Goal: Task Accomplishment & Management: Complete application form

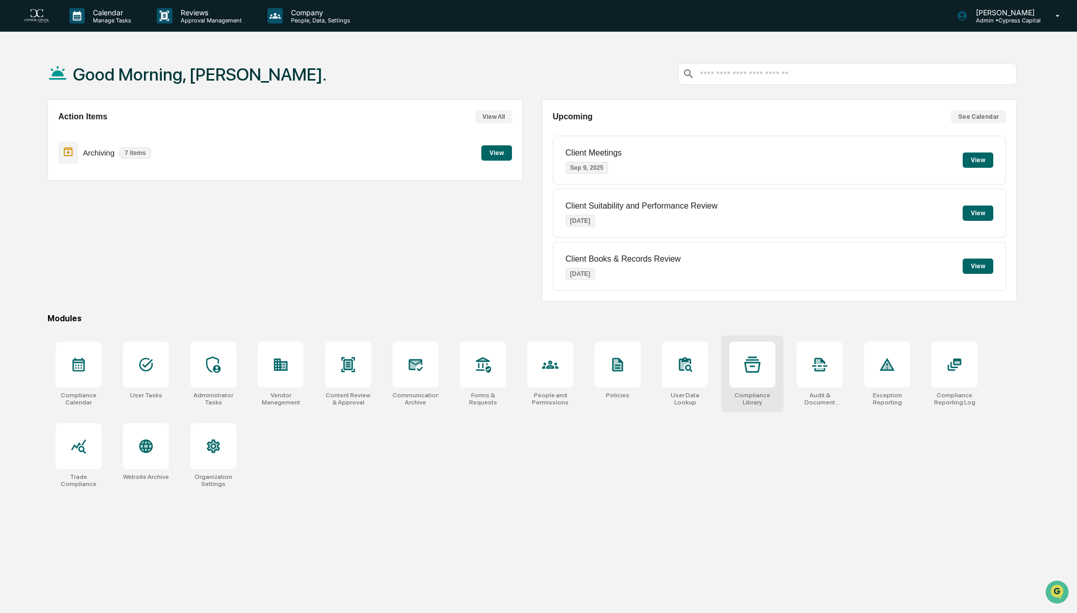
click at [761, 376] on div at bounding box center [752, 365] width 46 height 46
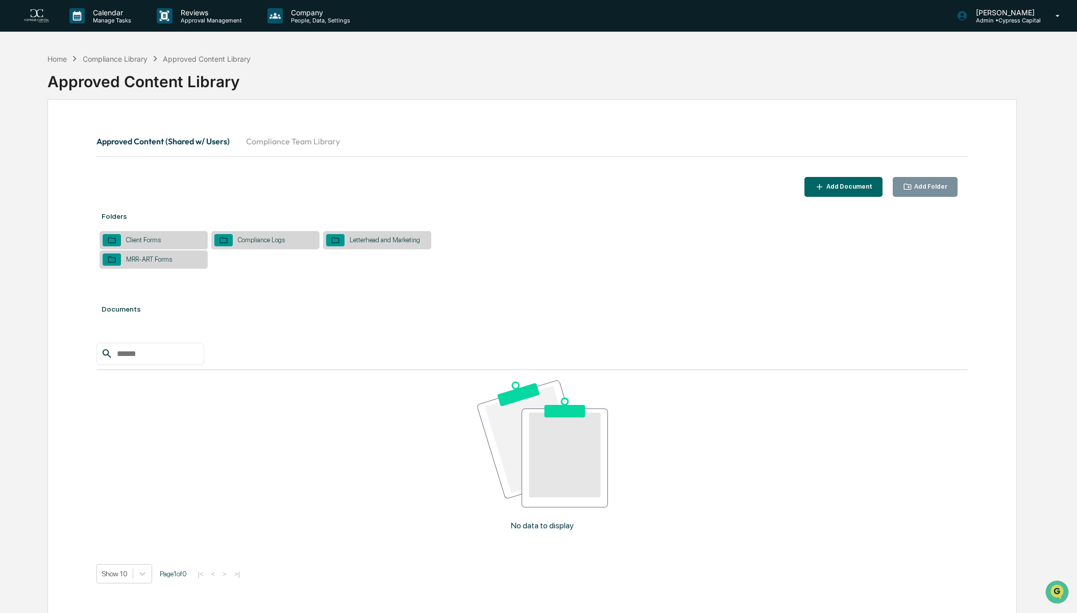
click at [302, 142] on button "Compliance Team Library" at bounding box center [293, 141] width 110 height 24
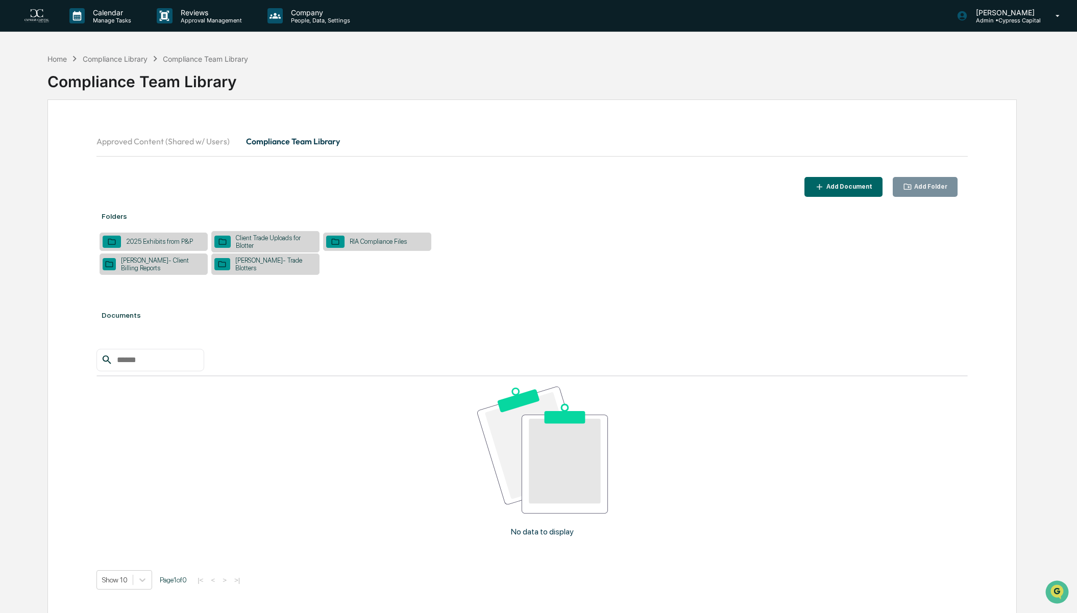
click at [173, 263] on div "Stark- Client Billing Reports" at bounding box center [160, 264] width 89 height 15
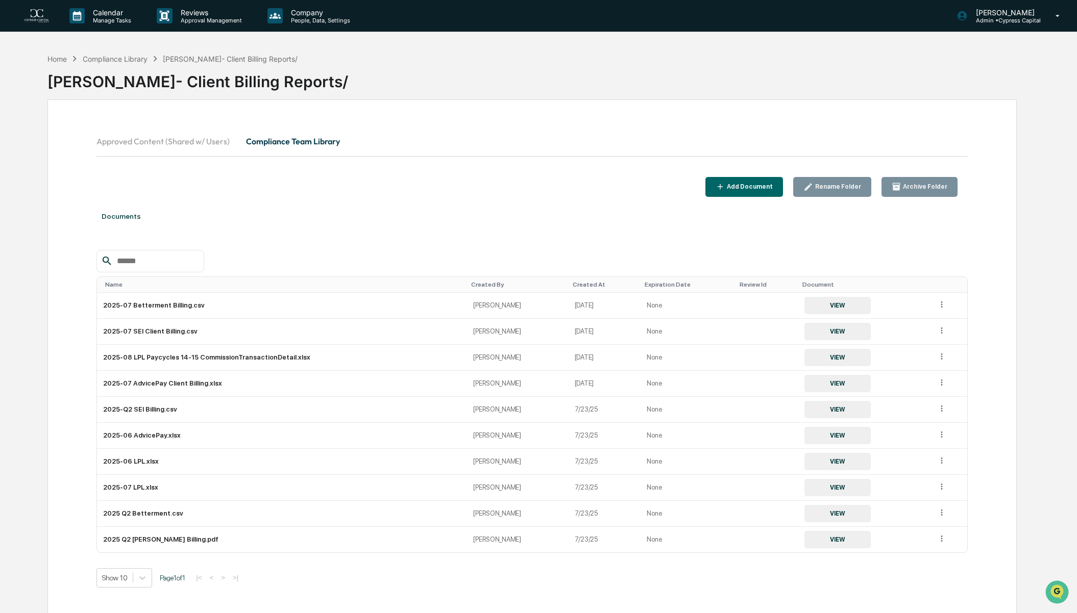
click at [61, 53] on div "Home Compliance Library Stark- Client Billing Reports/" at bounding box center [172, 58] width 250 height 11
click at [57, 60] on div "Home" at bounding box center [56, 59] width 19 height 9
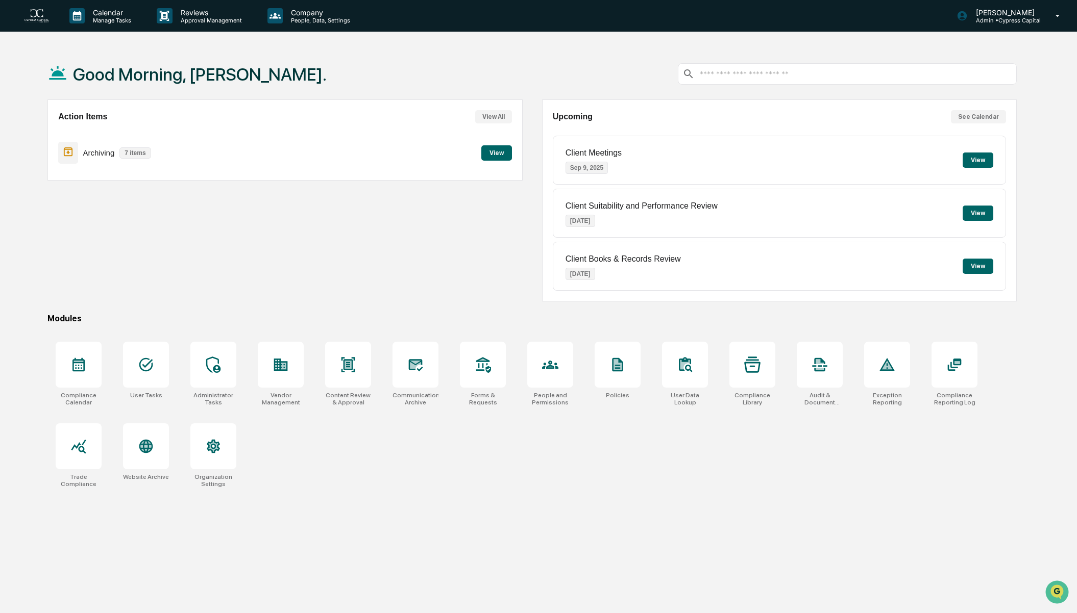
click at [492, 149] on button "View" at bounding box center [496, 152] width 31 height 15
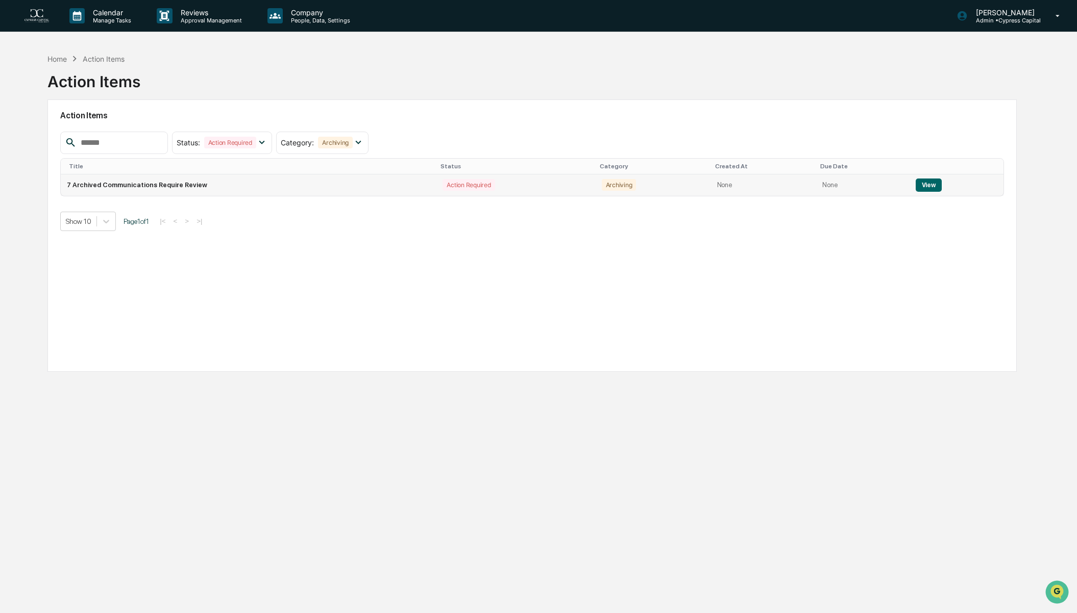
click at [928, 184] on button "View" at bounding box center [929, 185] width 26 height 13
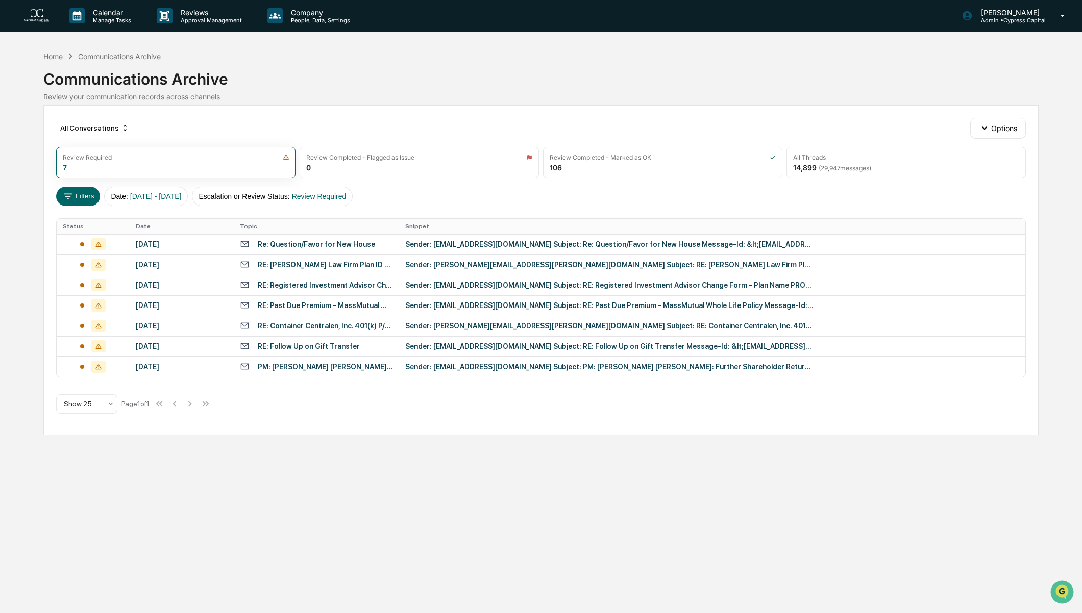
click at [54, 57] on div "Home" at bounding box center [52, 56] width 19 height 9
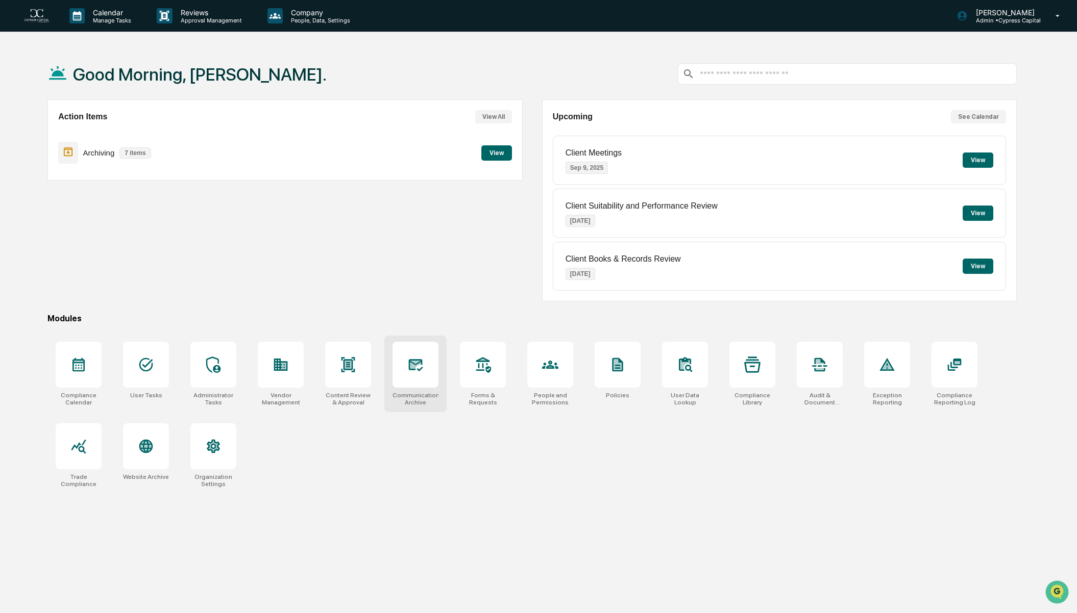
click at [405, 372] on div at bounding box center [415, 365] width 46 height 46
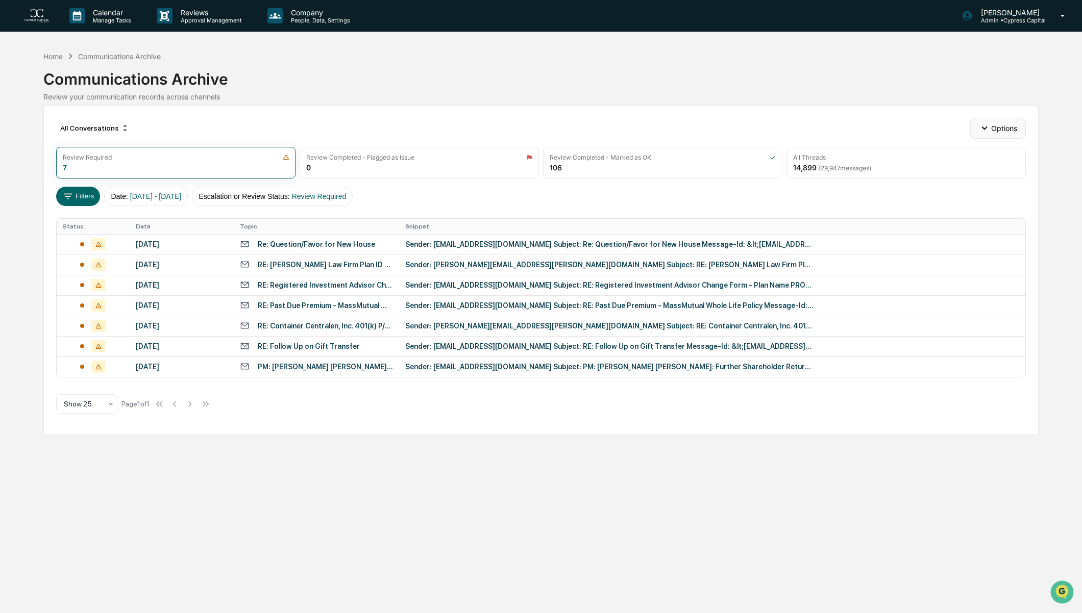
click at [998, 129] on button "Options" at bounding box center [998, 128] width 56 height 20
click at [991, 149] on div "Generate Supervision Report" at bounding box center [1000, 151] width 119 height 16
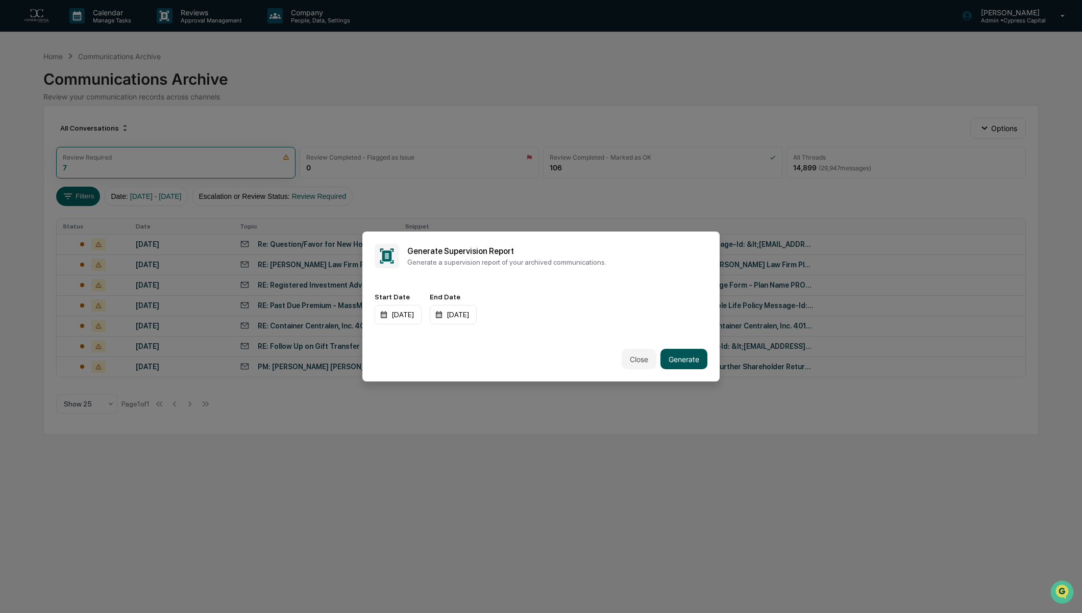
click at [693, 367] on button "Generate" at bounding box center [683, 359] width 47 height 20
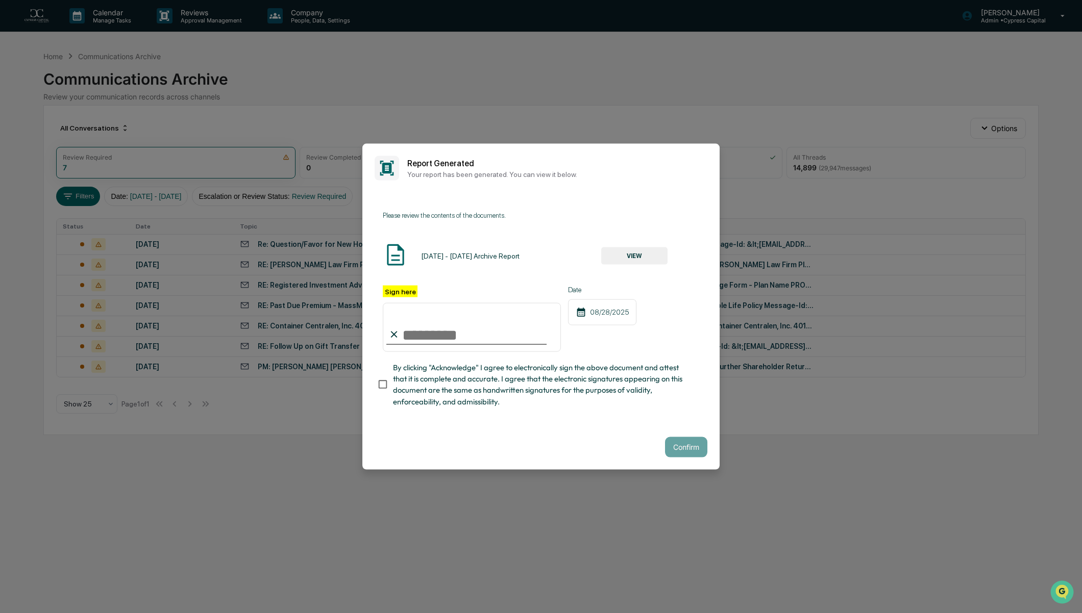
click at [645, 257] on button "VIEW" at bounding box center [634, 255] width 66 height 17
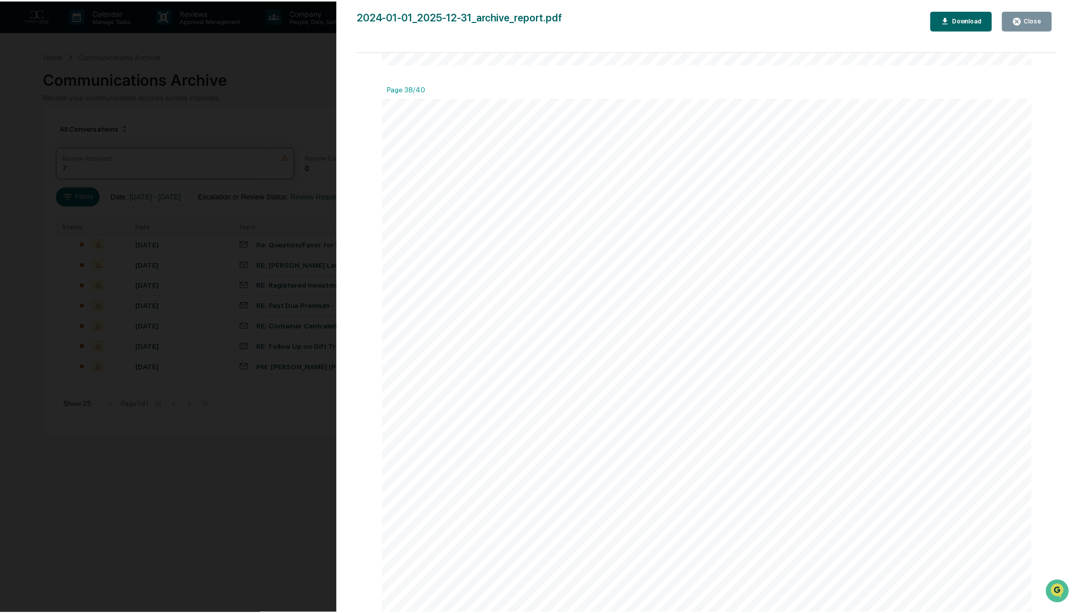
scroll to position [35276, 0]
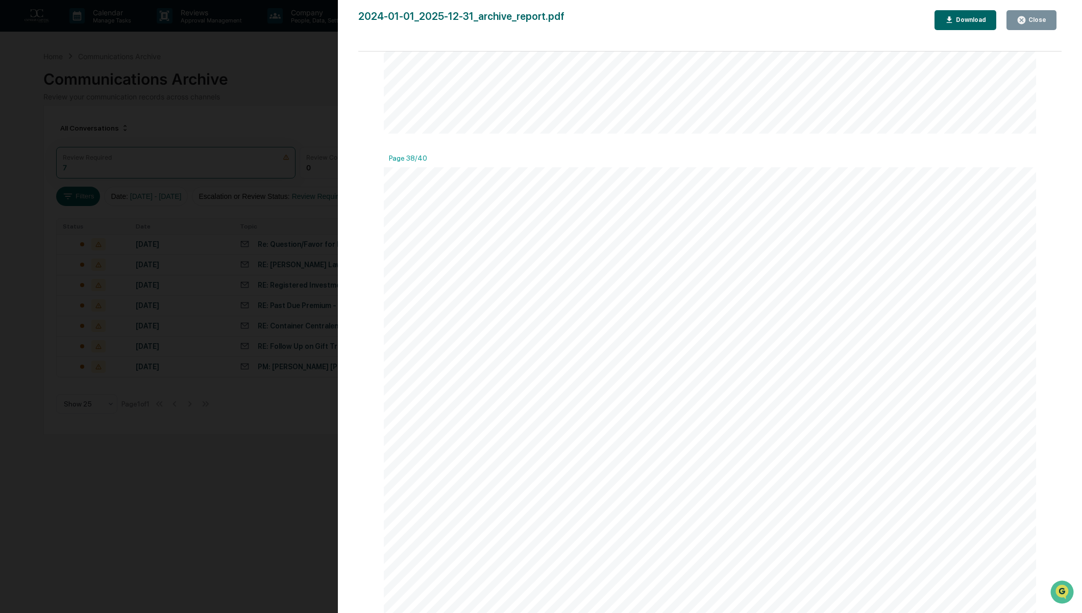
click at [1047, 24] on button "Close" at bounding box center [1031, 20] width 50 height 20
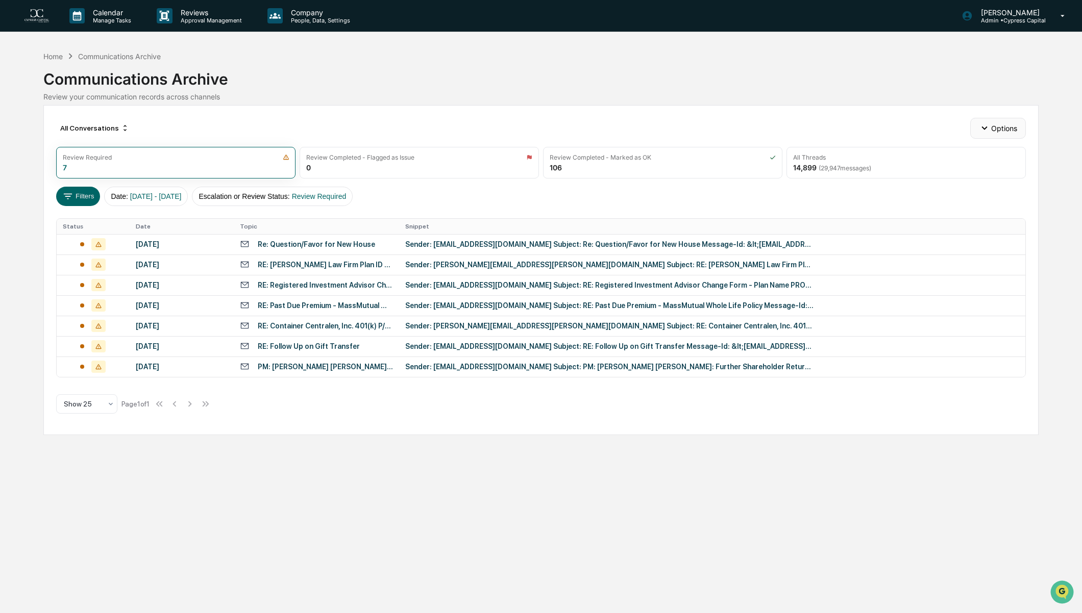
click at [1006, 120] on button "Options" at bounding box center [998, 128] width 56 height 20
click at [908, 462] on div "Calendar Manage Tasks Reviews Approval Management Company People, Data, Setting…" at bounding box center [541, 306] width 1082 height 613
click at [54, 58] on div "Home" at bounding box center [52, 56] width 19 height 9
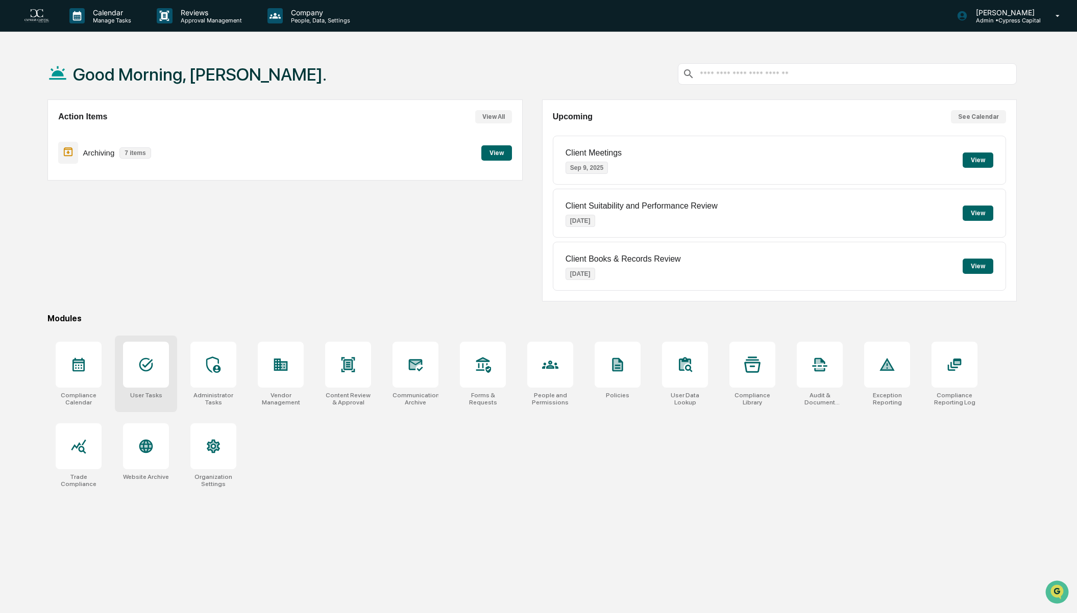
click at [164, 361] on div at bounding box center [146, 365] width 46 height 46
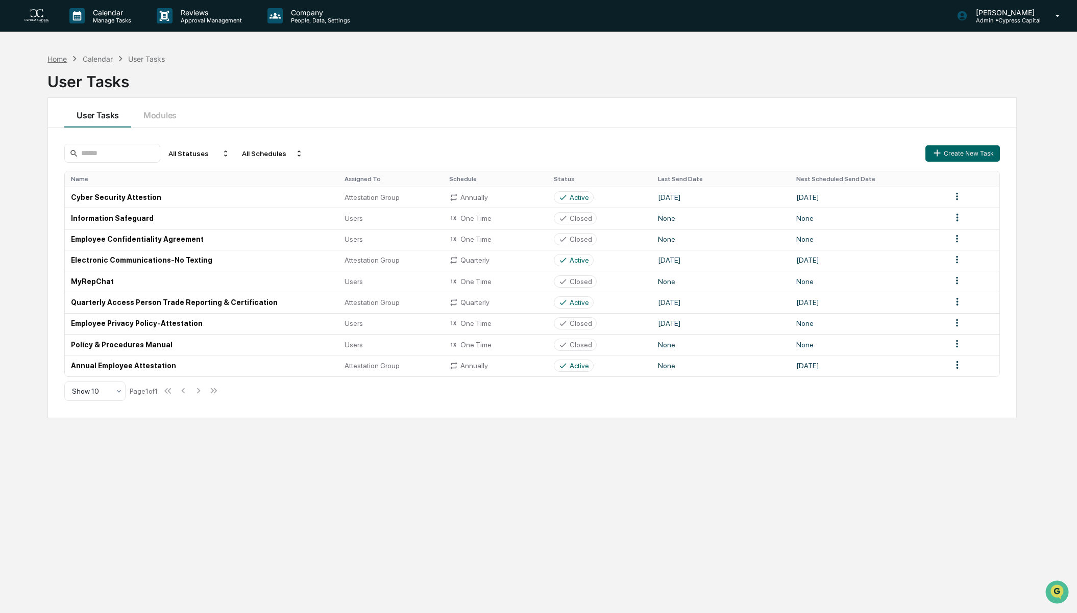
click at [61, 59] on div "Home" at bounding box center [56, 59] width 19 height 9
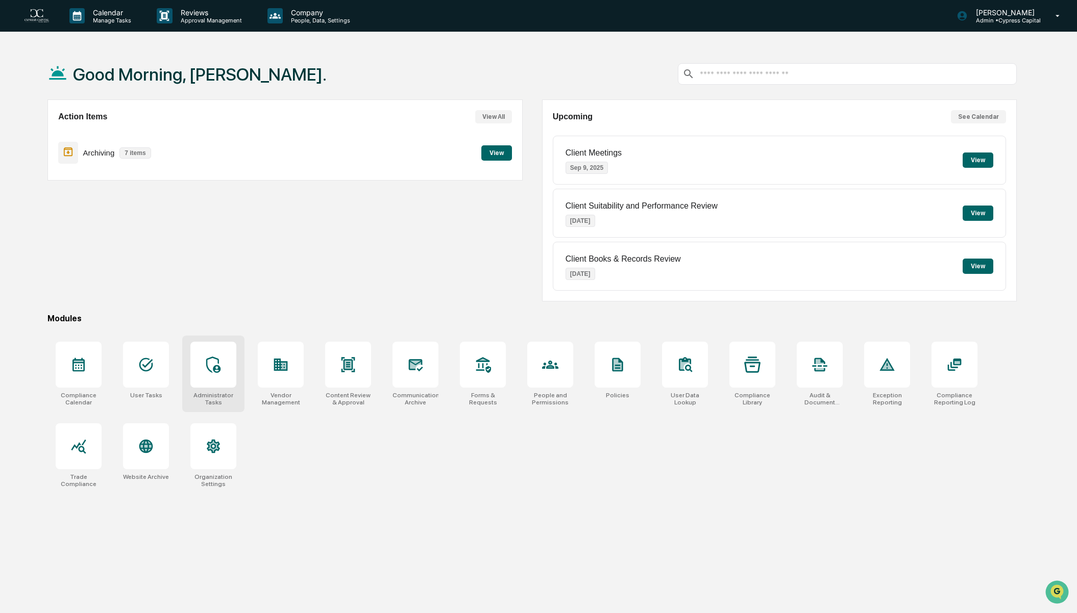
click at [227, 367] on div at bounding box center [213, 365] width 46 height 46
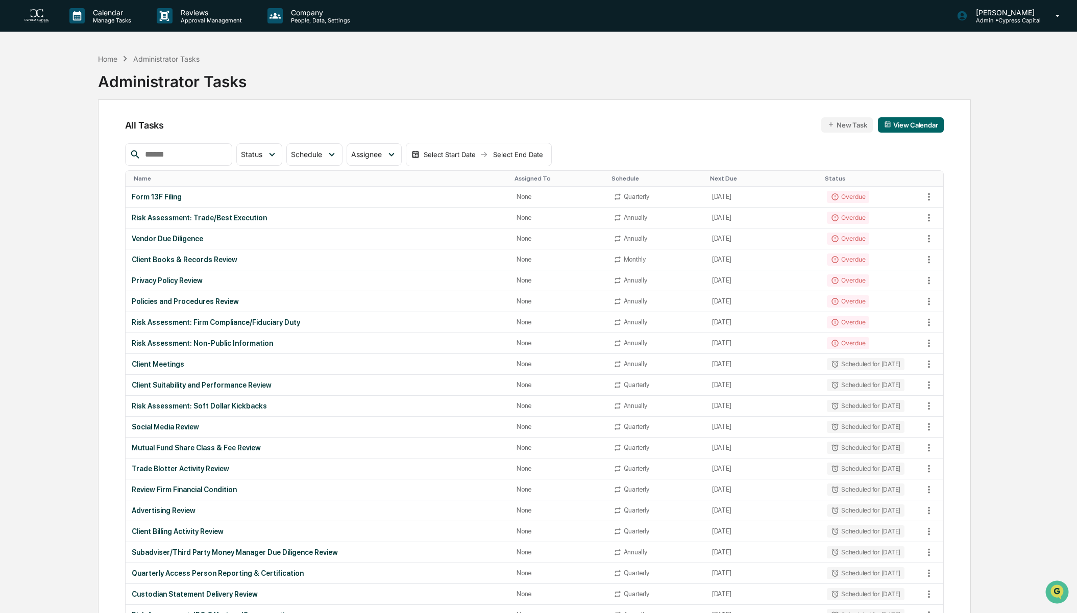
click at [840, 278] on div "Overdue" at bounding box center [848, 281] width 42 height 12
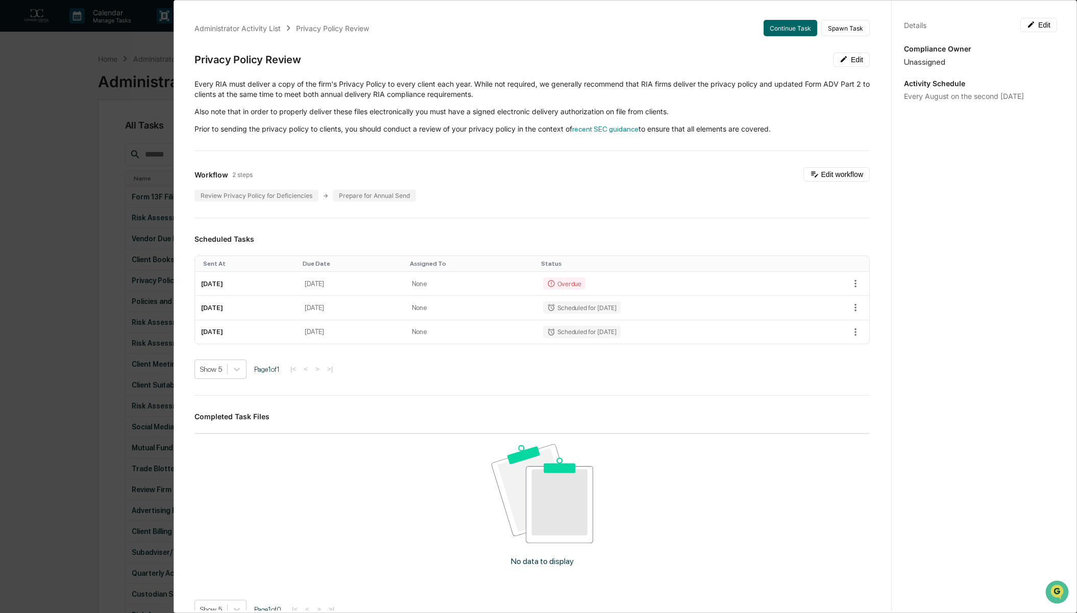
drag, startPoint x: 195, startPoint y: 58, endPoint x: 795, endPoint y: 118, distance: 603.2
click at [795, 118] on div "Administrator Activity List Privacy Policy Review Continue Task Spawn Task Priv…" at bounding box center [532, 374] width 700 height 733
click at [795, 118] on div "Every RIA must deliver a copy of the firm's Privacy Policy to every client each…" at bounding box center [531, 106] width 675 height 55
drag, startPoint x: 789, startPoint y: 128, endPoint x: 196, endPoint y: 66, distance: 595.3
click at [187, 66] on div "Administrator Activity List Privacy Policy Review Continue Task Spawn Task Priv…" at bounding box center [532, 374] width 700 height 733
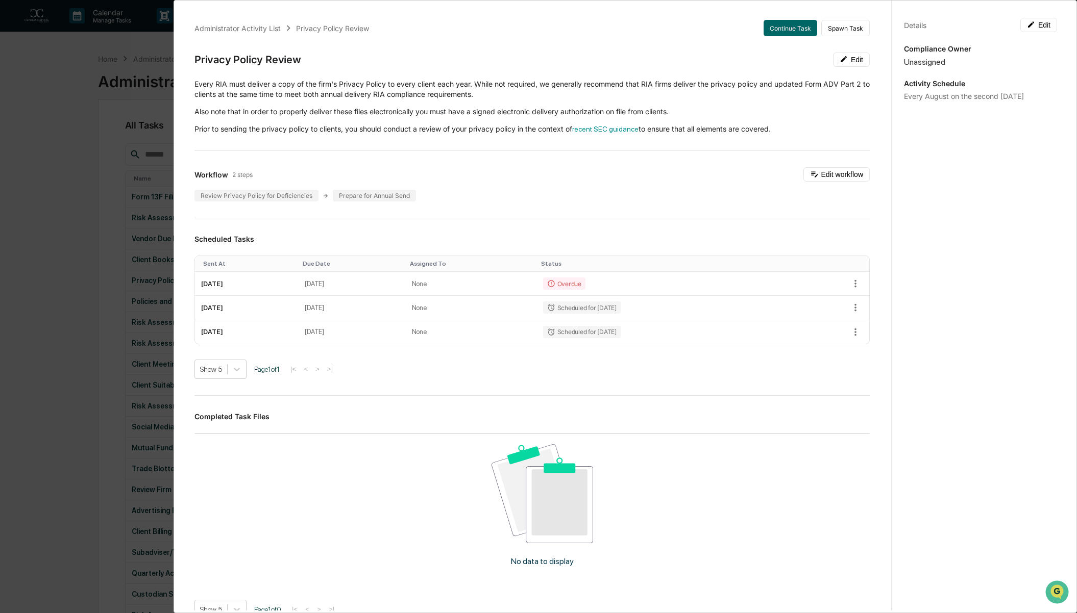
copy div "Privacy Policy Review Edit Every RIA must deliver a copy of the firm's Privacy …"
click at [485, 162] on div "Administrator Activity List Privacy Policy Review Continue Task Spawn Task Priv…" at bounding box center [532, 374] width 700 height 733
click at [66, 175] on div "Administrator Activity List Privacy Policy Review Continue Task Spawn Task Priv…" at bounding box center [538, 306] width 1077 height 613
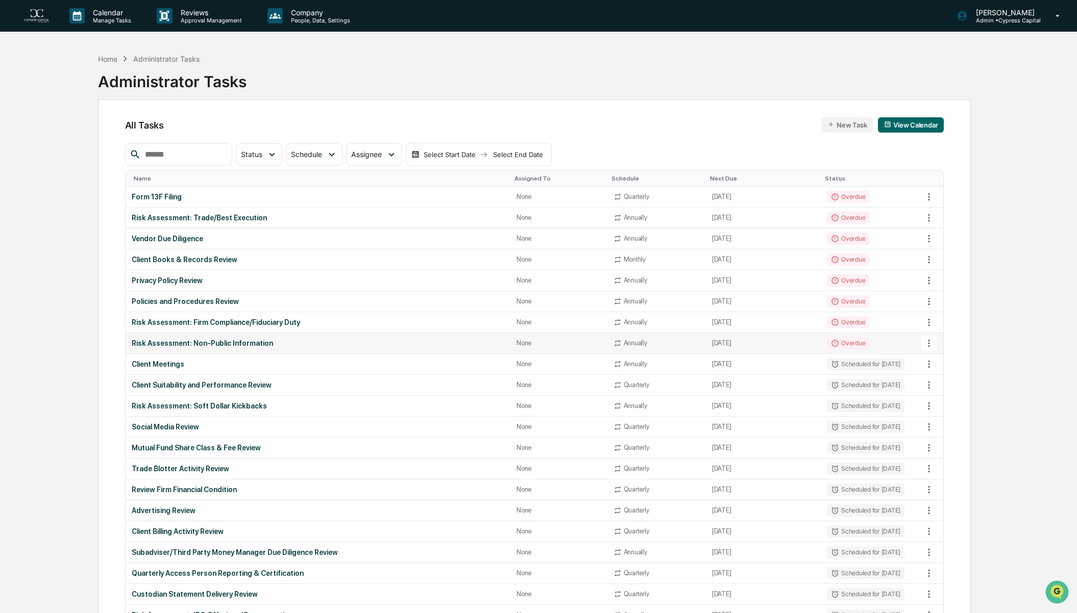
click at [855, 341] on div "Overdue" at bounding box center [848, 343] width 42 height 12
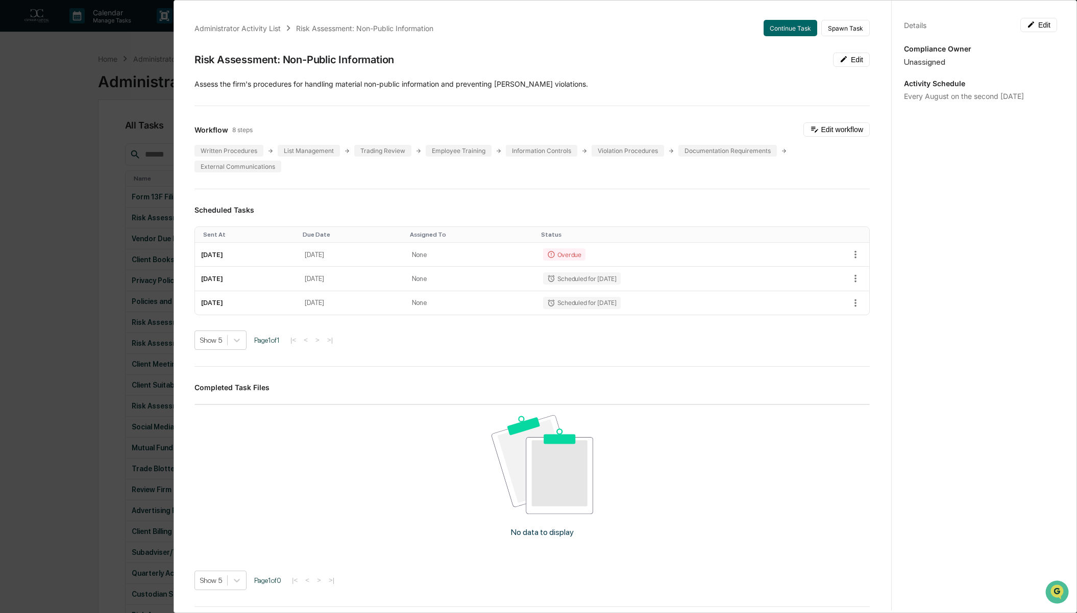
drag, startPoint x: 196, startPoint y: 58, endPoint x: 590, endPoint y: 80, distance: 394.6
click at [590, 80] on div "Administrator Activity List Risk Assessment: Non-Public Information Continue Ta…" at bounding box center [532, 360] width 700 height 704
copy div "Risk Assessment: Non-Public Information Edit Assess the firm's procedures for h…"
click at [777, 28] on button "Continue Task" at bounding box center [790, 28] width 54 height 16
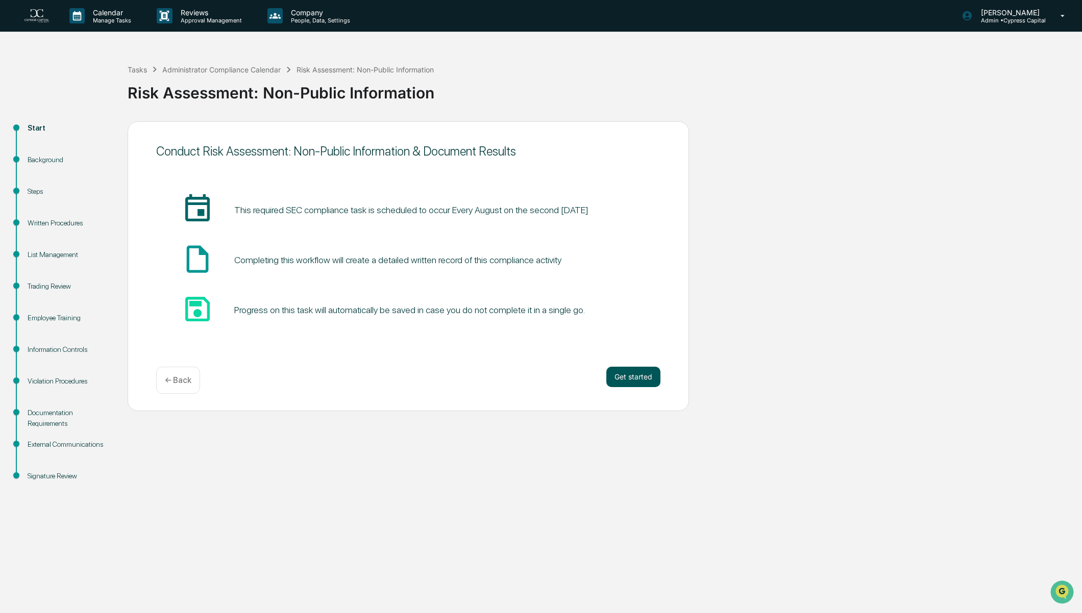
click at [643, 378] on button "Get started" at bounding box center [633, 377] width 54 height 20
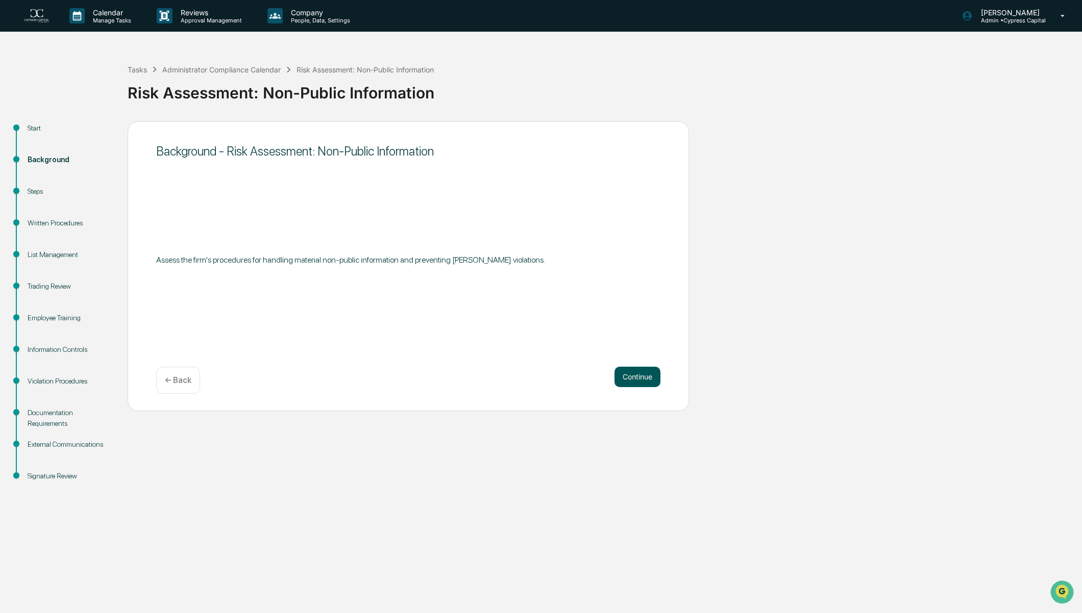
click at [640, 378] on button "Continue" at bounding box center [637, 377] width 46 height 20
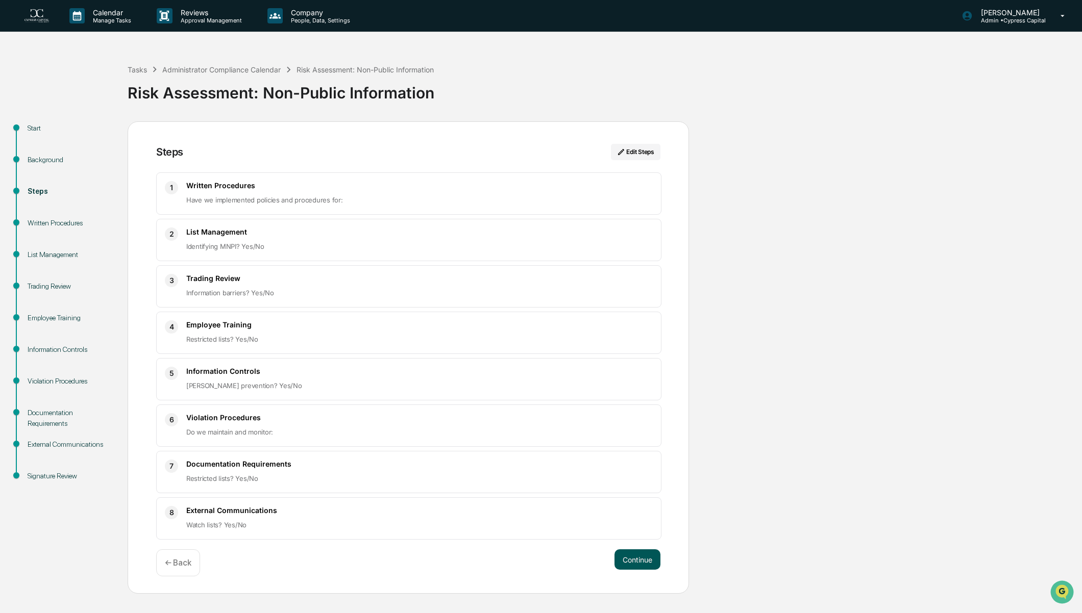
click at [646, 559] on button "Continue" at bounding box center [637, 560] width 46 height 20
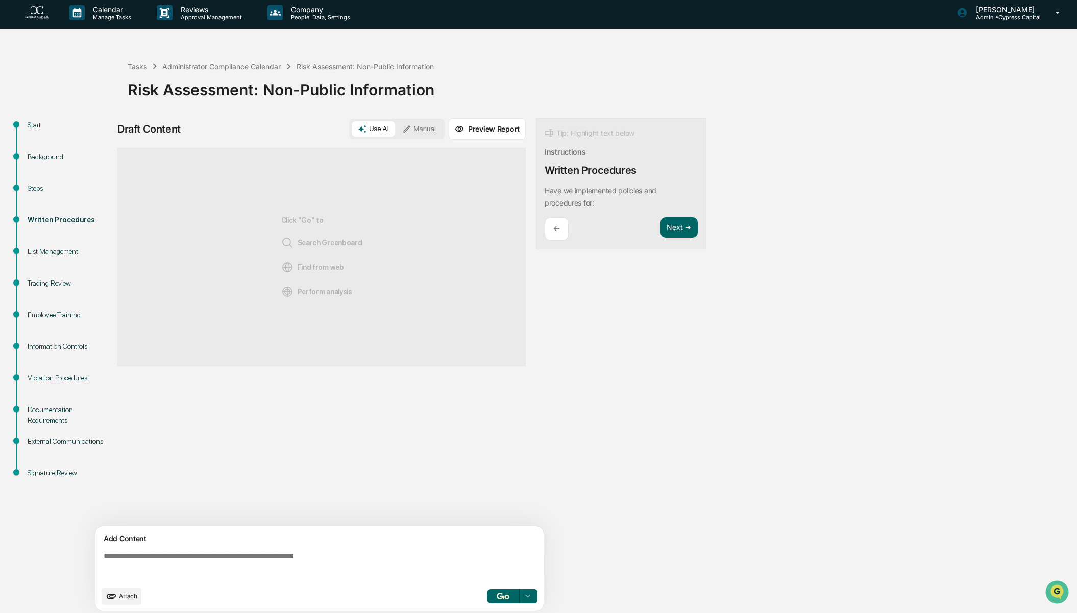
scroll to position [7, 0]
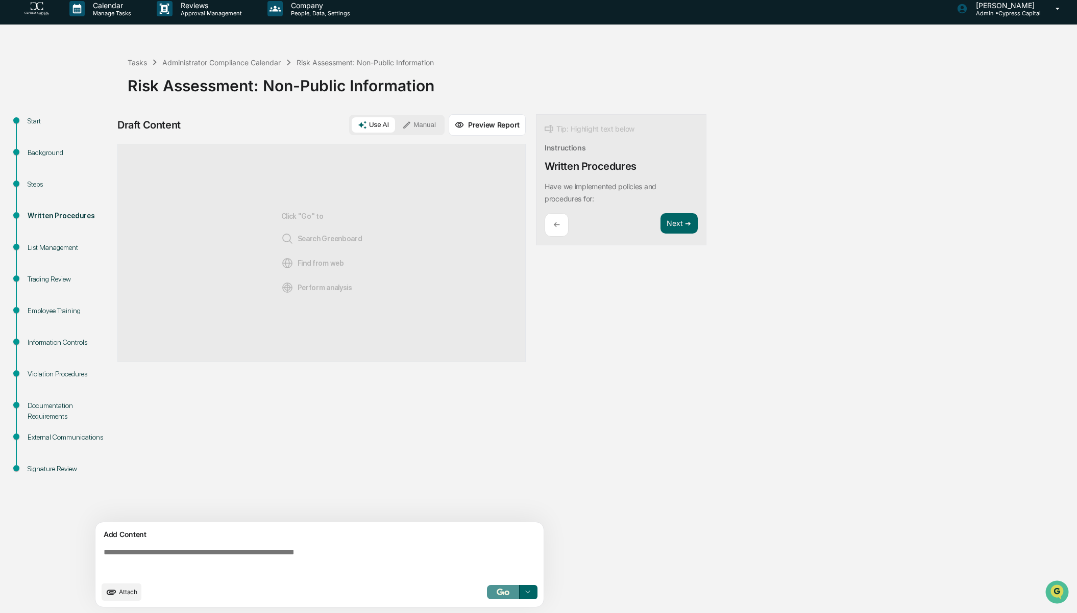
click at [498, 595] on img "button" at bounding box center [503, 592] width 12 height 7
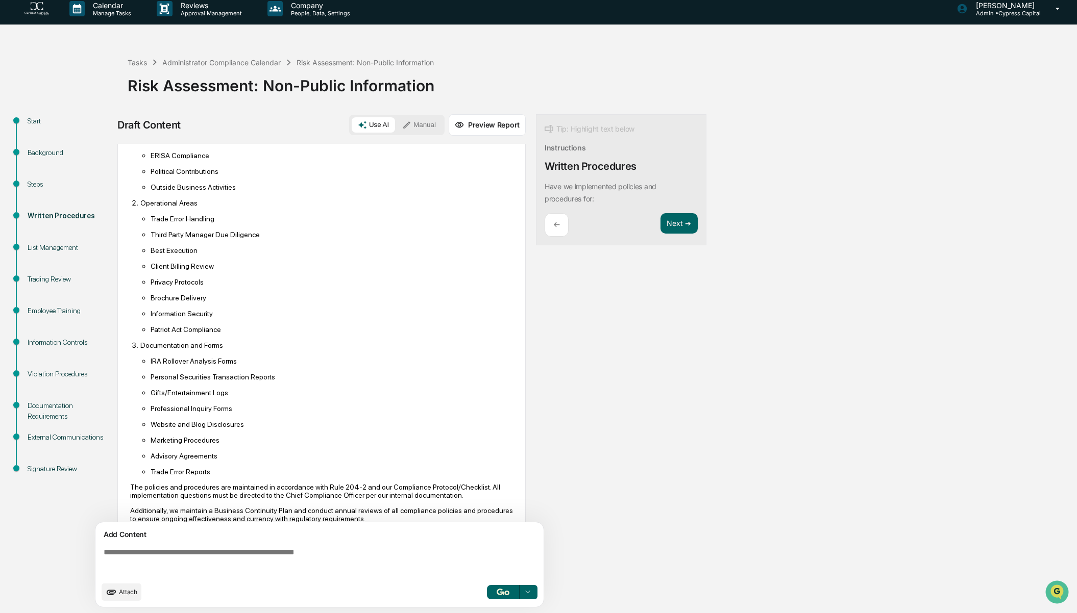
scroll to position [199, 0]
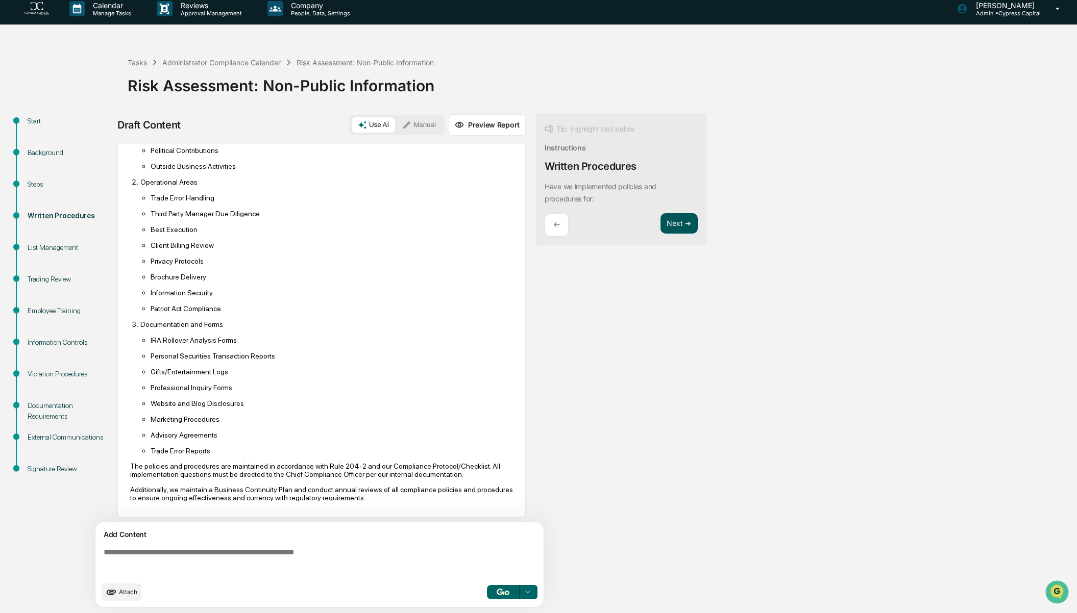
click at [684, 224] on button "Next ➔" at bounding box center [678, 223] width 37 height 21
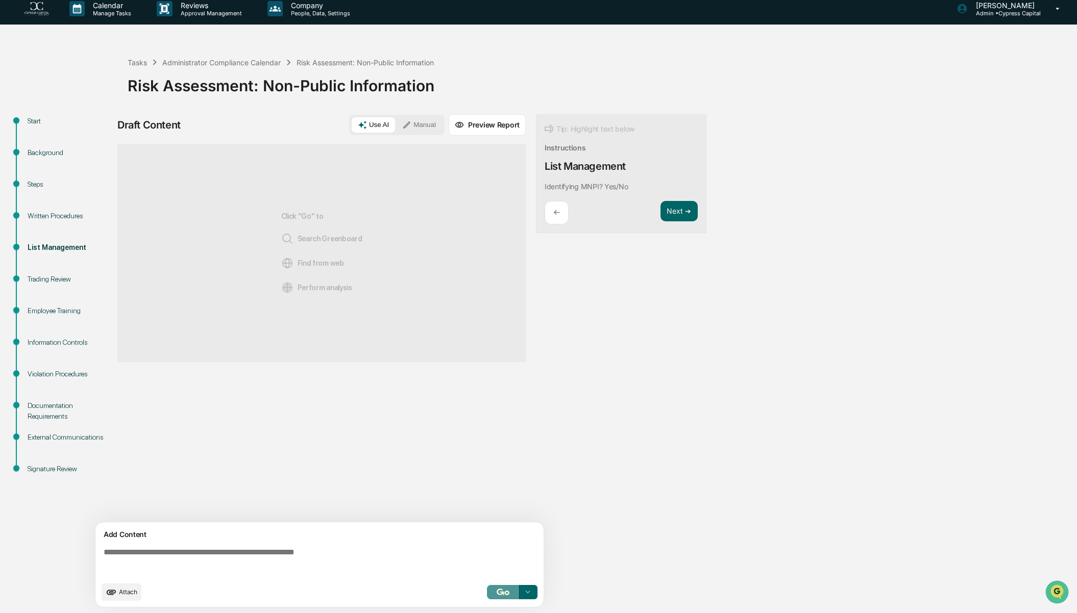
click at [503, 593] on img "button" at bounding box center [503, 592] width 12 height 7
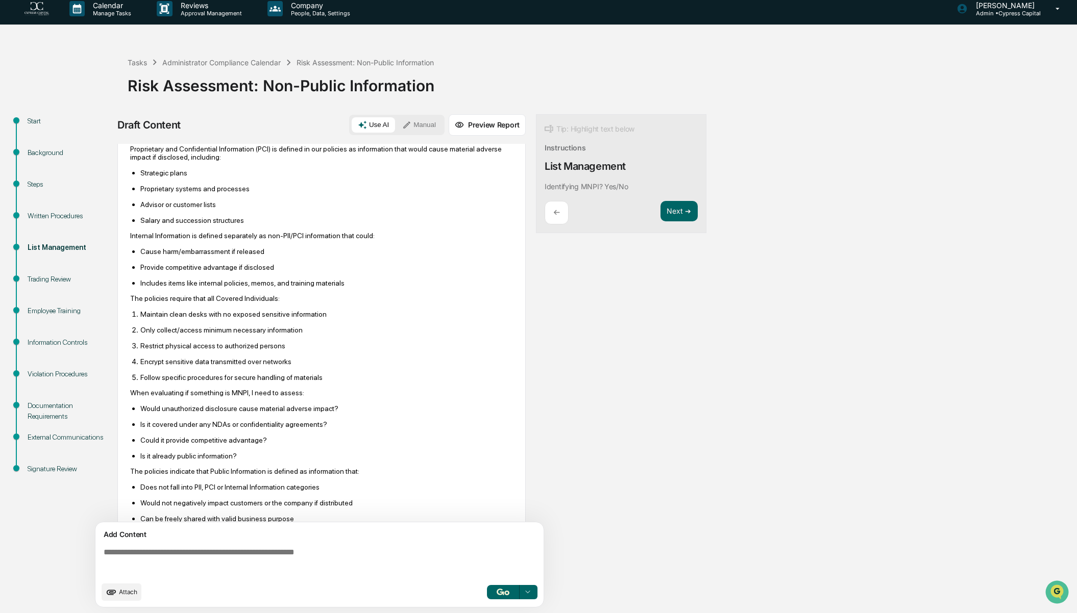
scroll to position [97, 0]
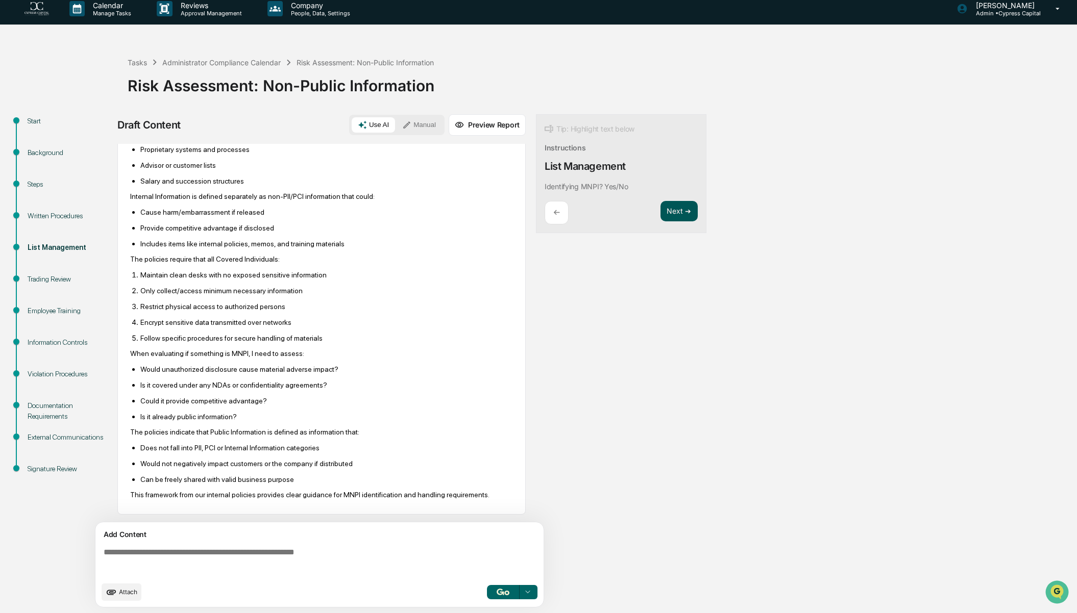
click at [672, 209] on button "Next ➔" at bounding box center [678, 211] width 37 height 21
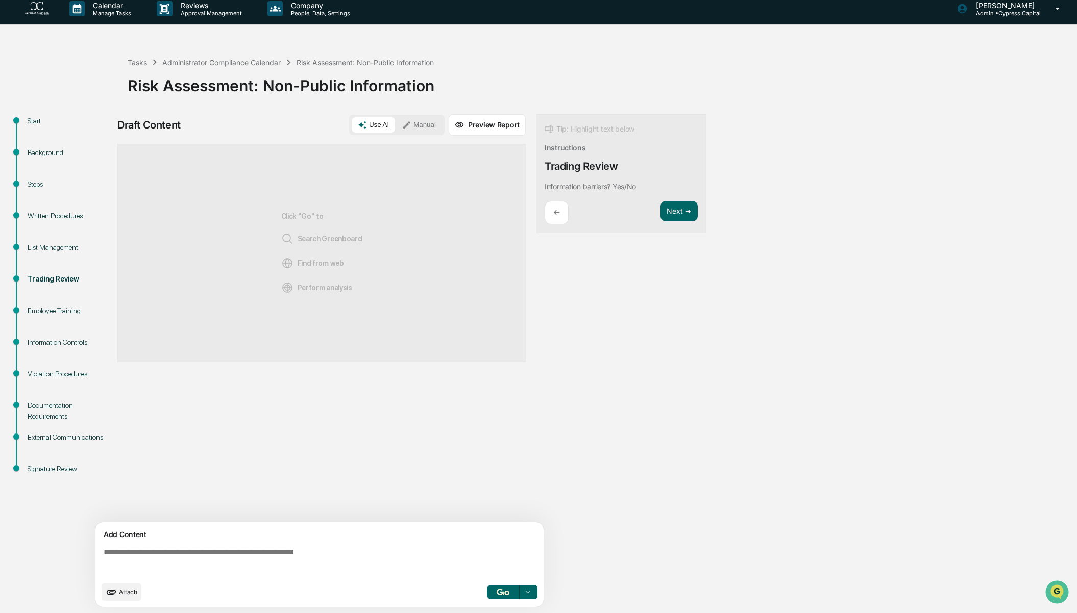
click at [494, 593] on button "button" at bounding box center [503, 592] width 33 height 14
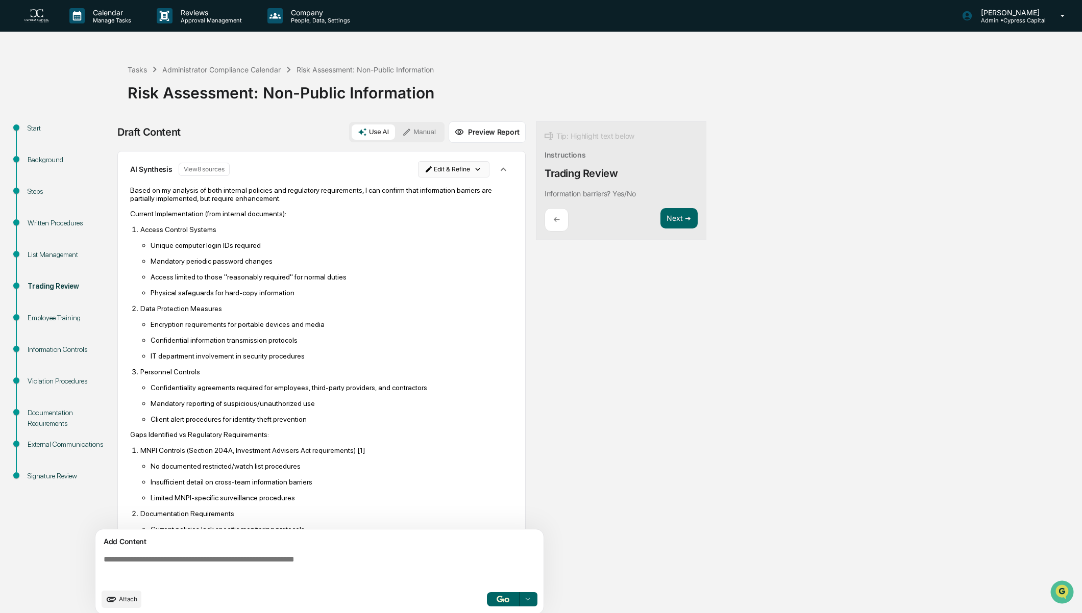
click at [462, 166] on html "Calendar Manage Tasks Reviews Approval Management Company People, Data, Setting…" at bounding box center [541, 306] width 1082 height 613
click at [461, 188] on div "Edit Result" at bounding box center [450, 190] width 75 height 16
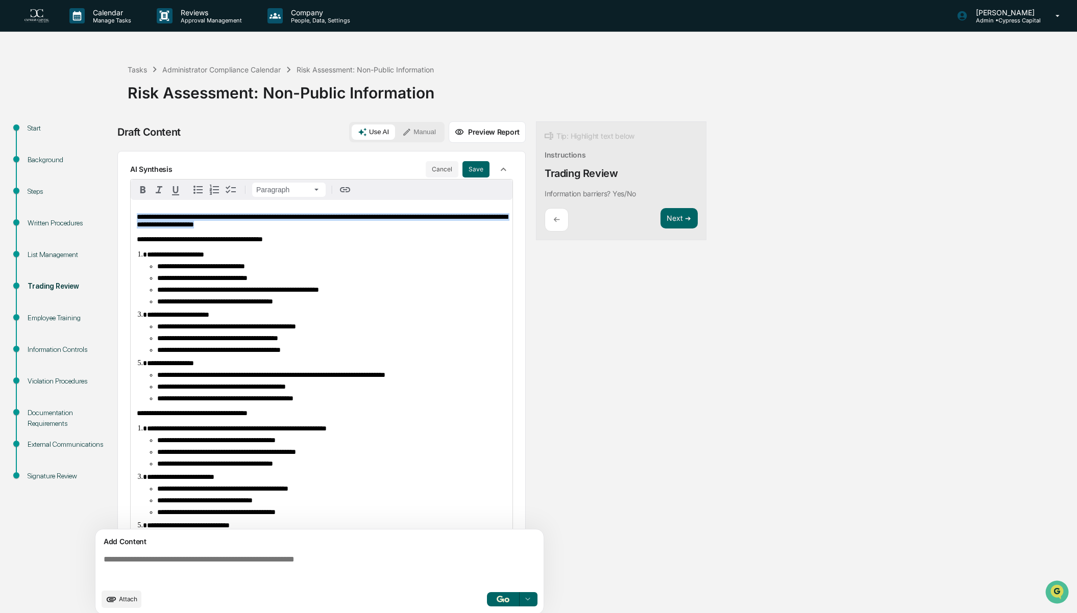
drag, startPoint x: 285, startPoint y: 227, endPoint x: 103, endPoint y: 209, distance: 182.6
click at [103, 209] on div "**********" at bounding box center [538, 371] width 1067 height 500
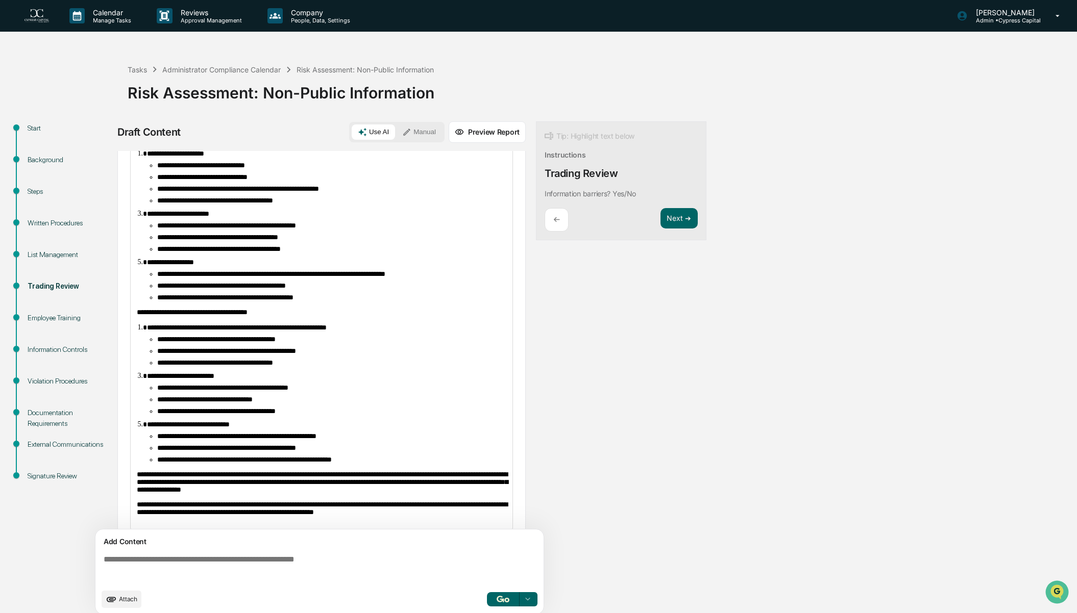
scroll to position [102, 0]
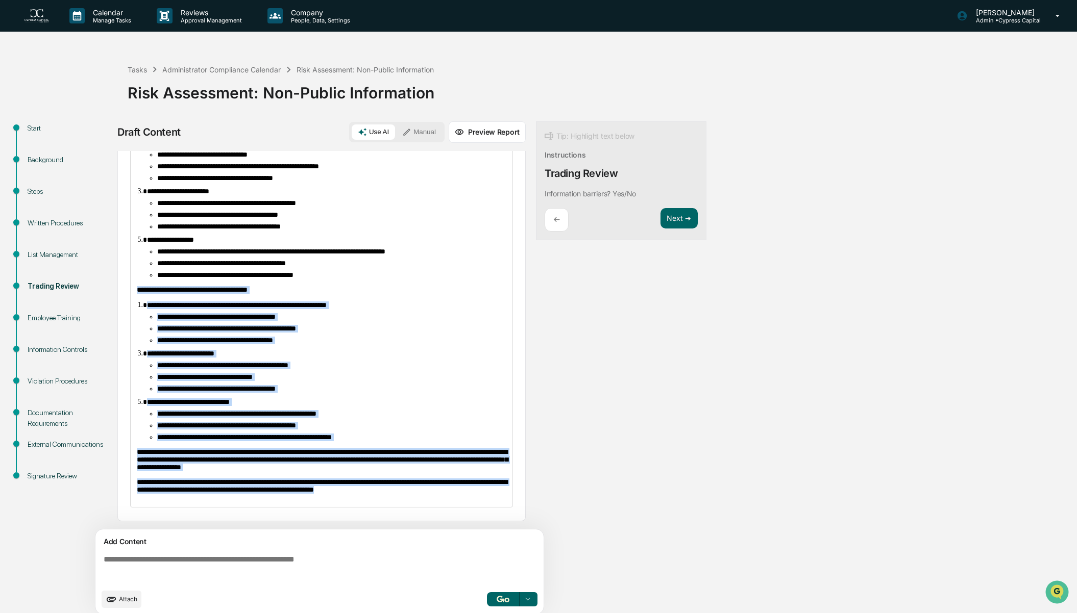
drag, startPoint x: 453, startPoint y: 517, endPoint x: 117, endPoint y: 300, distance: 399.8
click at [117, 300] on div "**********" at bounding box center [538, 371] width 1067 height 500
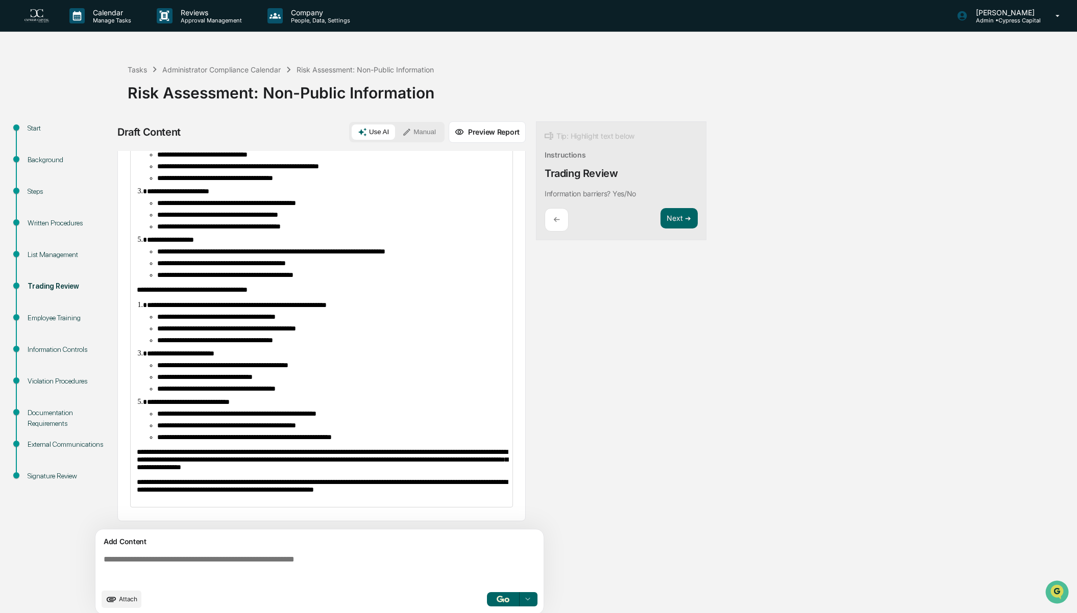
scroll to position [0, 0]
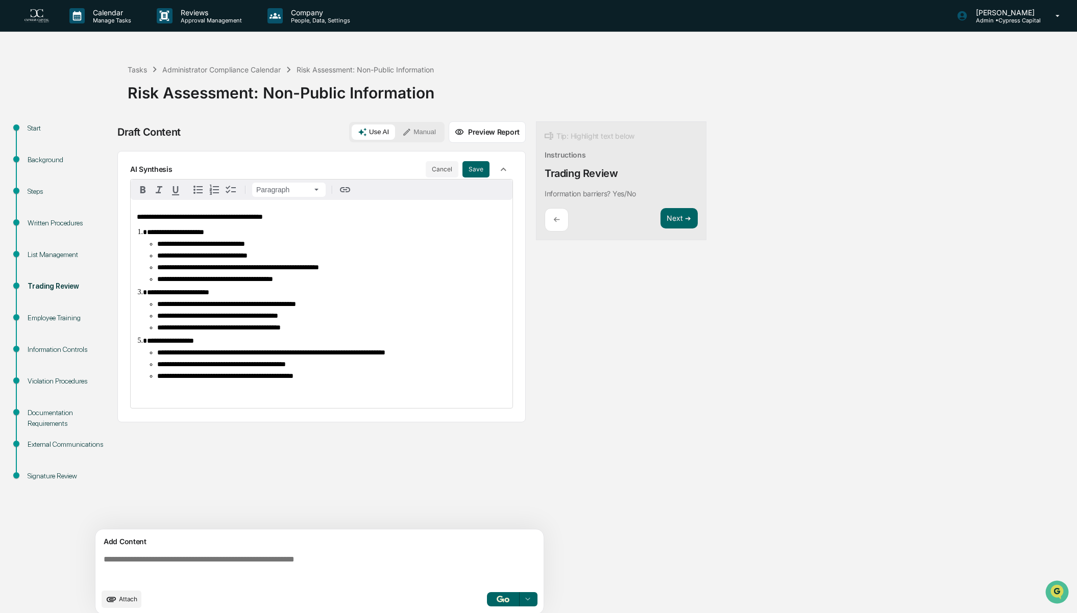
click at [585, 406] on div "**********" at bounding box center [403, 371] width 572 height 500
click at [481, 170] on button "Save" at bounding box center [475, 169] width 27 height 16
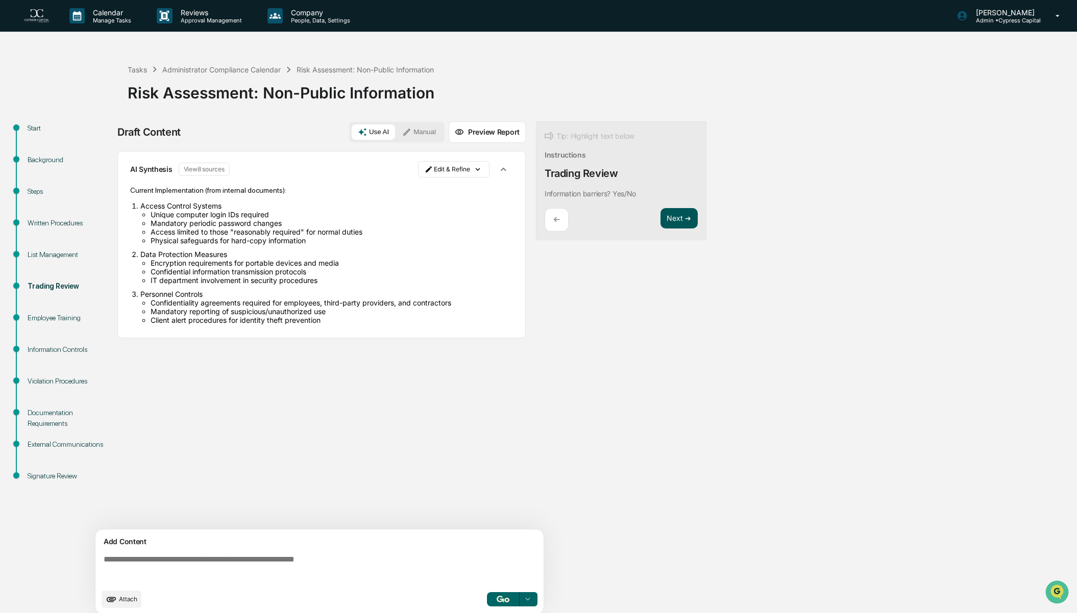
click at [682, 221] on button "Next ➔" at bounding box center [678, 218] width 37 height 21
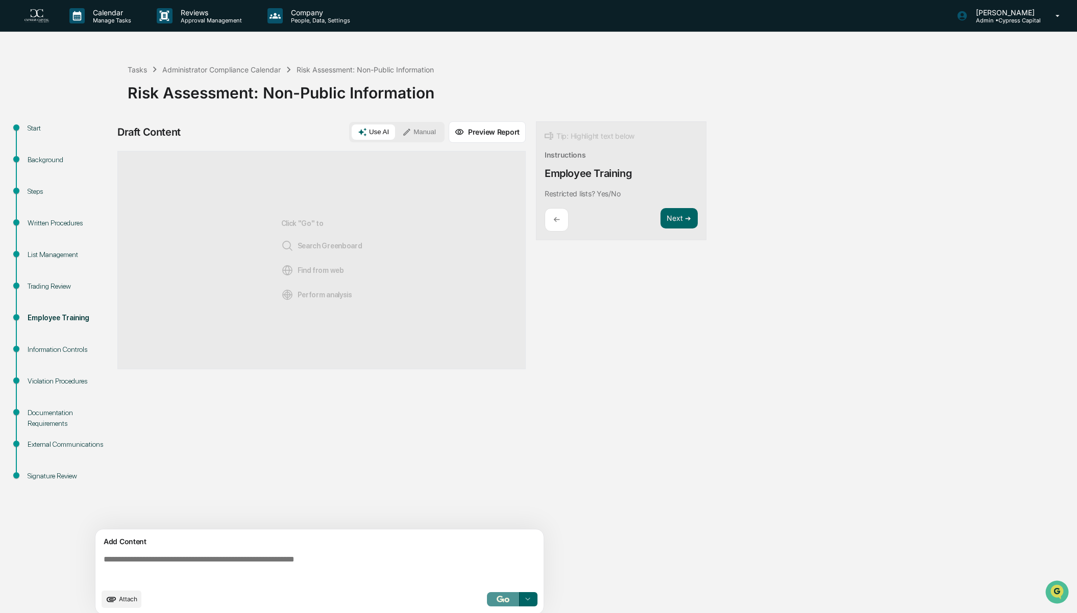
click at [503, 601] on img "button" at bounding box center [503, 599] width 12 height 7
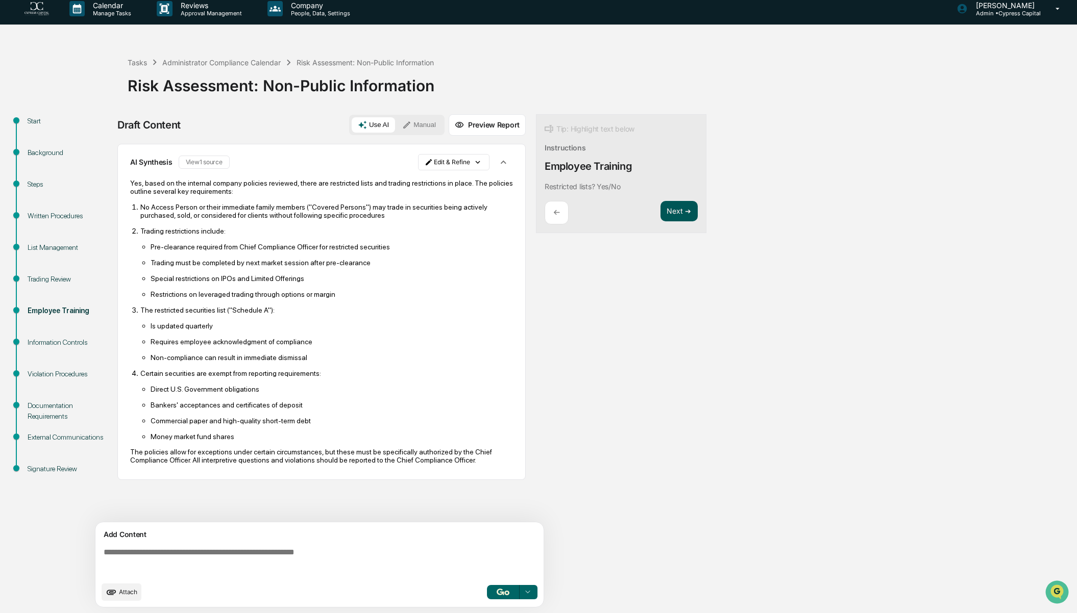
click at [675, 209] on button "Next ➔" at bounding box center [678, 211] width 37 height 21
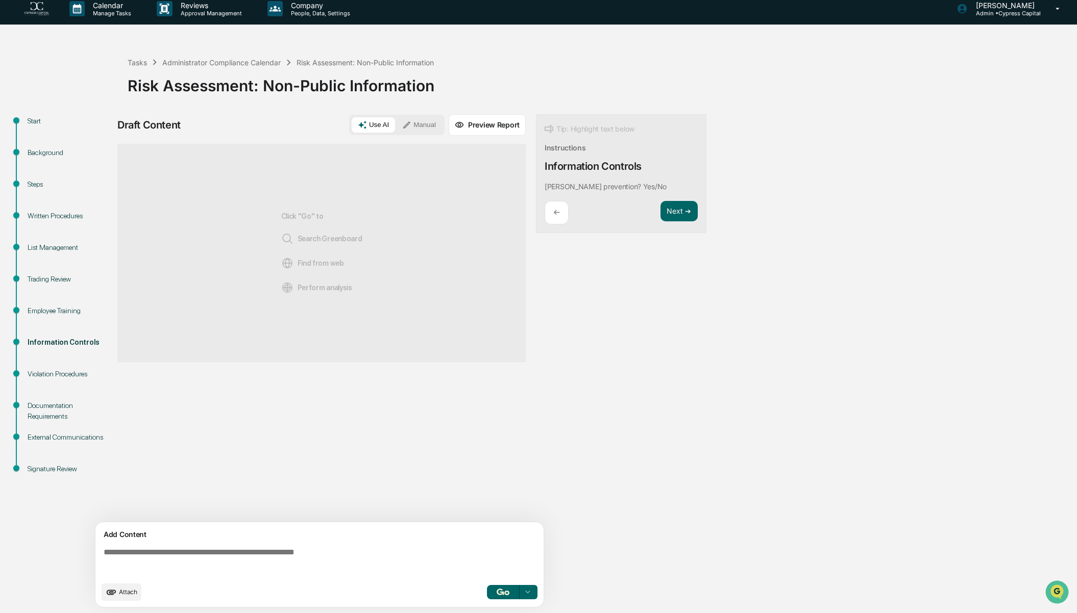
click at [503, 595] on img "button" at bounding box center [503, 592] width 12 height 7
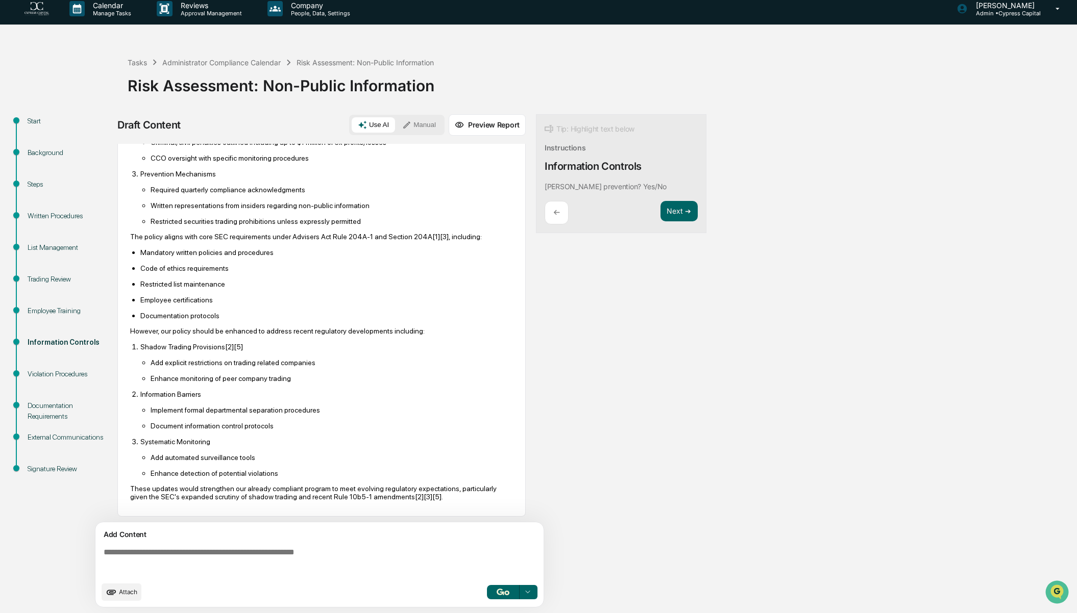
scroll to position [0, 0]
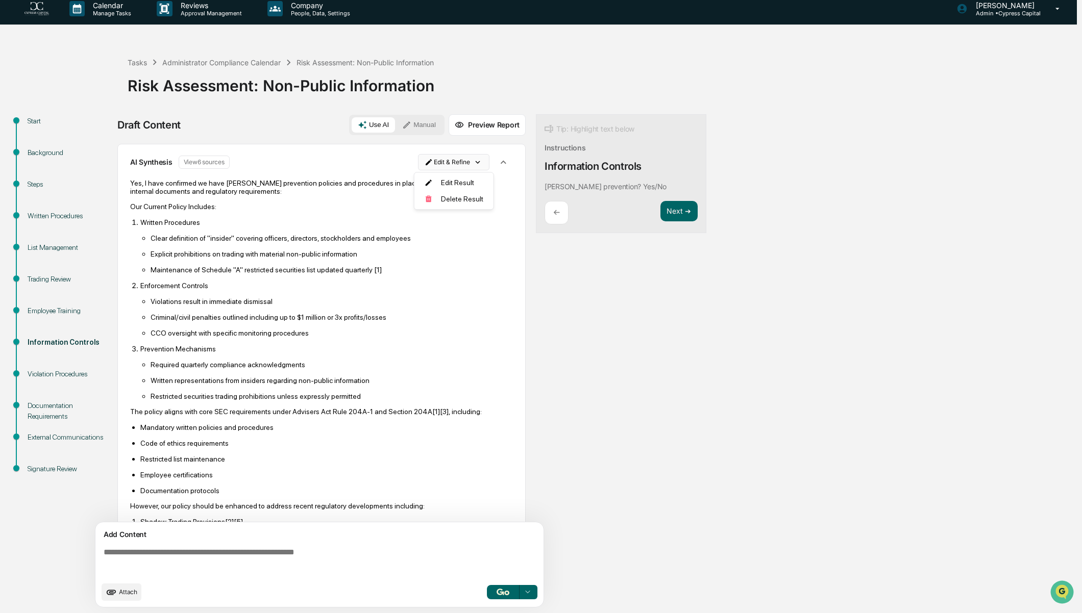
click at [459, 162] on html "Calendar Manage Tasks Reviews Approval Management Company People, Data, Setting…" at bounding box center [541, 299] width 1082 height 613
click at [460, 185] on div "Edit Result" at bounding box center [450, 183] width 75 height 16
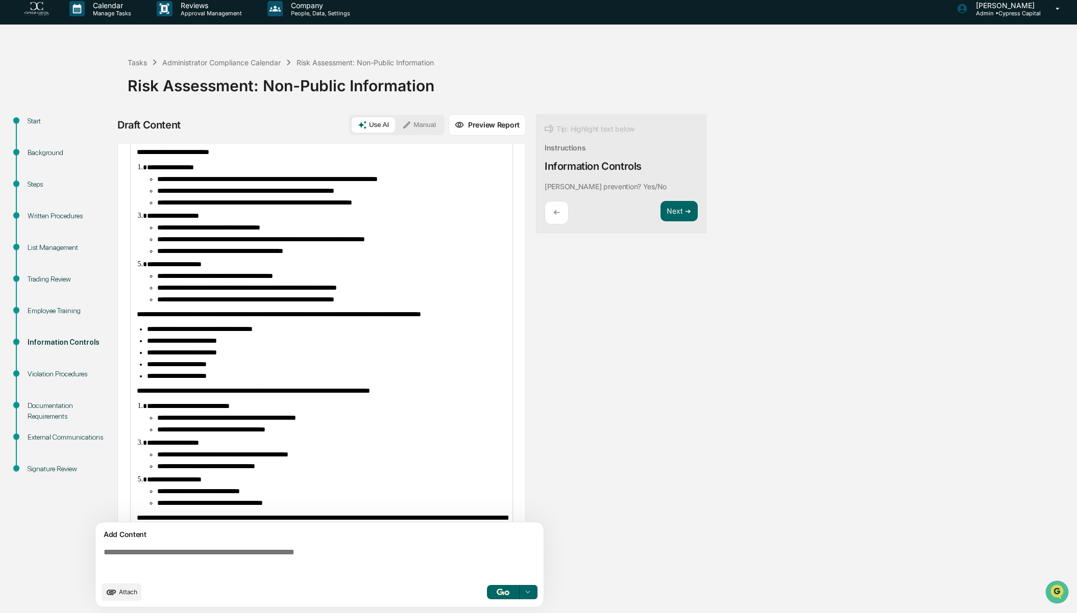
scroll to position [147, 0]
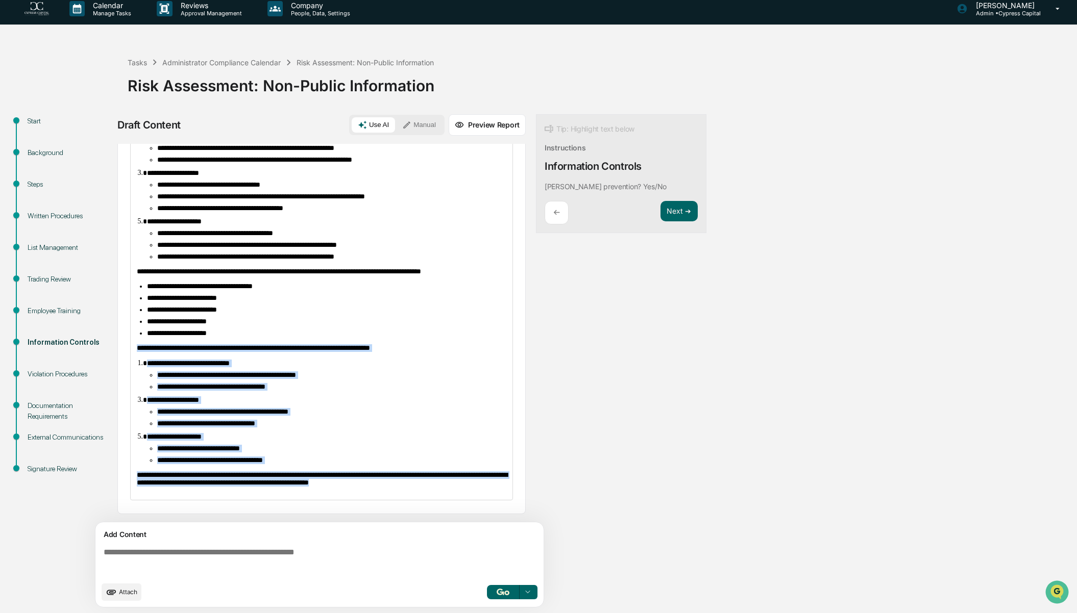
drag, startPoint x: 428, startPoint y: 487, endPoint x: 133, endPoint y: 337, distance: 331.4
click at [133, 337] on div "**********" at bounding box center [322, 285] width 382 height 430
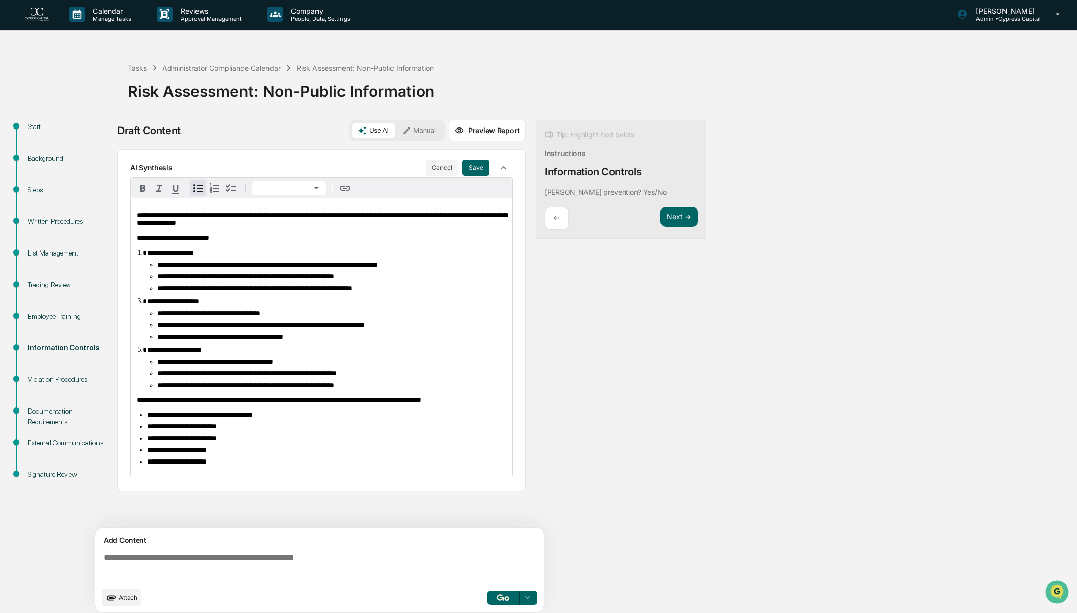
scroll to position [0, 0]
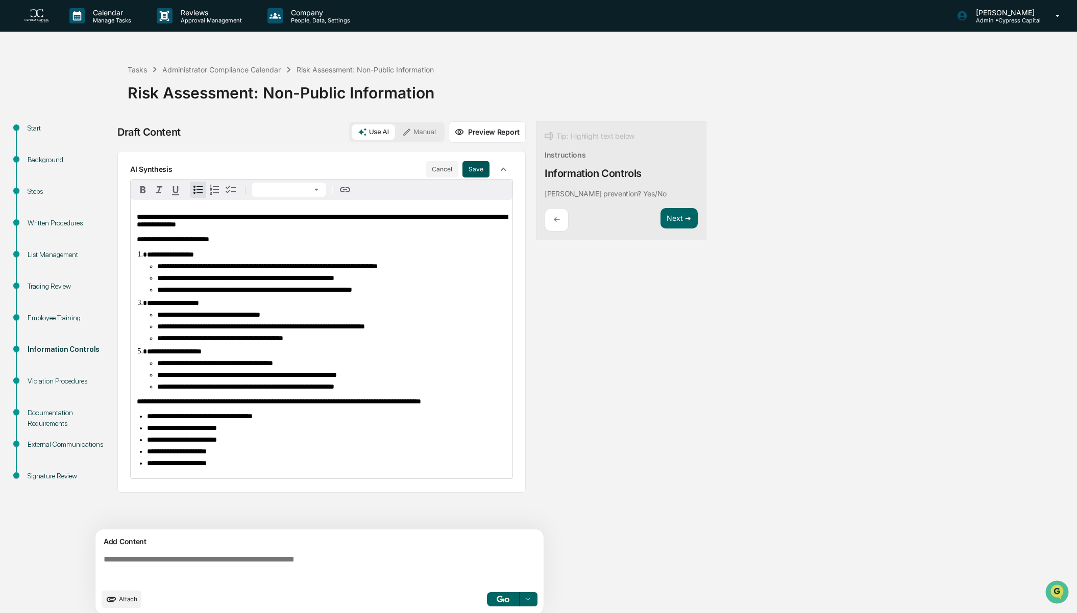
click at [476, 174] on button "Save" at bounding box center [475, 169] width 27 height 16
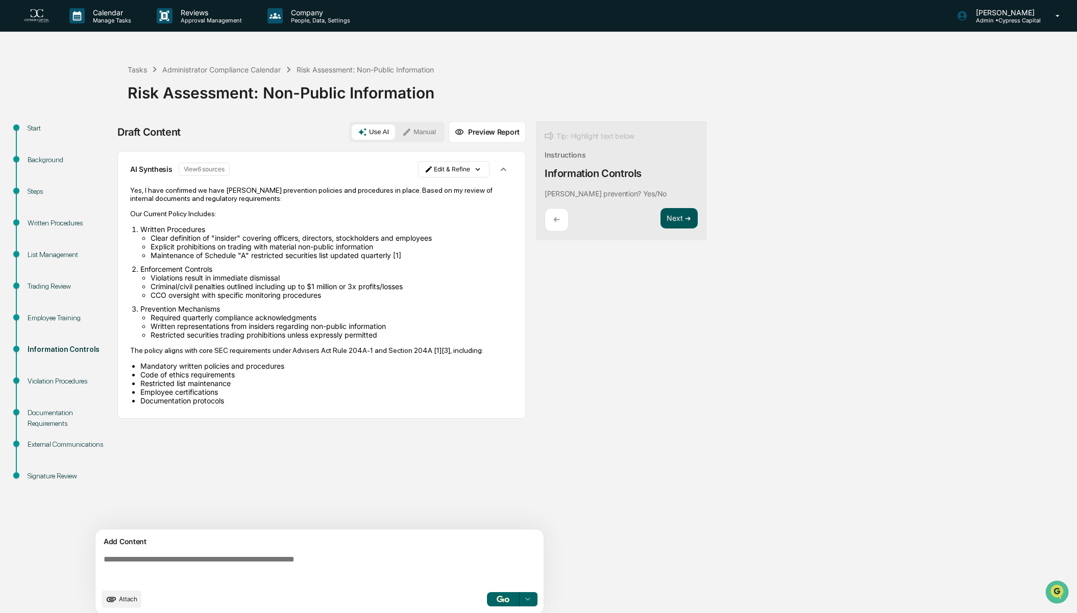
click at [672, 218] on button "Next ➔" at bounding box center [678, 218] width 37 height 21
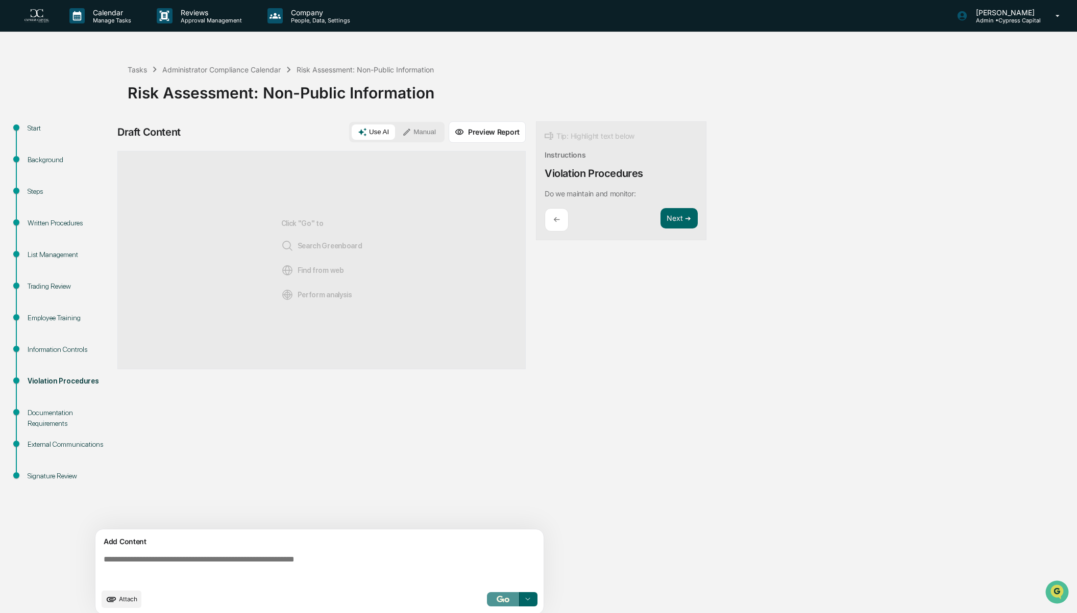
click at [504, 602] on img "button" at bounding box center [503, 599] width 12 height 7
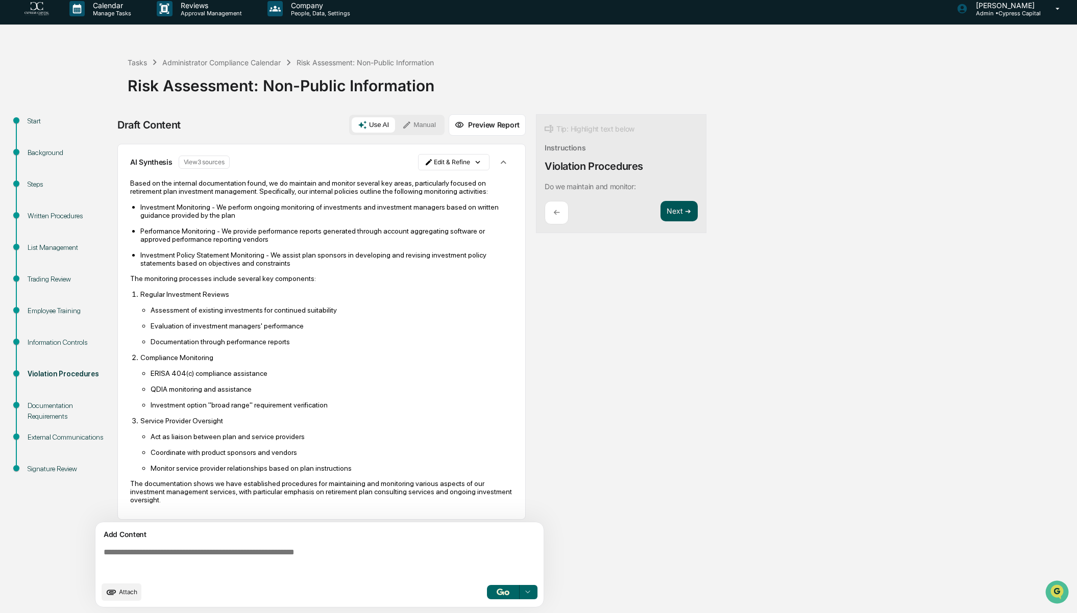
click at [671, 215] on button "Next ➔" at bounding box center [678, 211] width 37 height 21
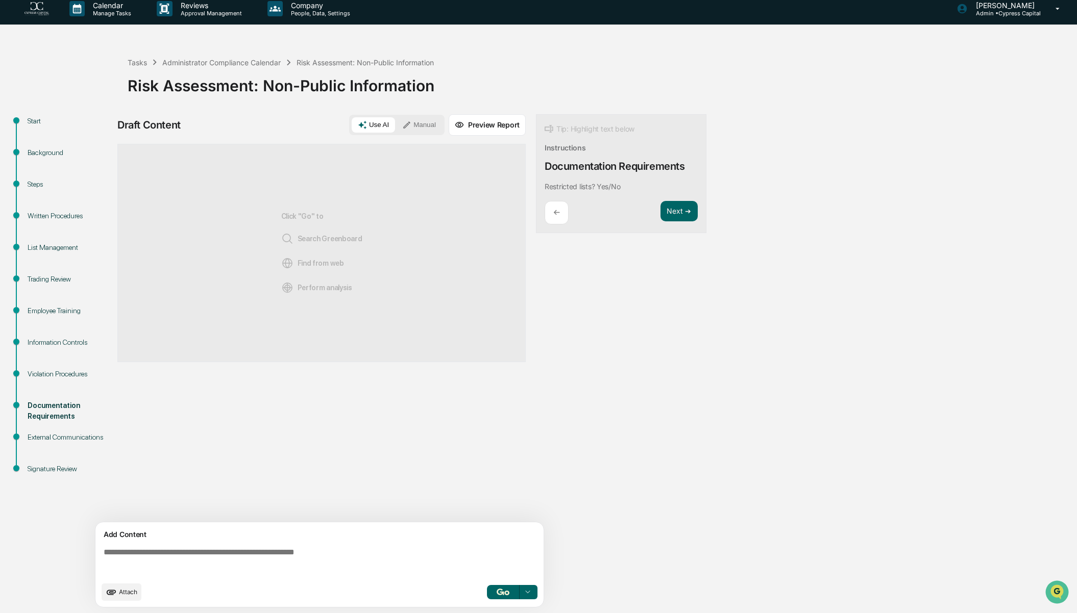
click at [505, 595] on img "button" at bounding box center [503, 592] width 12 height 7
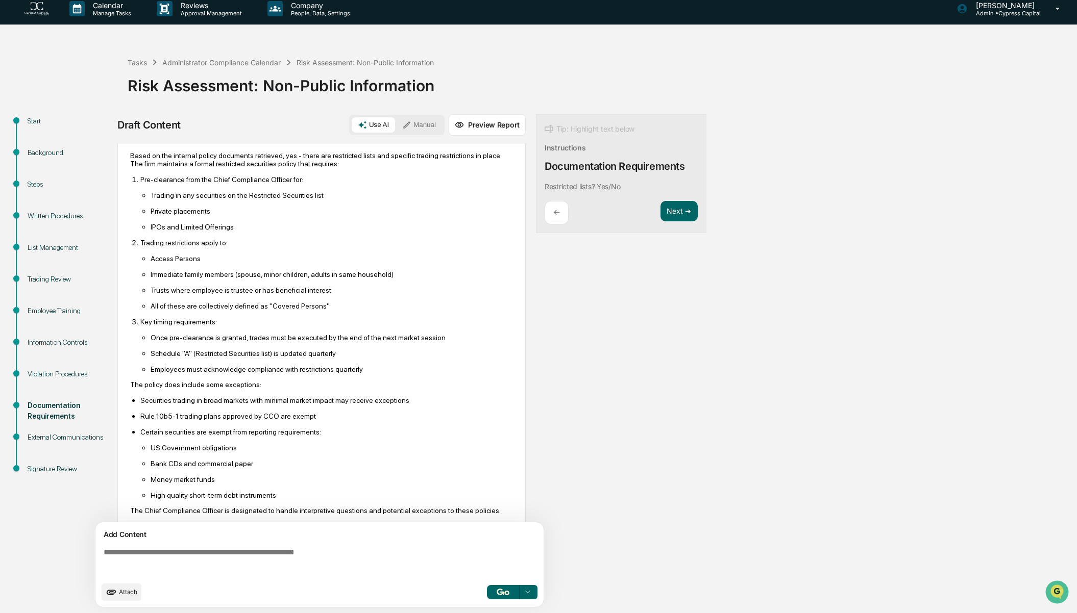
scroll to position [41, 0]
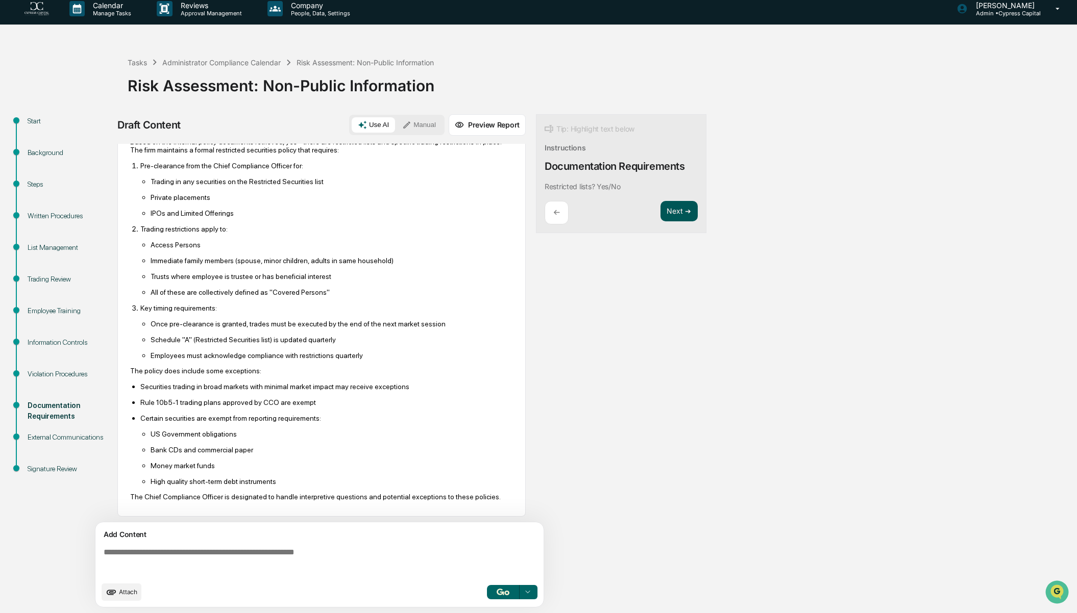
click at [687, 213] on button "Next ➔" at bounding box center [678, 211] width 37 height 21
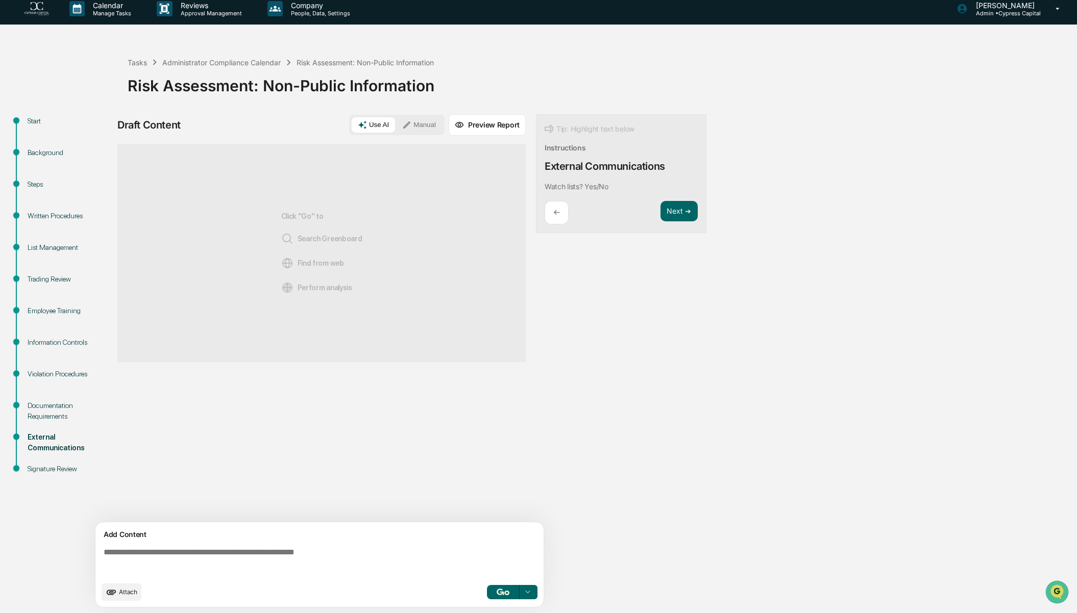
click at [496, 588] on button "button" at bounding box center [503, 592] width 33 height 14
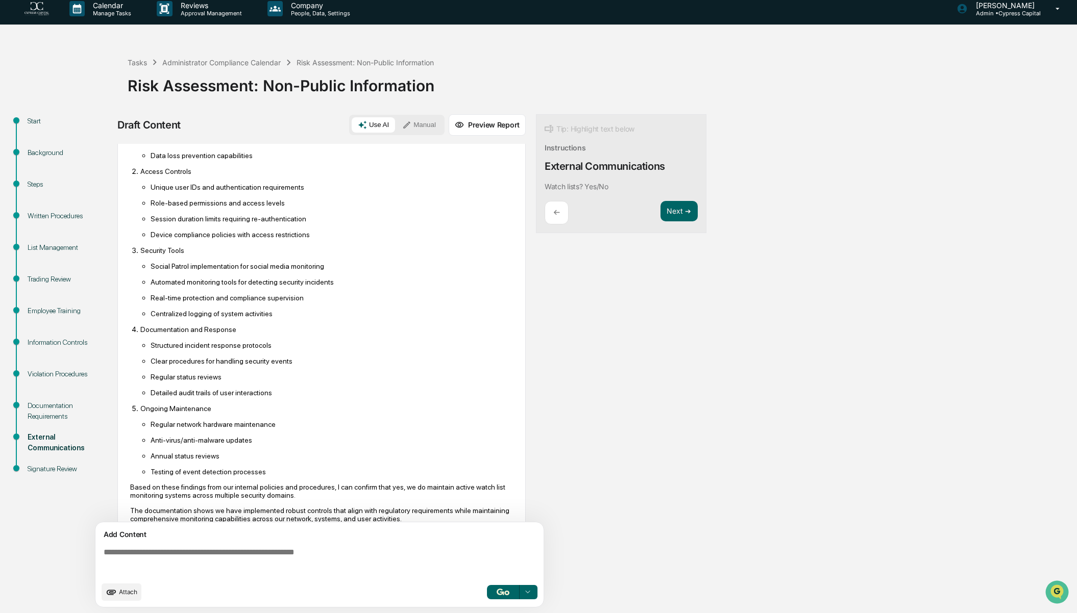
scroll to position [152, 0]
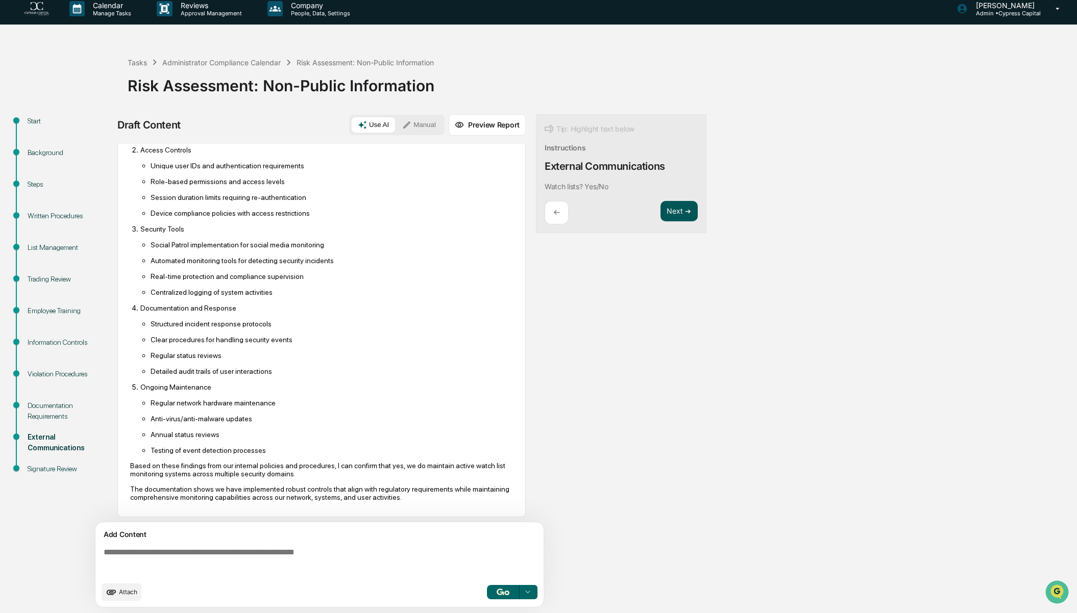
click at [679, 213] on button "Next ➔" at bounding box center [678, 211] width 37 height 21
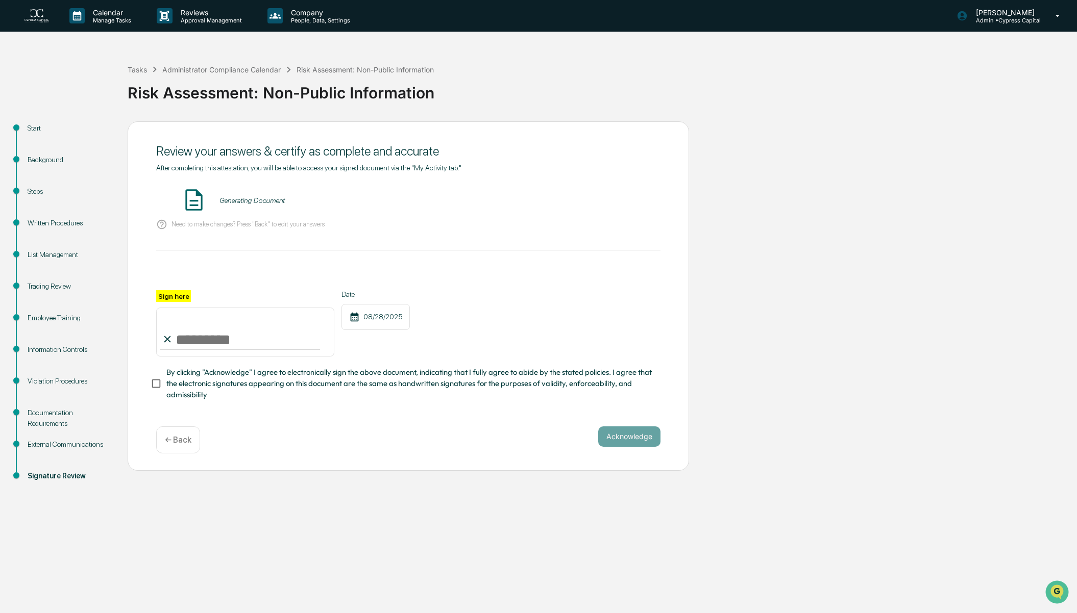
scroll to position [0, 0]
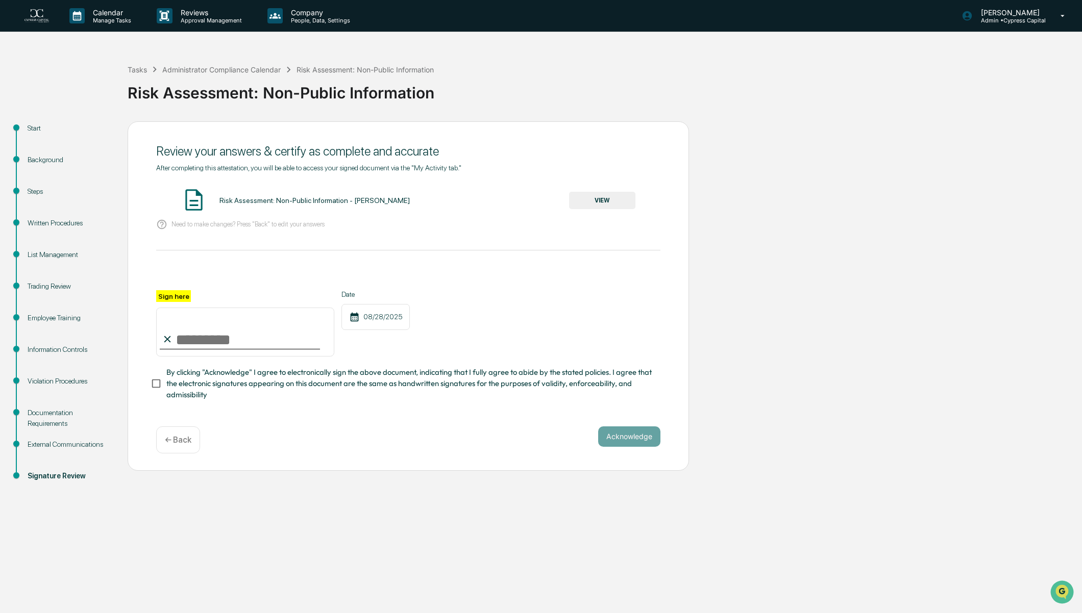
click at [605, 203] on button "VIEW" at bounding box center [602, 200] width 66 height 17
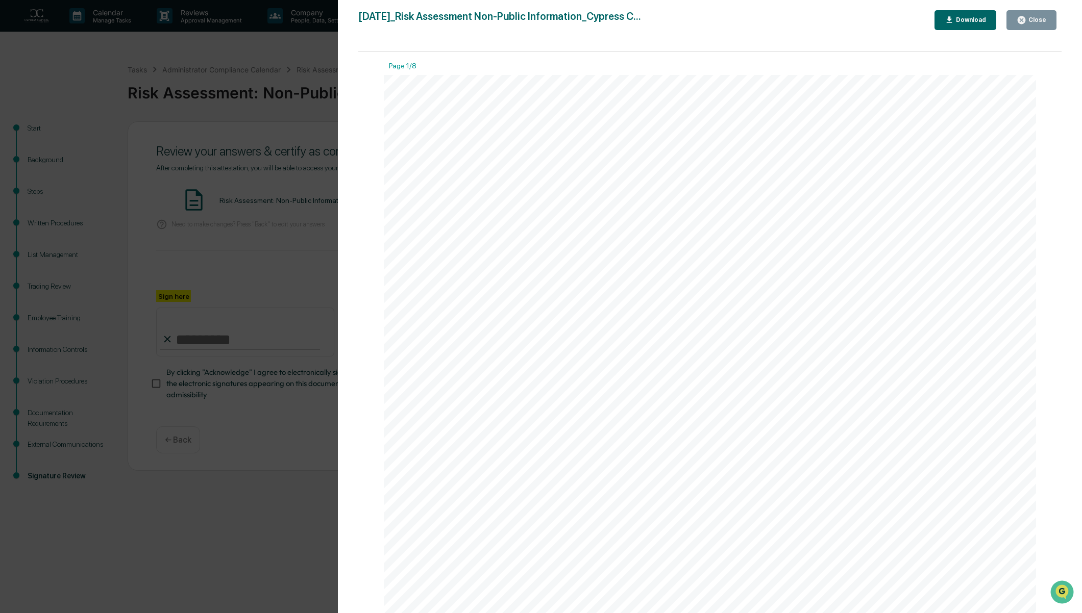
click at [1033, 23] on div "Close" at bounding box center [1036, 19] width 20 height 7
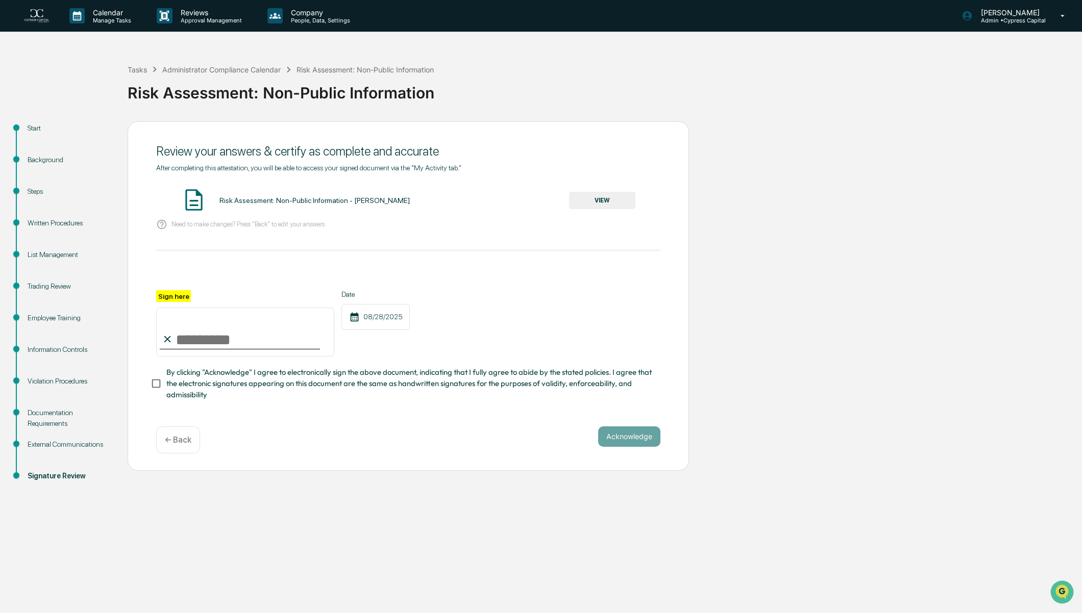
click at [267, 335] on input "Sign here" at bounding box center [245, 332] width 178 height 49
click at [216, 348] on input "Sign here" at bounding box center [245, 332] width 178 height 49
type input "**********"
click at [280, 410] on div "**********" at bounding box center [408, 290] width 504 height 253
click at [627, 446] on button "Acknowledge" at bounding box center [629, 437] width 62 height 20
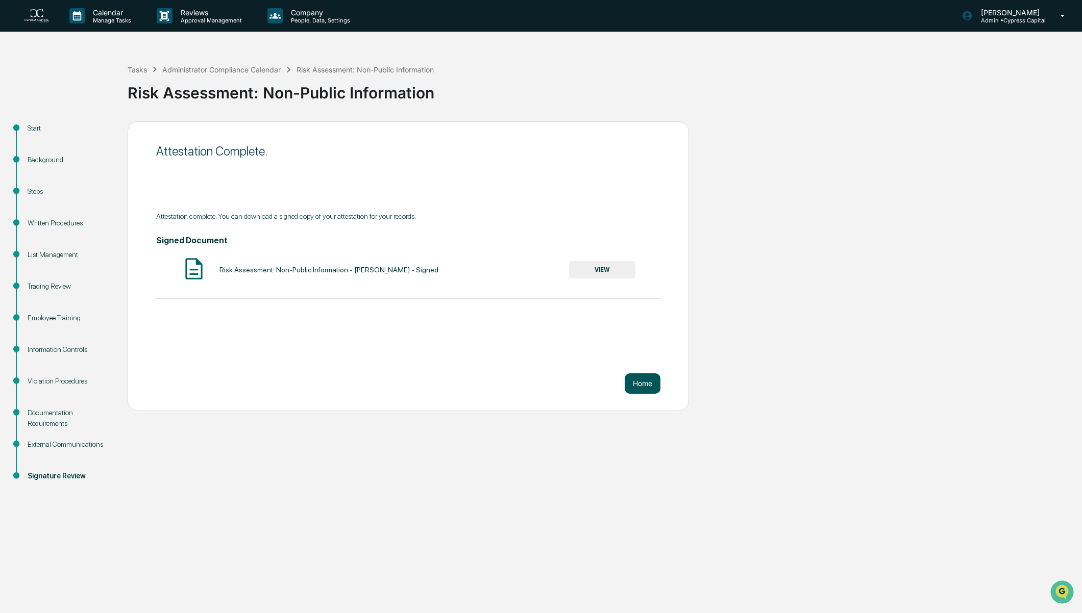
click at [642, 383] on button "Home" at bounding box center [643, 384] width 36 height 20
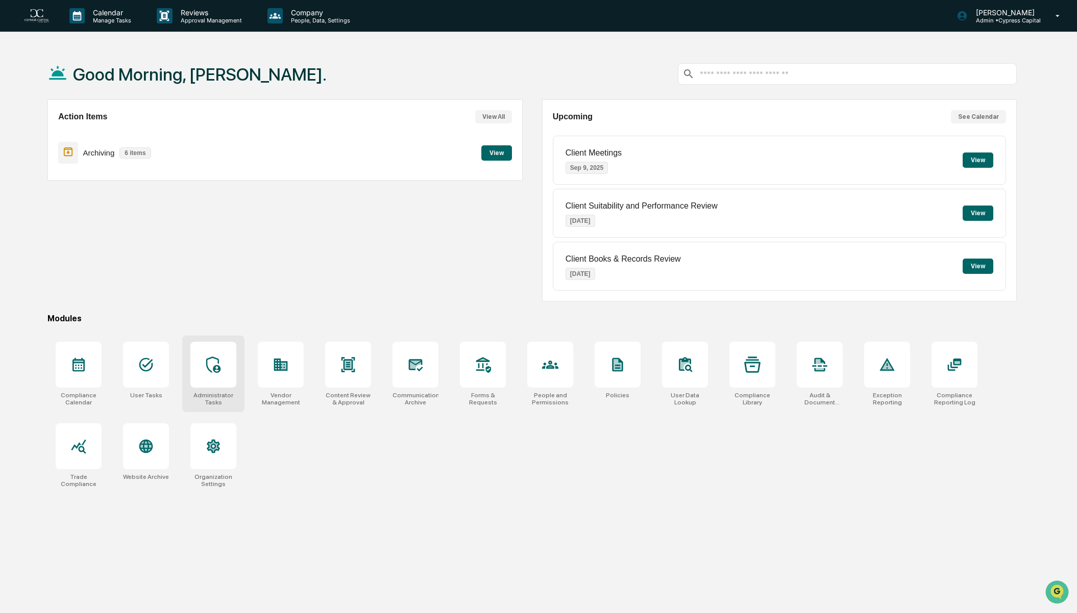
click at [211, 362] on icon at bounding box center [213, 365] width 16 height 16
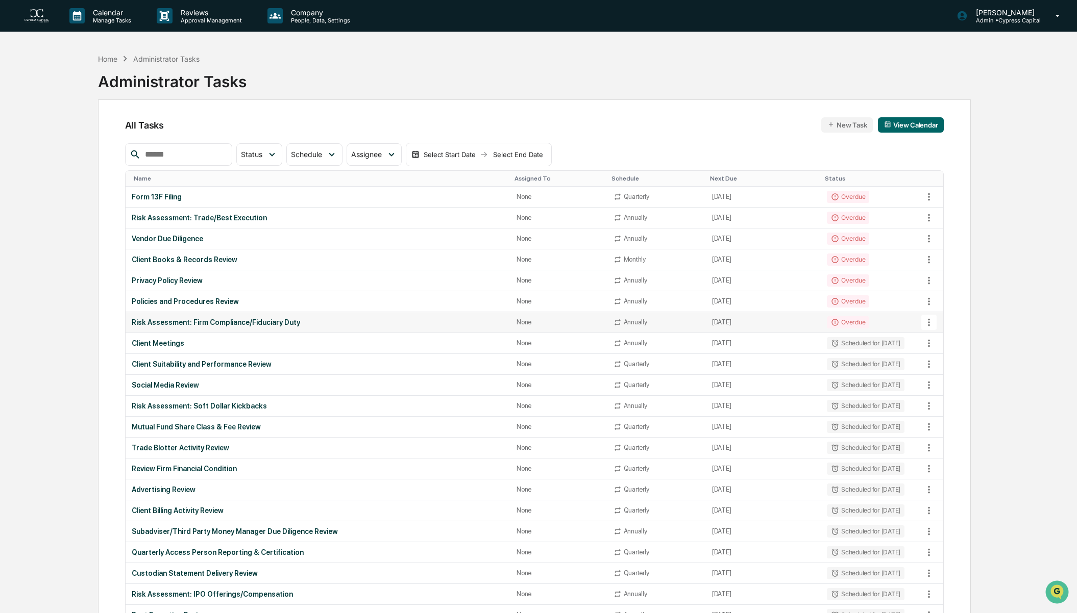
click at [239, 326] on td "Risk Assessment: Firm Compliance/Fiduciary Duty" at bounding box center [318, 322] width 385 height 21
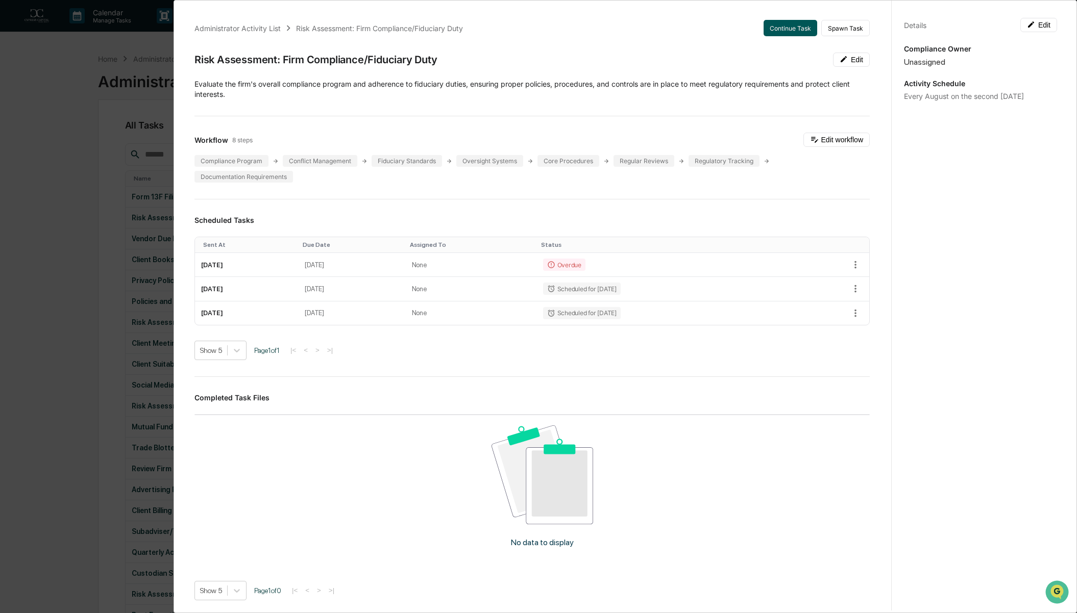
click at [765, 32] on button "Continue Task" at bounding box center [790, 28] width 54 height 16
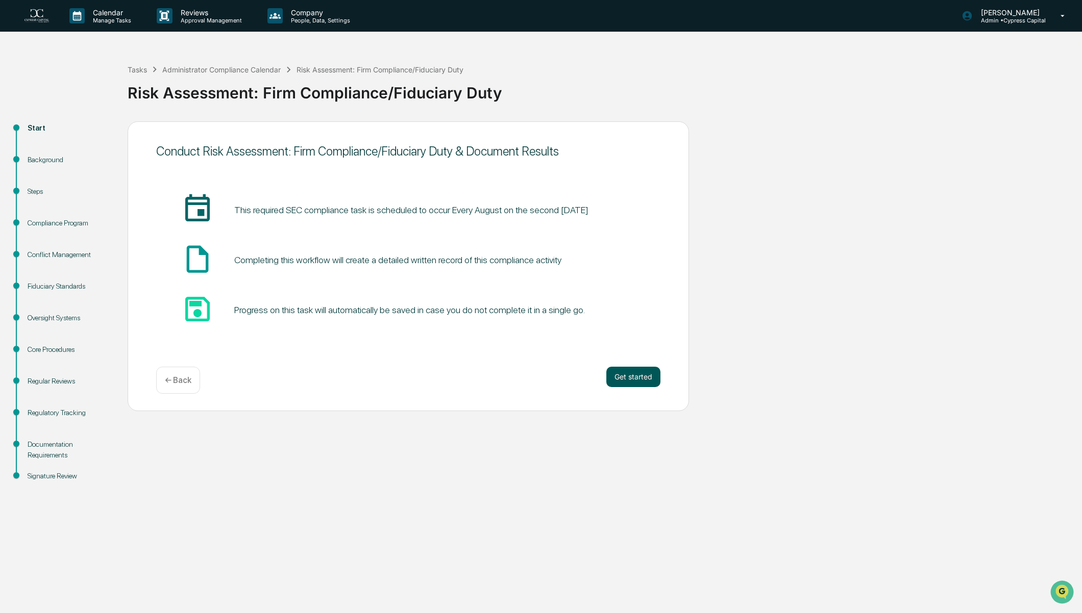
click at [632, 383] on button "Get started" at bounding box center [633, 377] width 54 height 20
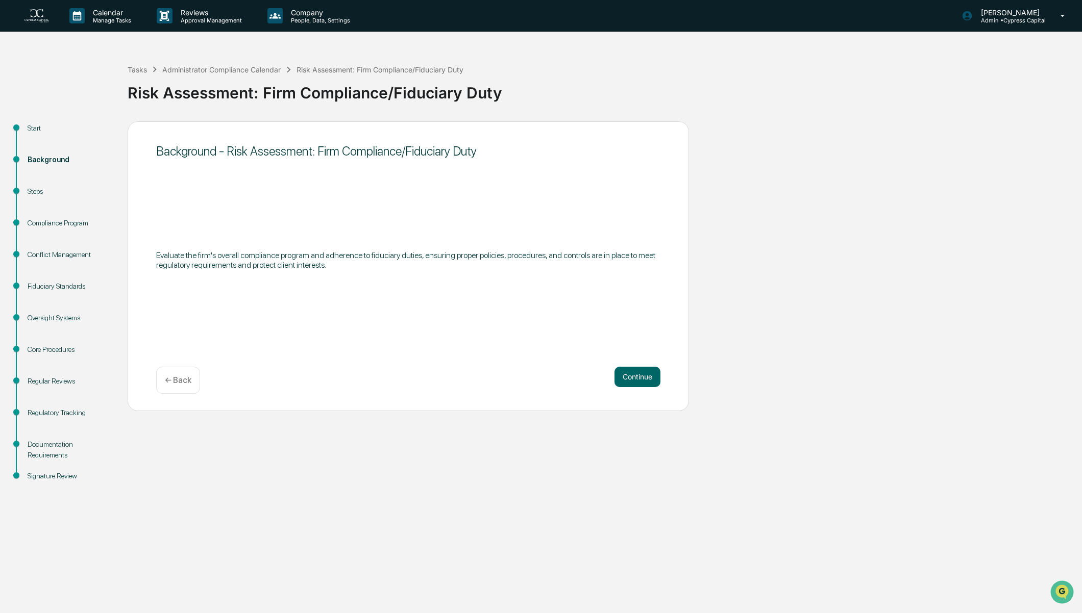
click at [632, 383] on button "Continue" at bounding box center [637, 377] width 46 height 20
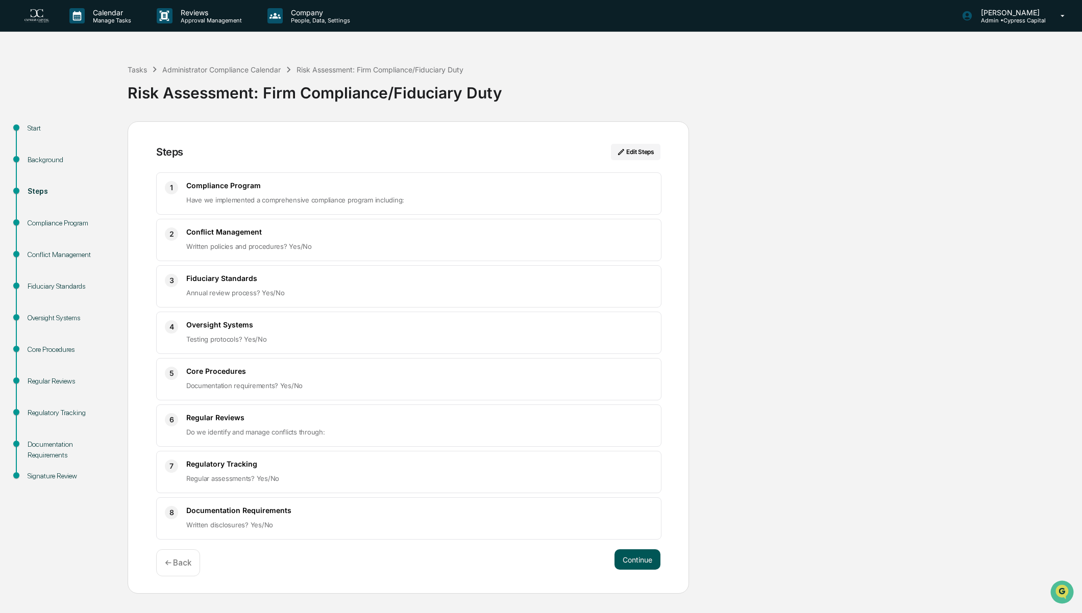
click at [631, 558] on button "Continue" at bounding box center [637, 560] width 46 height 20
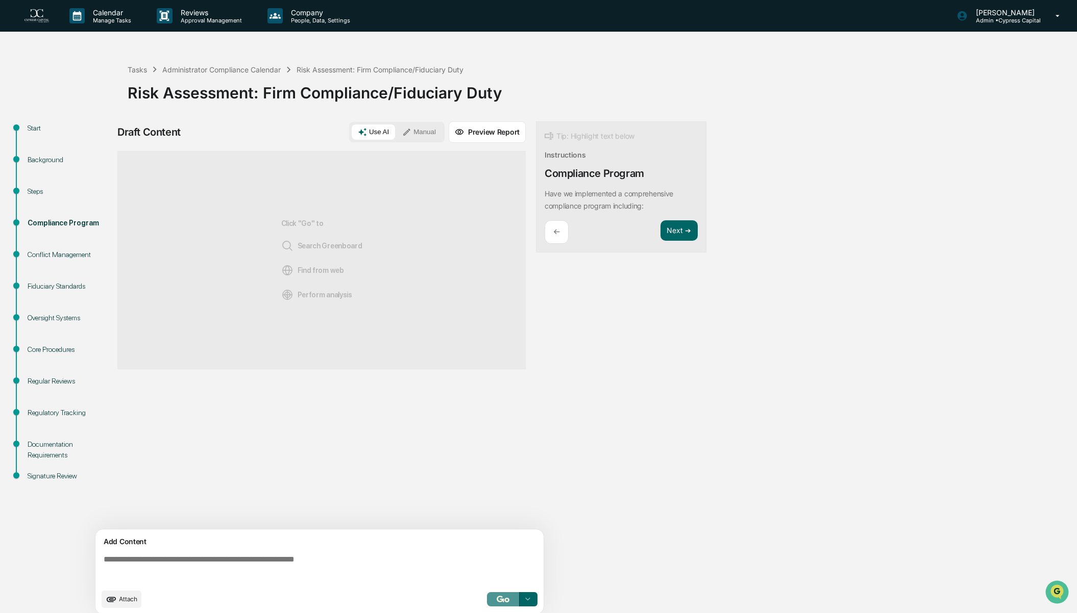
click at [506, 603] on img "button" at bounding box center [503, 599] width 12 height 7
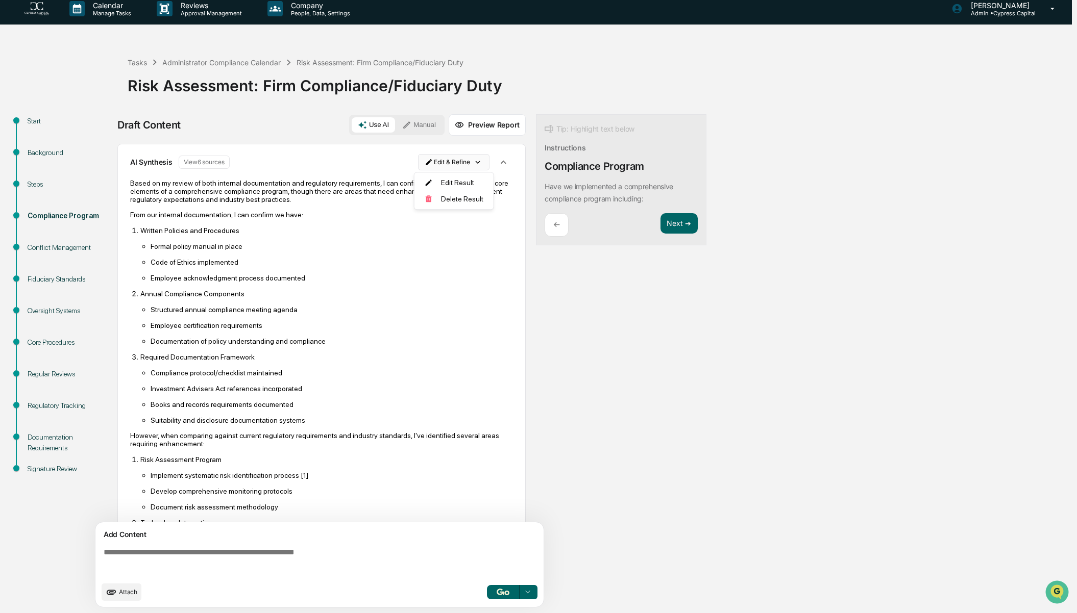
click at [466, 162] on html "Calendar Manage Tasks Reviews Approval Management Company People, Data, Setting…" at bounding box center [538, 299] width 1077 height 613
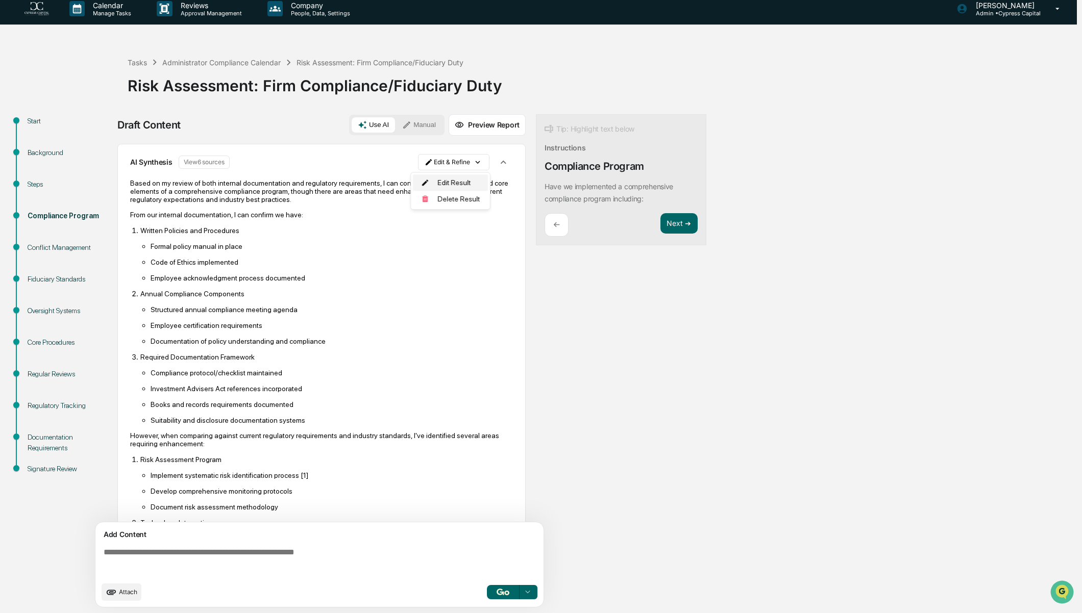
click at [459, 181] on div "Edit Result" at bounding box center [450, 183] width 75 height 16
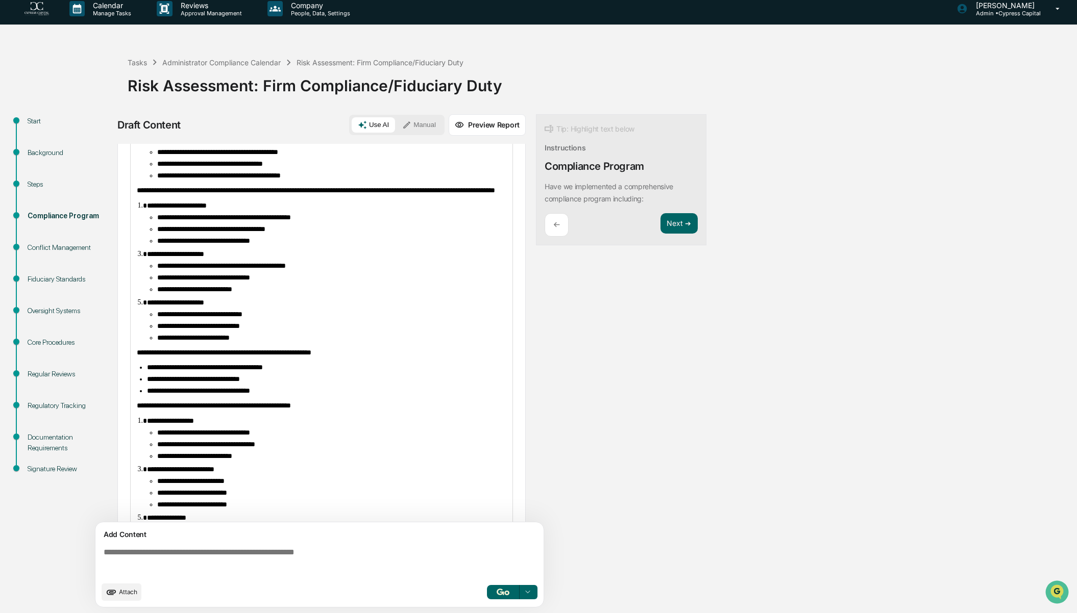
scroll to position [361, 0]
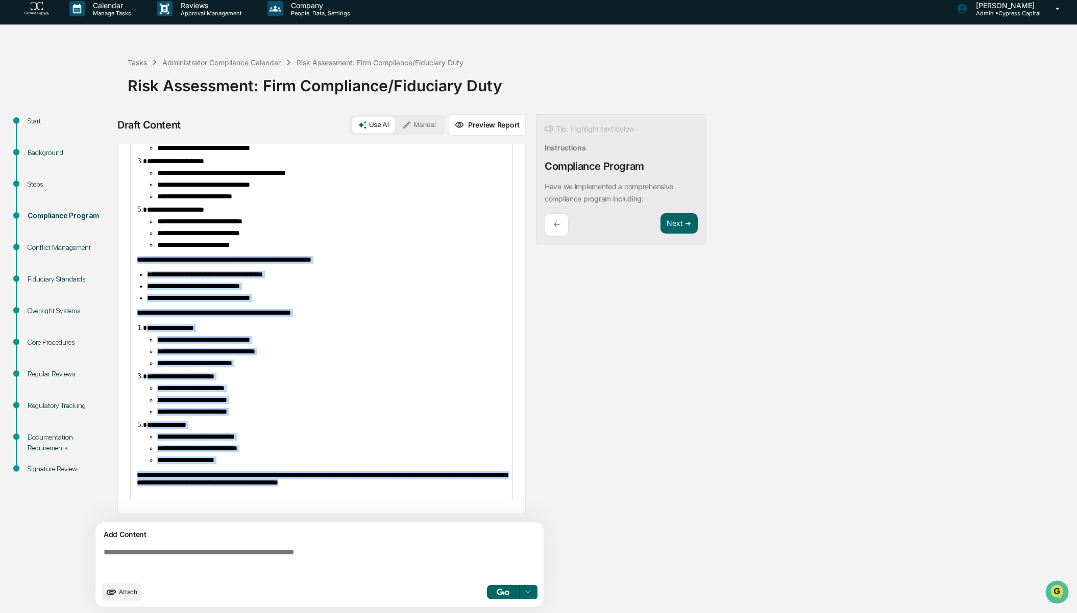
drag, startPoint x: 390, startPoint y: 485, endPoint x: 118, endPoint y: 243, distance: 364.0
click at [118, 243] on div "**********" at bounding box center [538, 364] width 1067 height 500
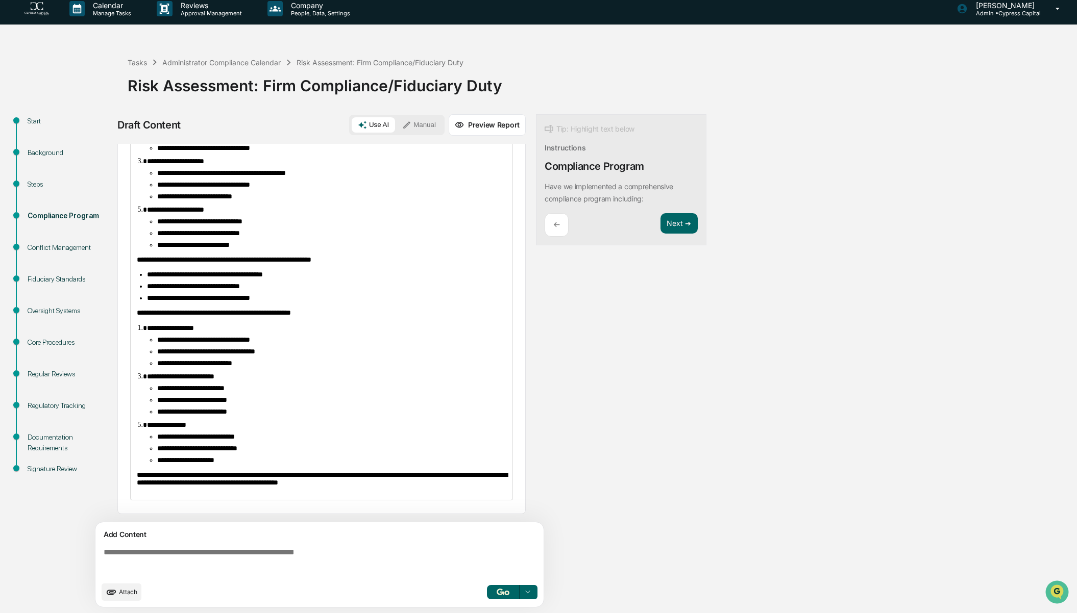
scroll to position [125, 0]
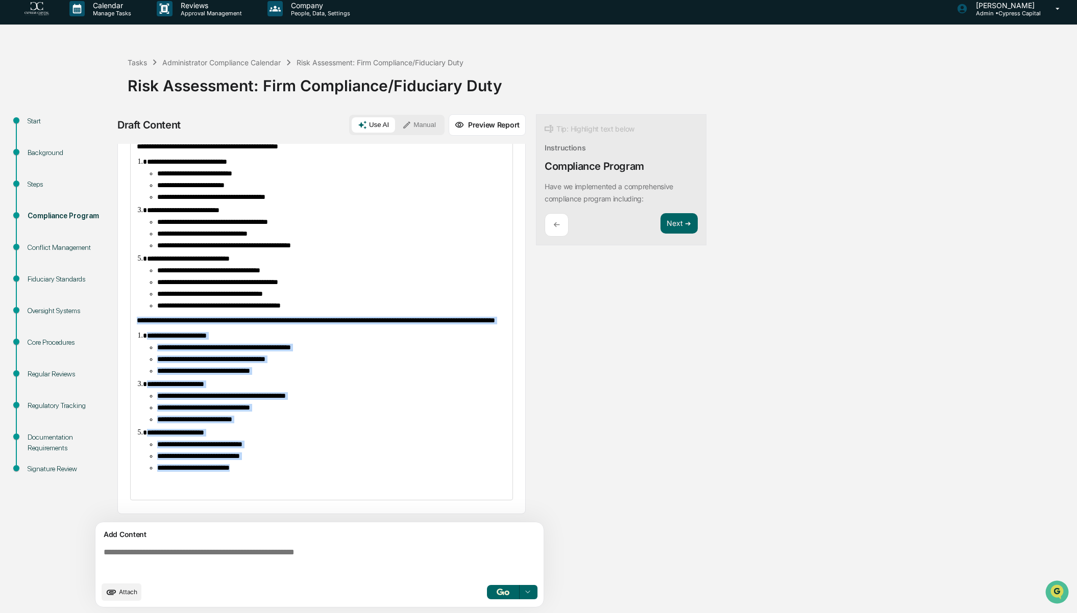
drag, startPoint x: 290, startPoint y: 464, endPoint x: 128, endPoint y: 307, distance: 225.9
click at [128, 307] on div "**********" at bounding box center [321, 286] width 408 height 456
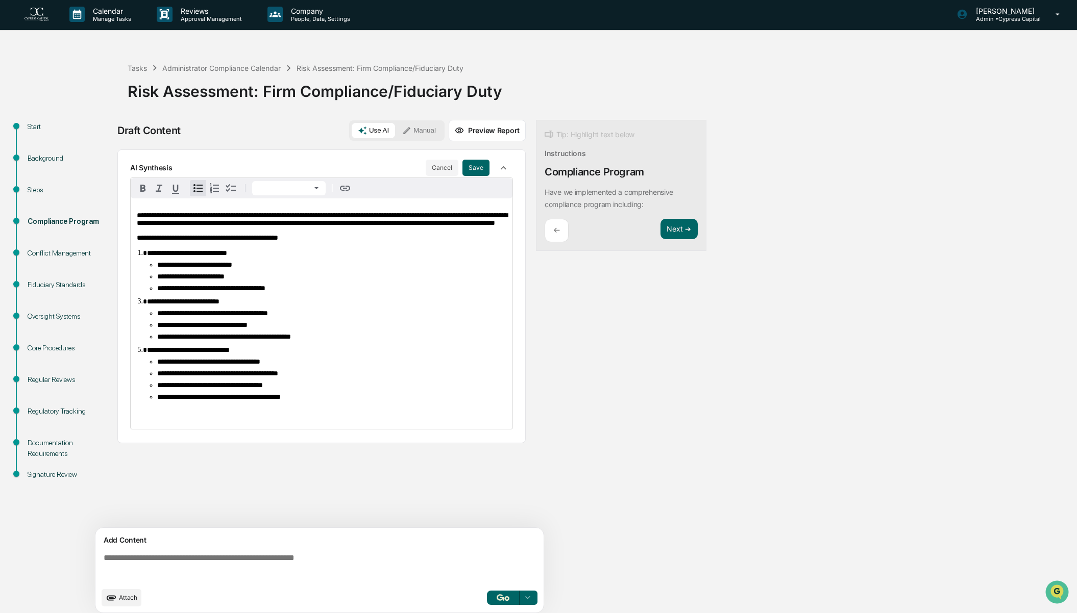
scroll to position [0, 0]
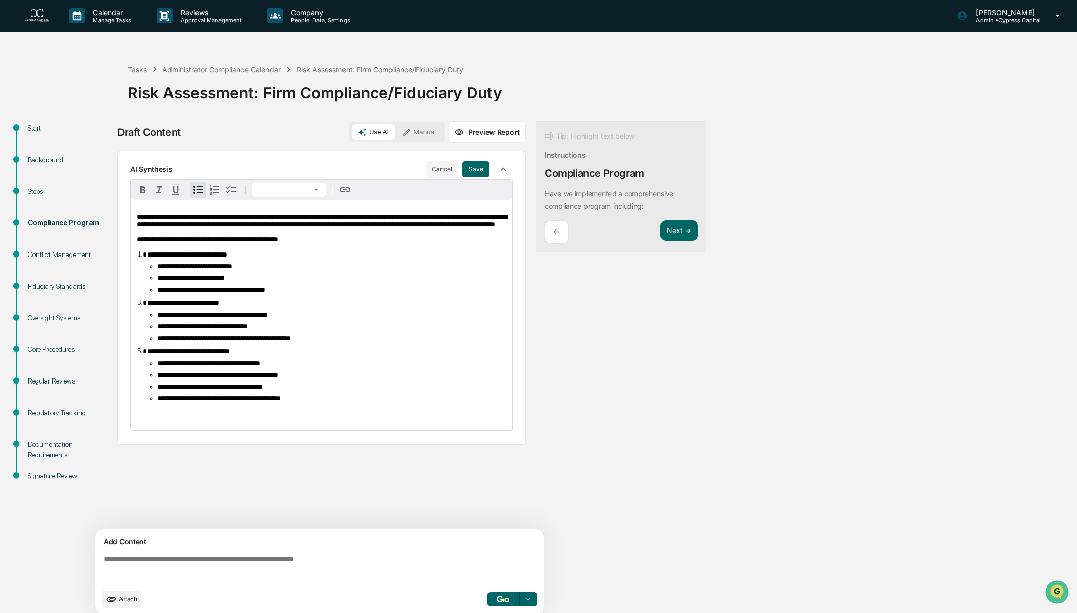
click at [666, 425] on div "**********" at bounding box center [403, 371] width 572 height 500
click at [471, 167] on button "Save" at bounding box center [475, 169] width 27 height 16
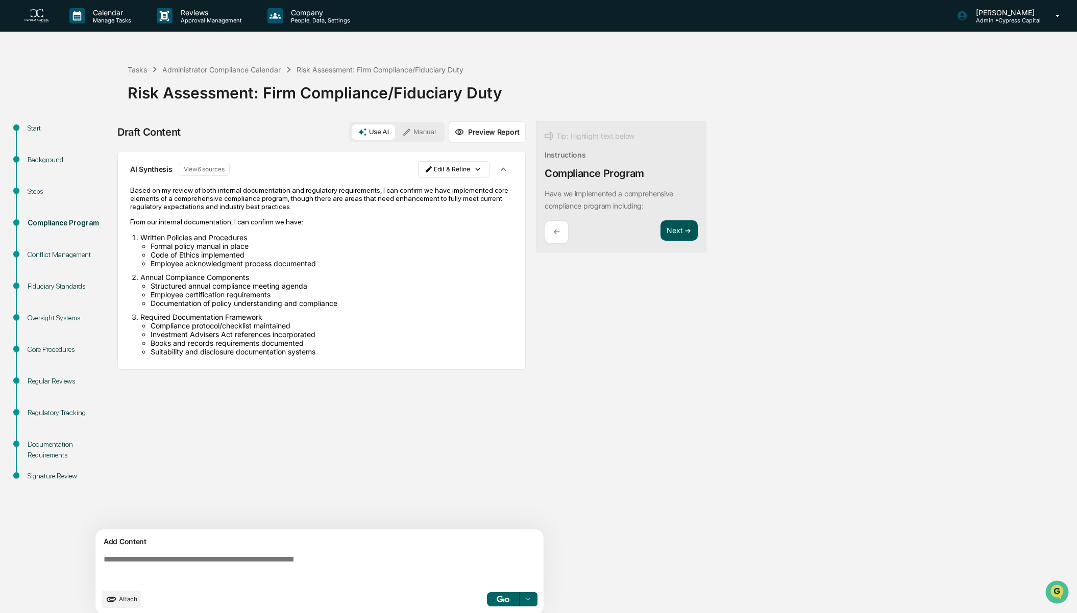
click at [676, 235] on button "Next ➔" at bounding box center [678, 230] width 37 height 21
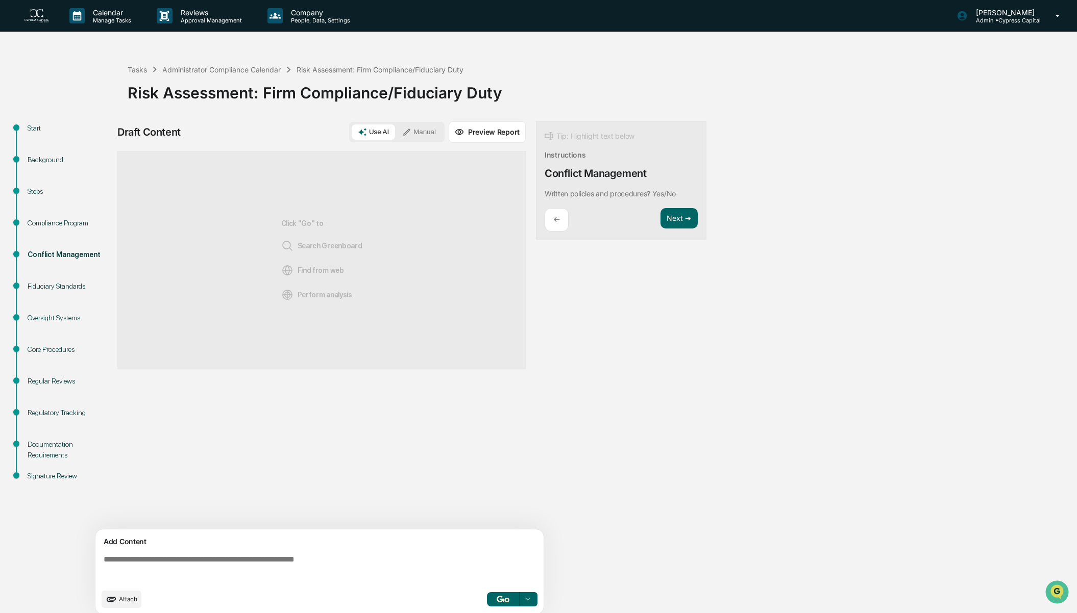
click at [504, 601] on img "button" at bounding box center [503, 599] width 12 height 7
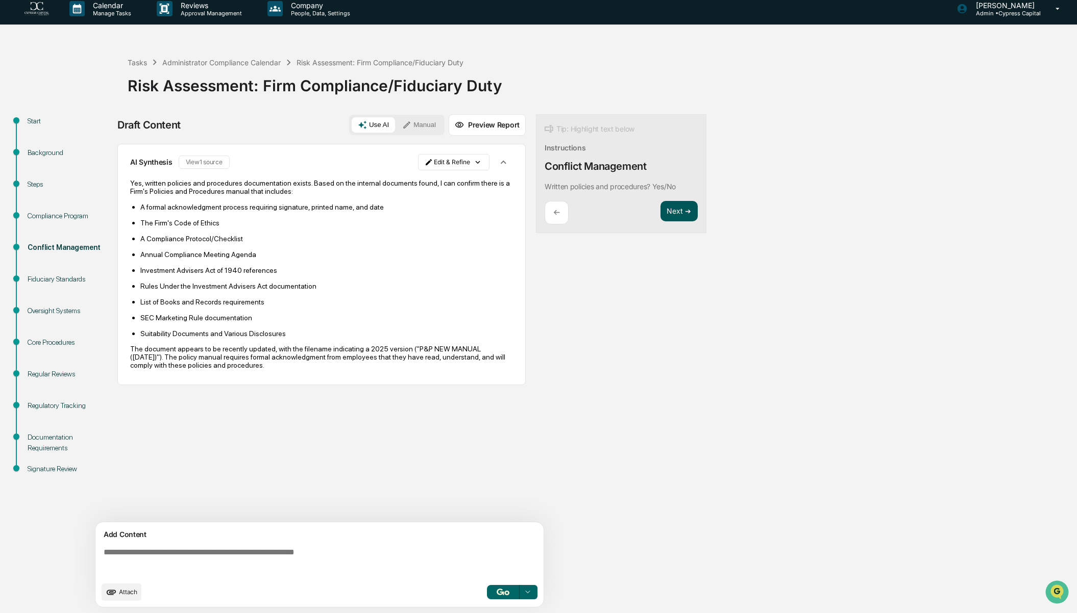
click at [674, 208] on button "Next ➔" at bounding box center [678, 211] width 37 height 21
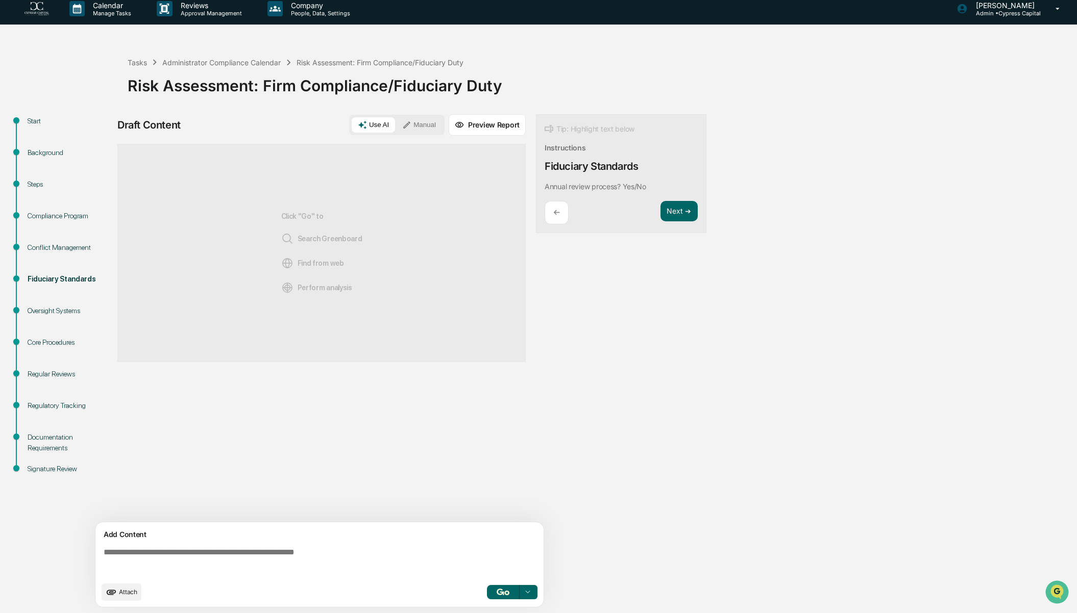
click at [494, 595] on button "button" at bounding box center [503, 592] width 33 height 14
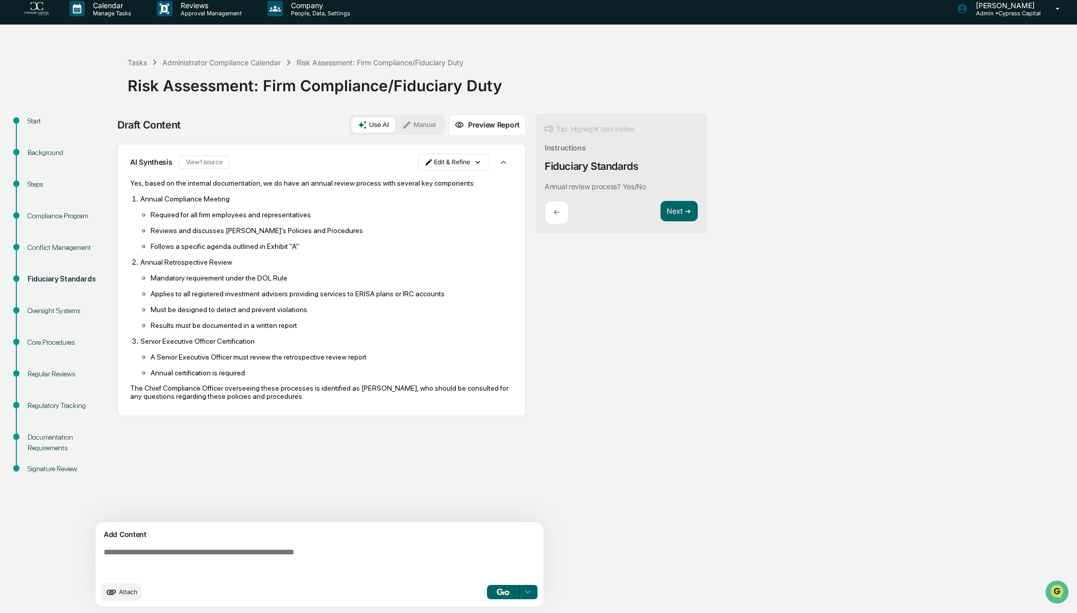
click at [674, 36] on div "Calendar Manage Tasks Reviews Approval Management Company People, Data, Setting…" at bounding box center [538, 303] width 1077 height 621
click at [677, 208] on button "Next ➔" at bounding box center [678, 211] width 37 height 21
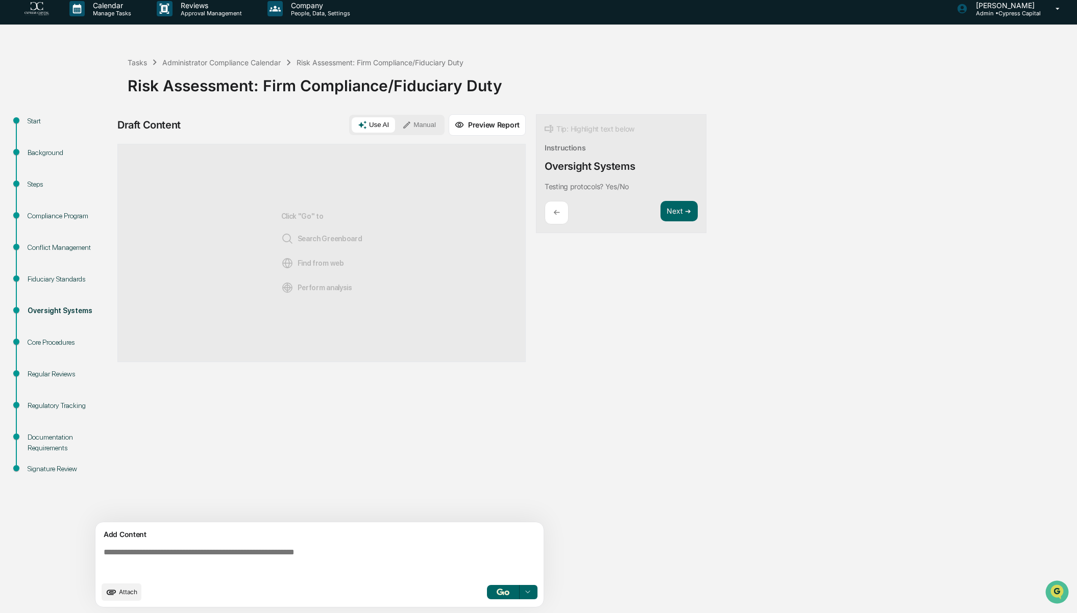
click at [505, 593] on img "button" at bounding box center [503, 592] width 12 height 7
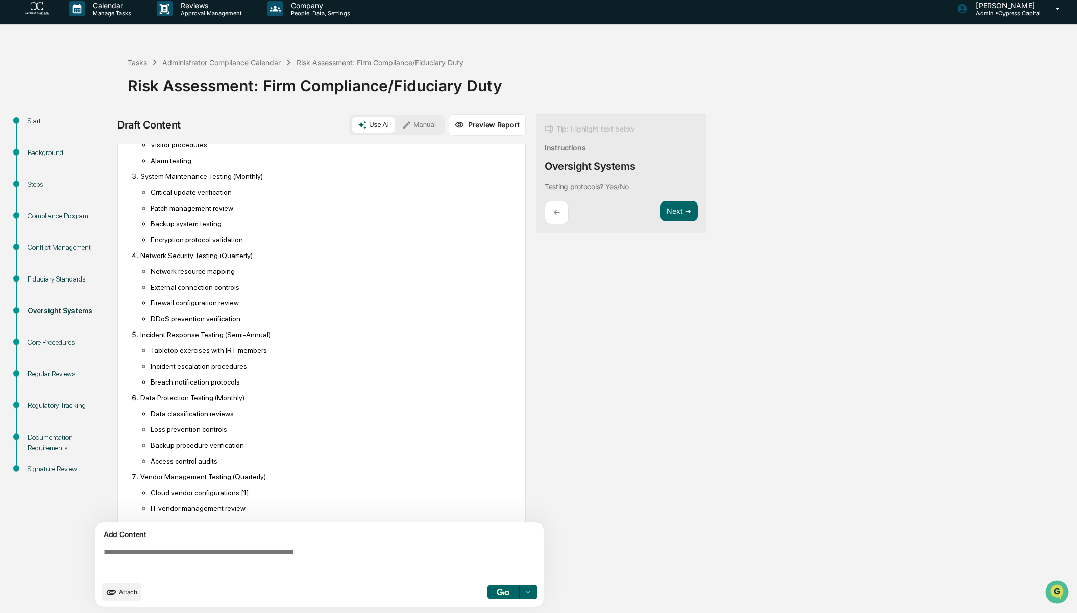
scroll to position [458, 0]
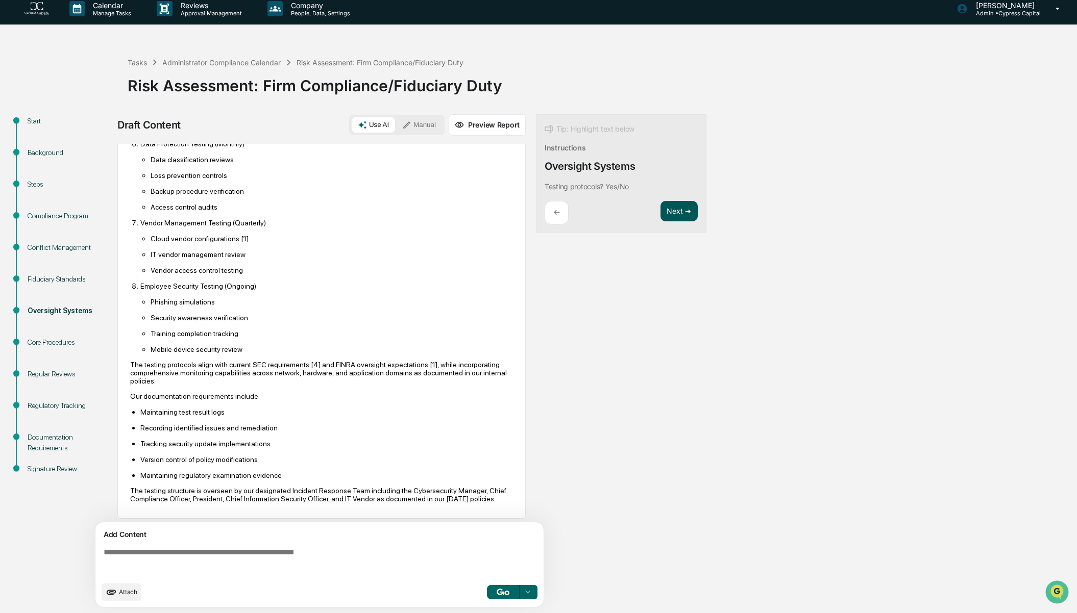
click at [683, 218] on button "Next ➔" at bounding box center [678, 211] width 37 height 21
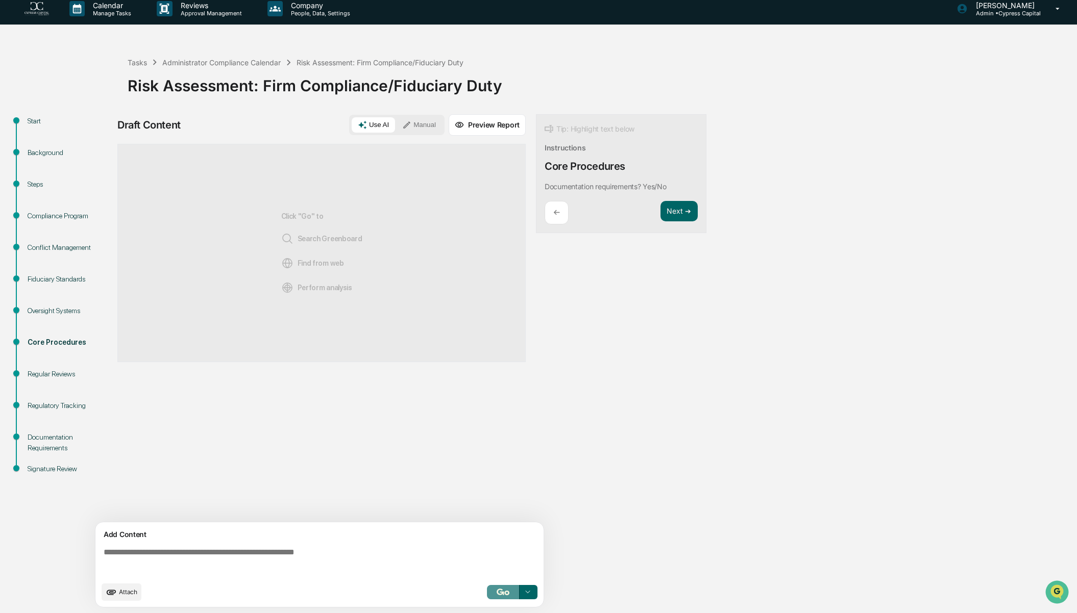
click at [497, 588] on button "button" at bounding box center [503, 592] width 33 height 14
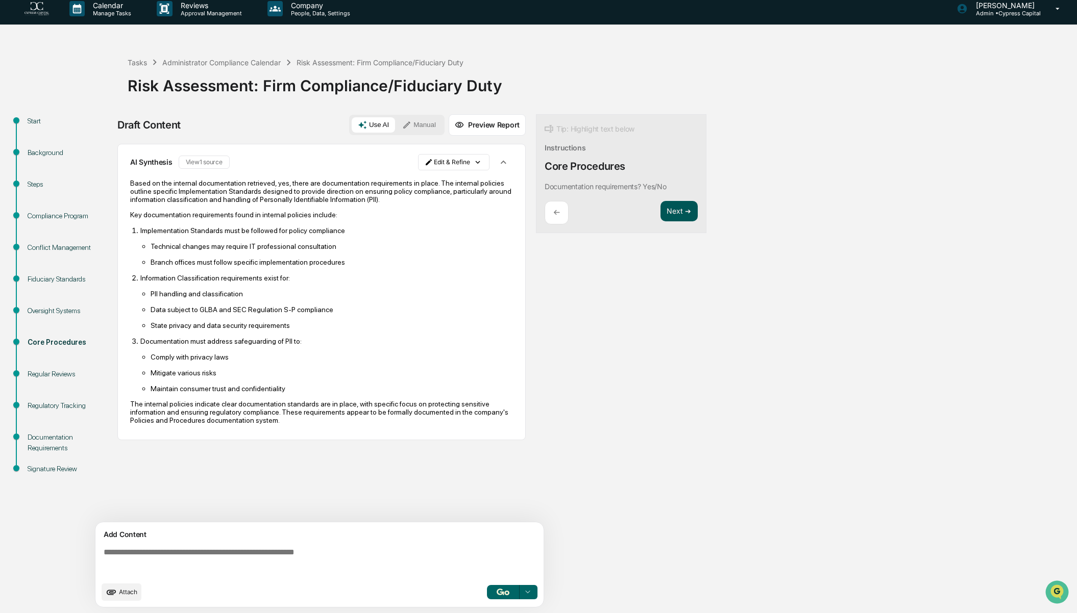
click at [676, 213] on button "Next ➔" at bounding box center [678, 211] width 37 height 21
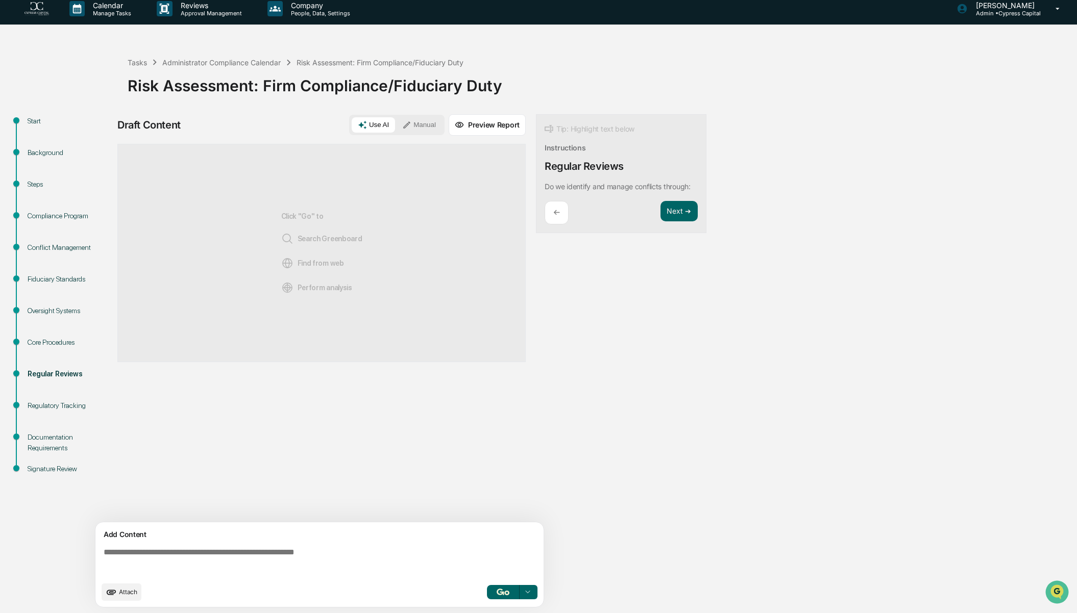
click at [500, 587] on button "button" at bounding box center [503, 592] width 33 height 14
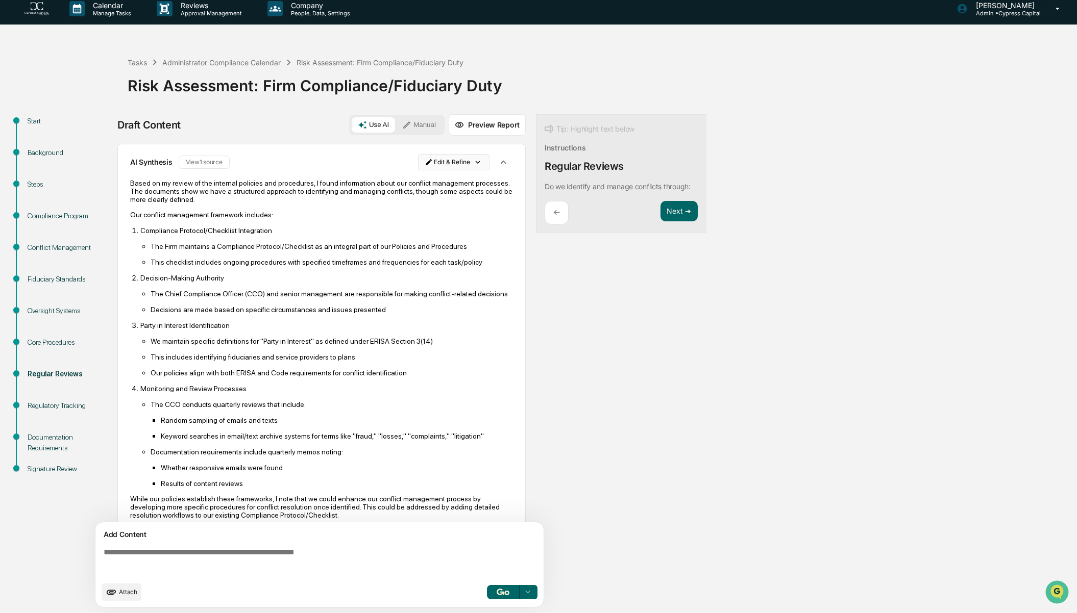
click at [460, 164] on html "Calendar Manage Tasks Reviews Approval Management Company People, Data, Setting…" at bounding box center [538, 299] width 1077 height 613
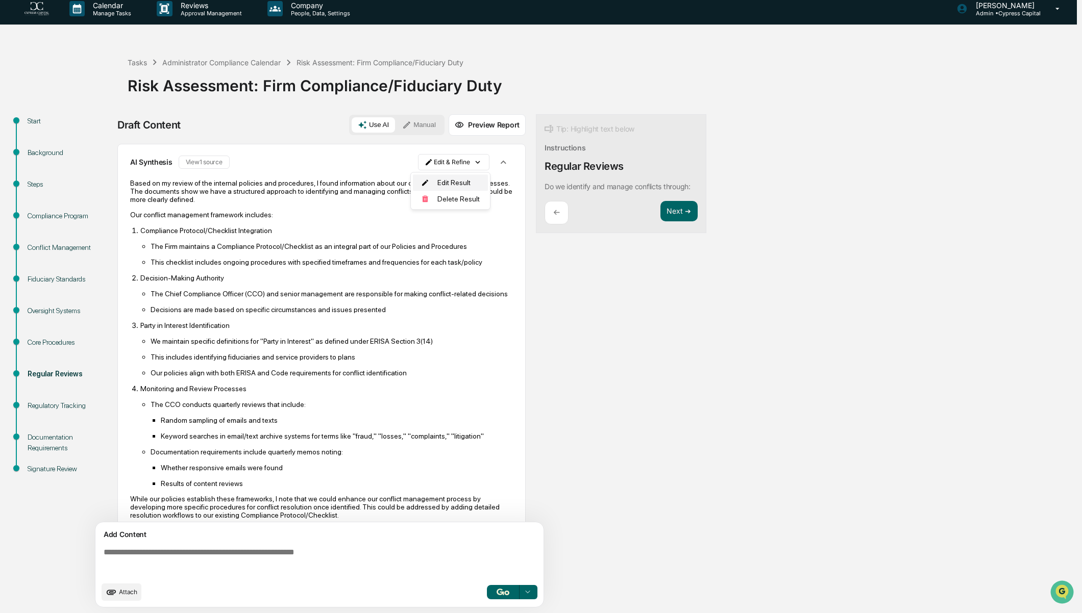
click at [458, 181] on div "Edit Result" at bounding box center [450, 183] width 75 height 16
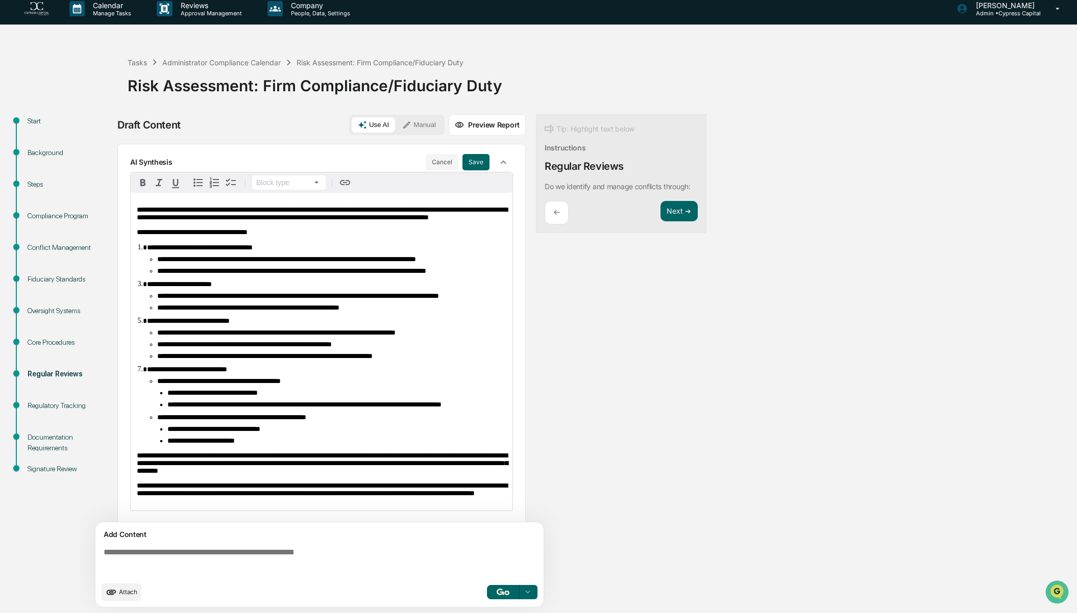
scroll to position [80, 0]
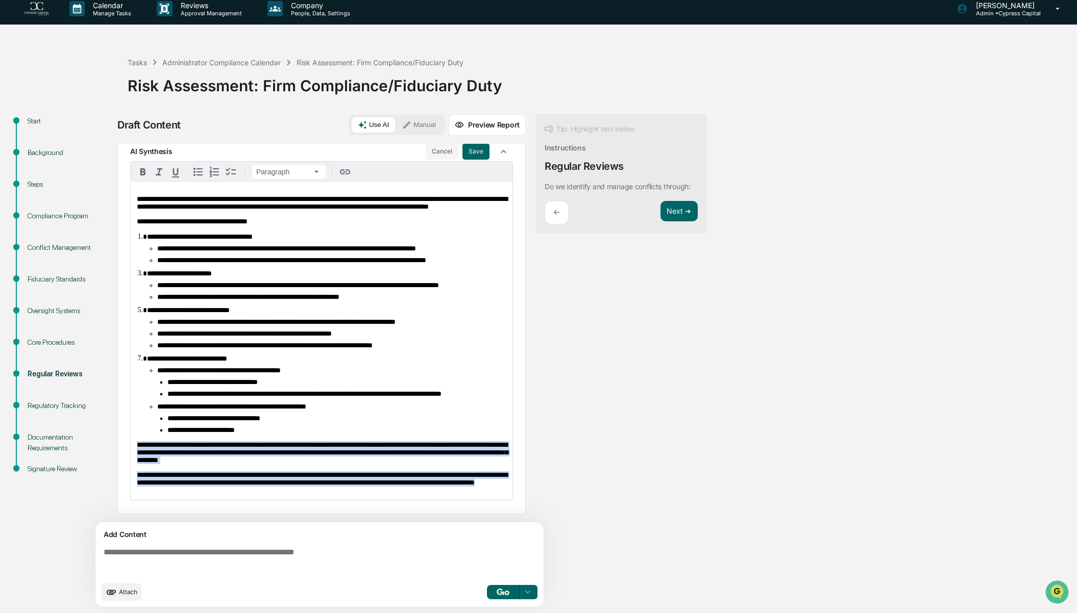
drag, startPoint x: 239, startPoint y: 485, endPoint x: 129, endPoint y: 434, distance: 121.2
click at [129, 434] on div "**********" at bounding box center [321, 323] width 408 height 381
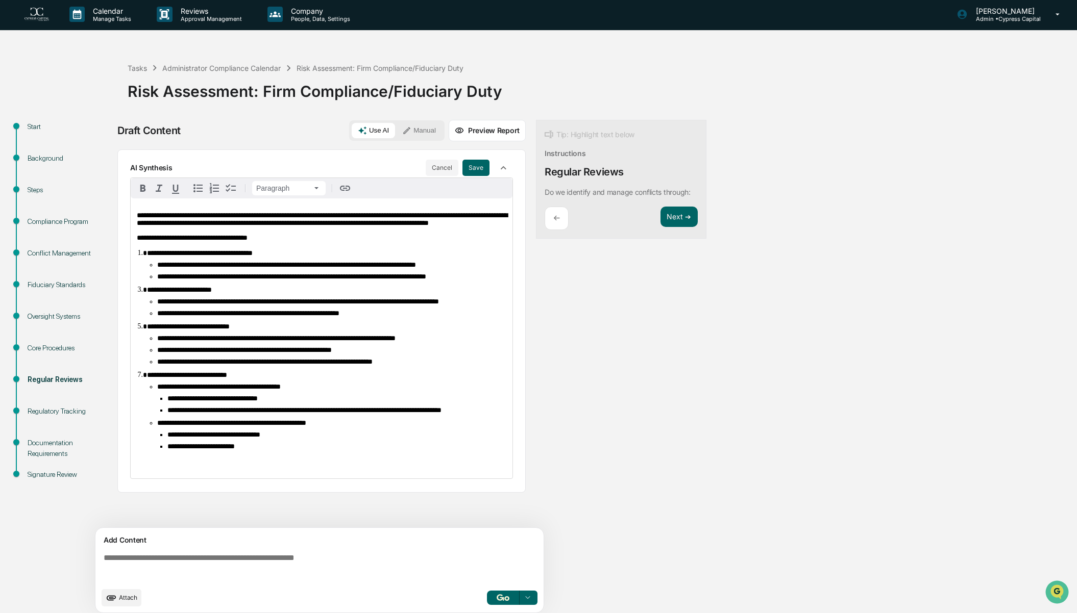
scroll to position [0, 0]
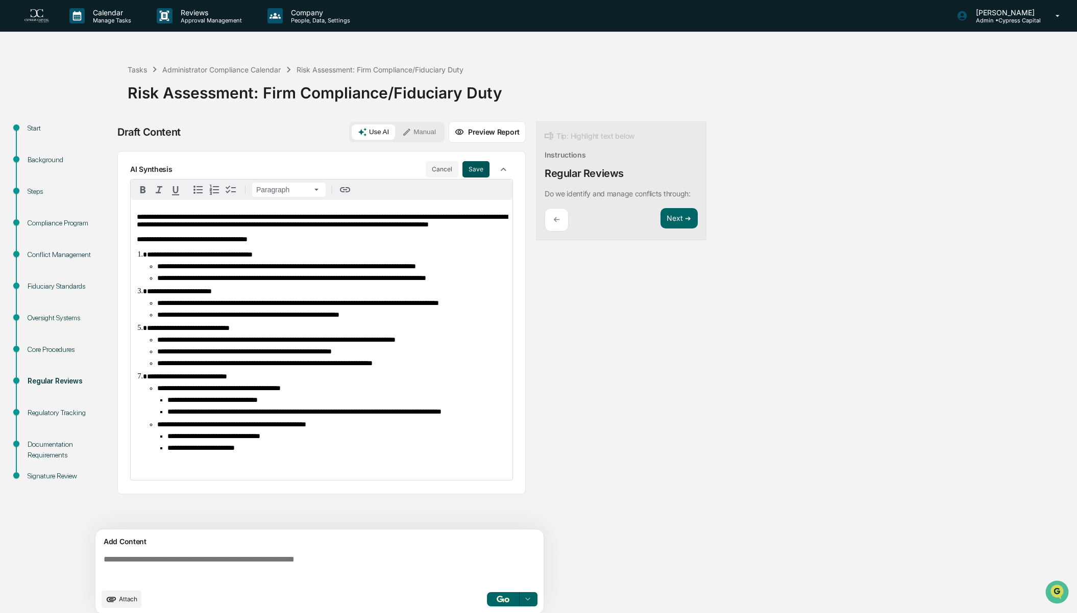
click at [475, 169] on button "Save" at bounding box center [475, 169] width 27 height 16
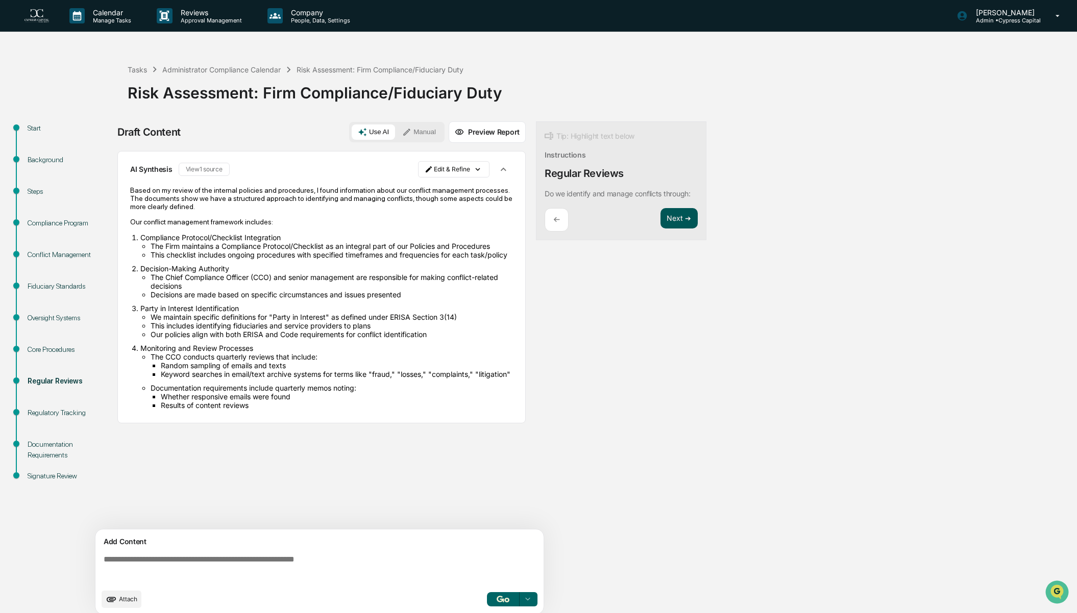
click at [675, 225] on button "Next ➔" at bounding box center [678, 218] width 37 height 21
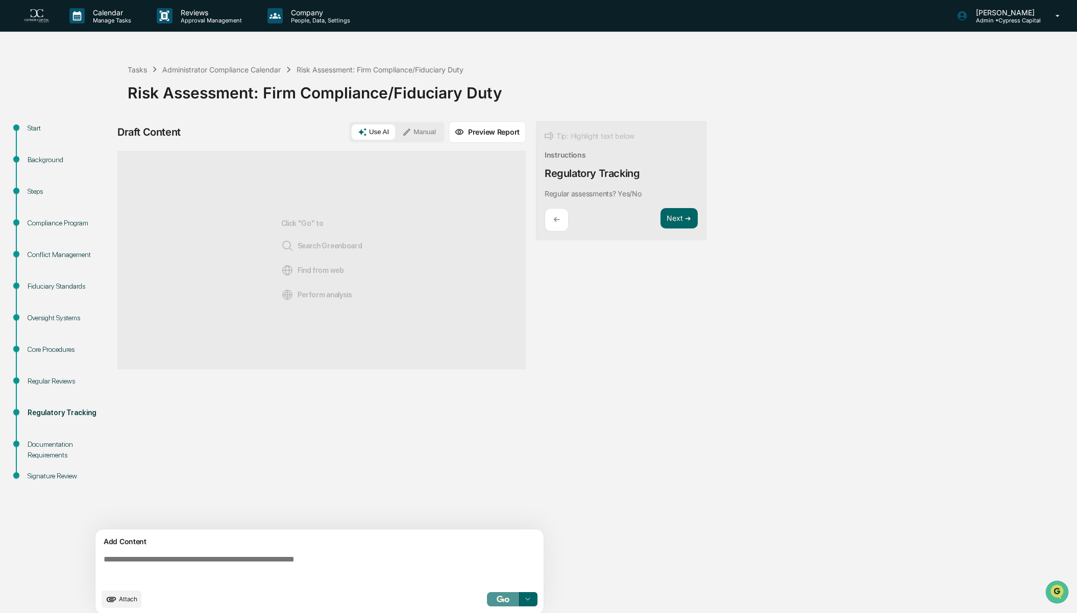
click at [497, 597] on img "button" at bounding box center [503, 599] width 12 height 7
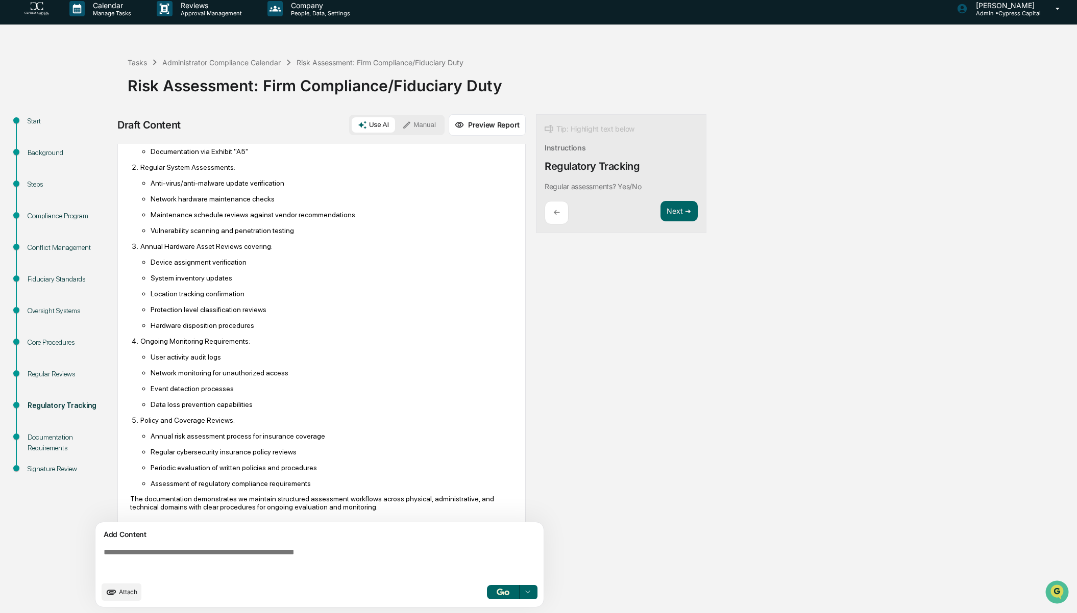
scroll to position [128, 0]
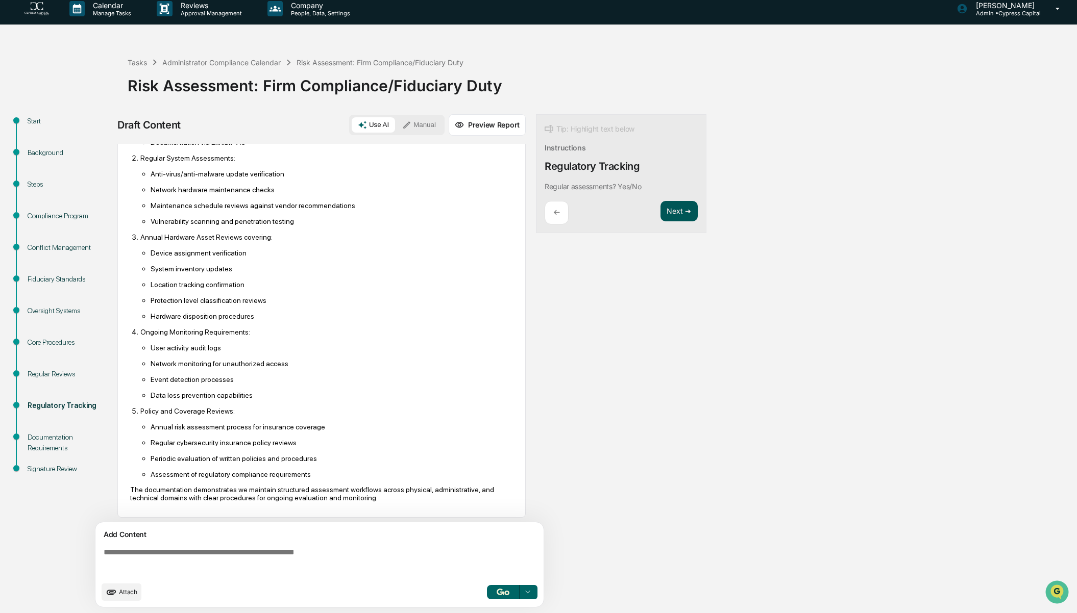
click at [679, 215] on button "Next ➔" at bounding box center [678, 211] width 37 height 21
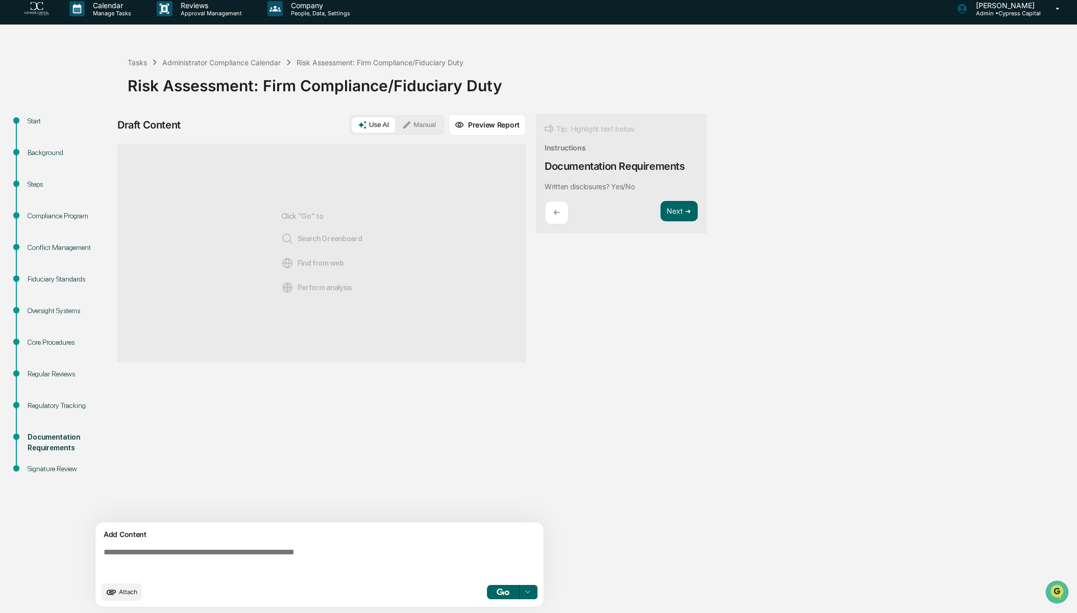
click at [509, 594] on img "button" at bounding box center [503, 592] width 12 height 7
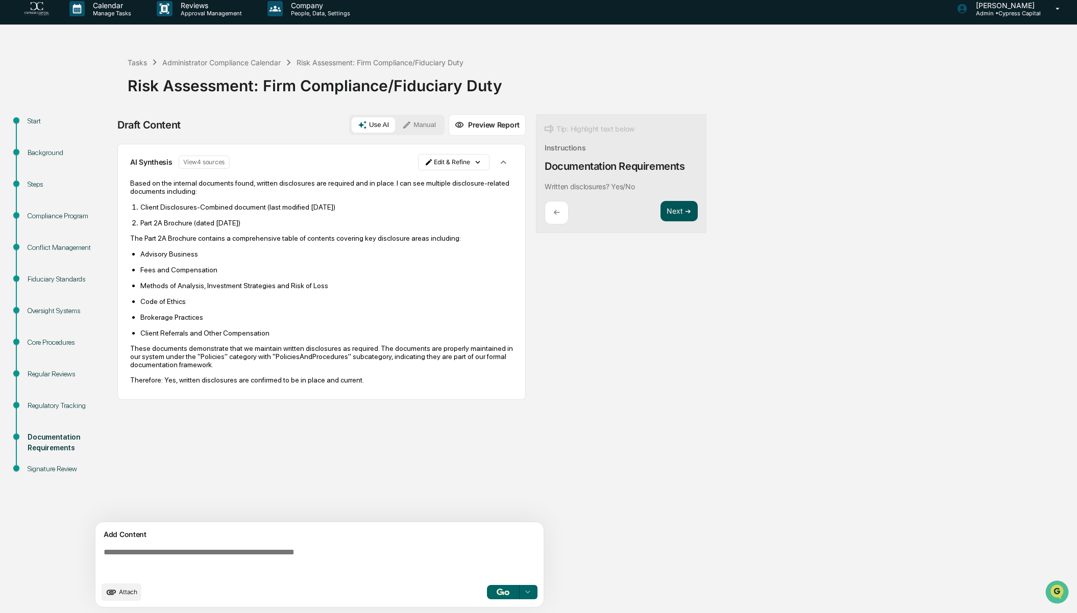
click at [675, 217] on button "Next ➔" at bounding box center [678, 211] width 37 height 21
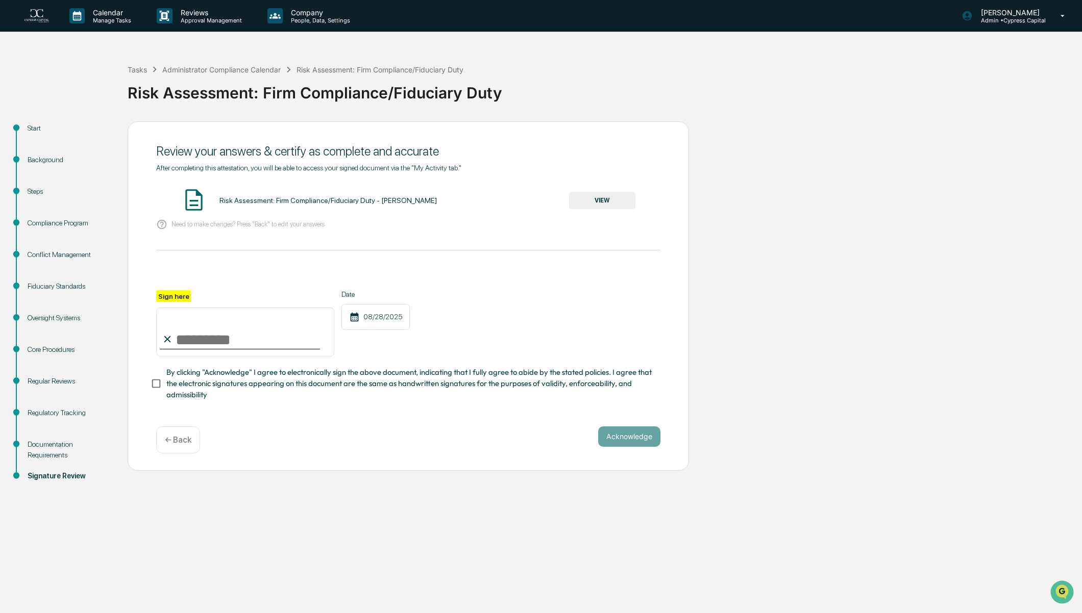
click at [602, 203] on button "VIEW" at bounding box center [602, 200] width 66 height 17
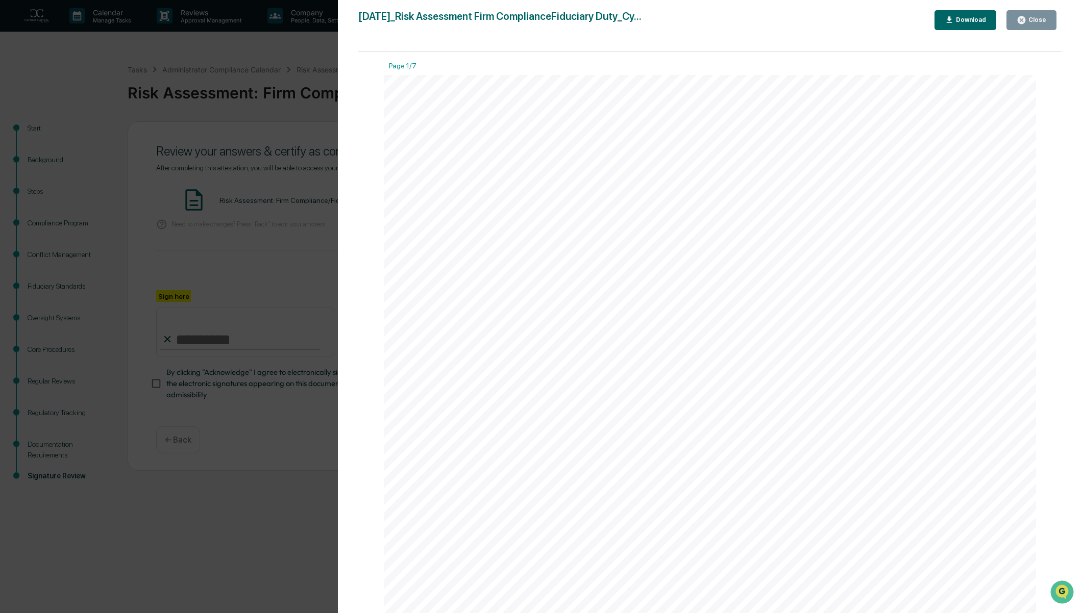
click at [1028, 21] on div "Close" at bounding box center [1036, 19] width 20 height 7
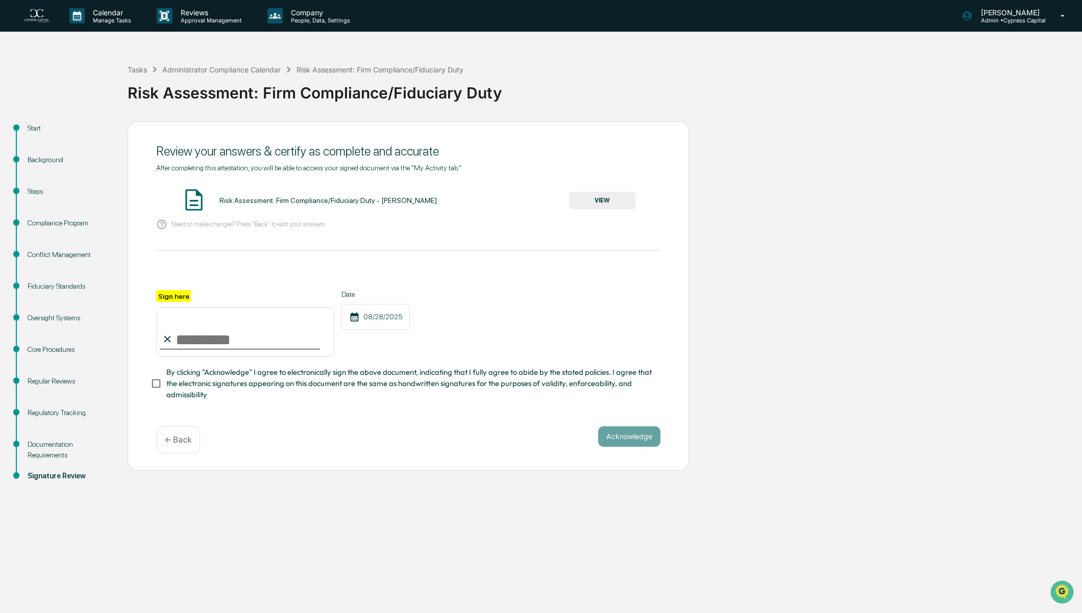
click at [196, 338] on input "Sign here" at bounding box center [245, 332] width 178 height 49
type input "**********"
click at [639, 445] on button "Acknowledge" at bounding box center [629, 437] width 62 height 20
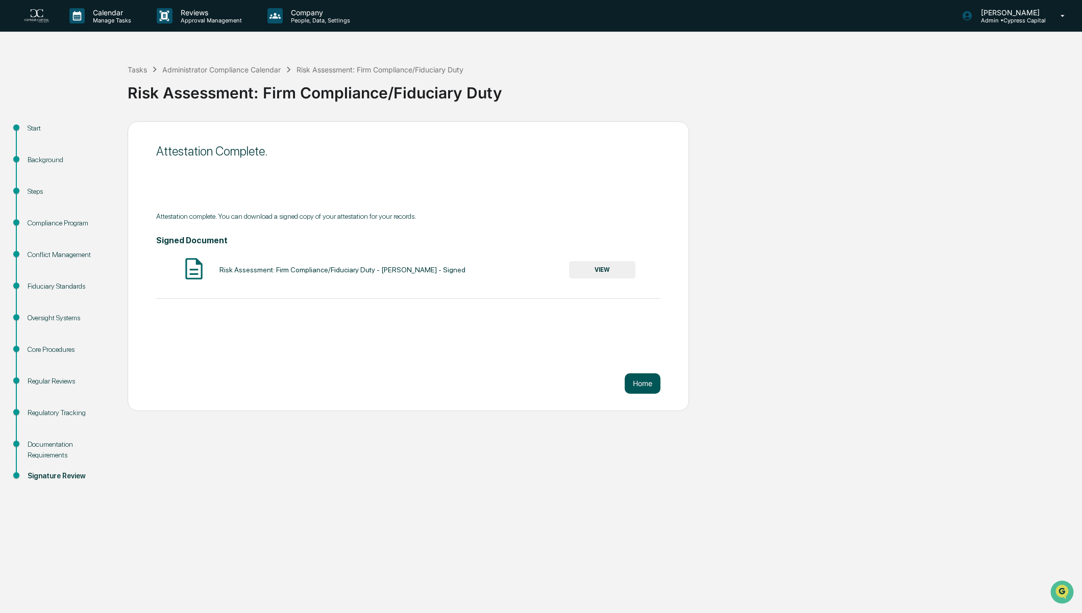
click at [645, 386] on button "Home" at bounding box center [643, 384] width 36 height 20
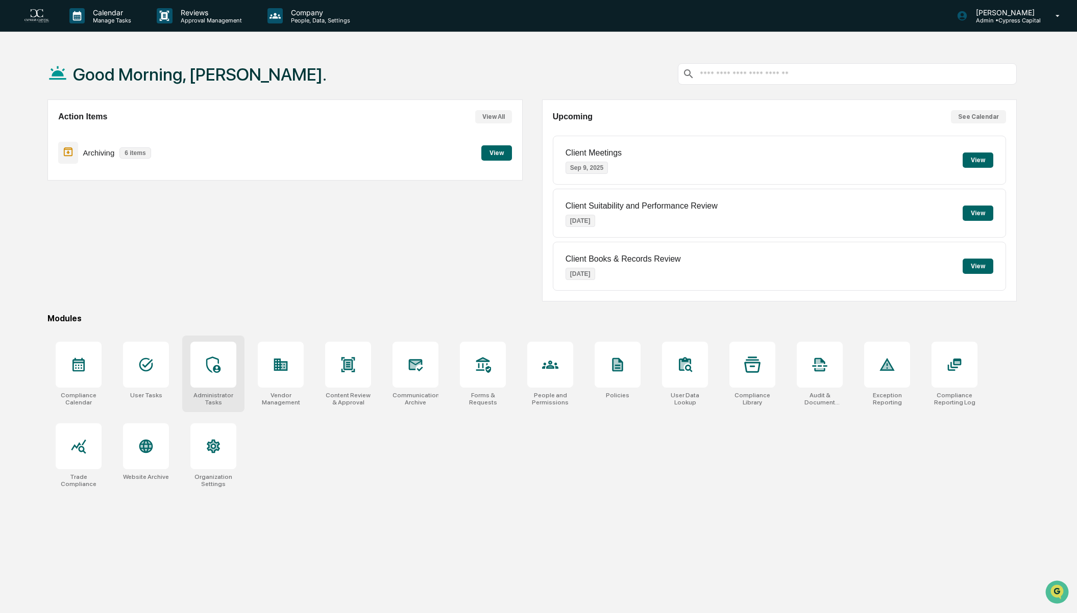
click at [205, 357] on icon at bounding box center [213, 365] width 16 height 16
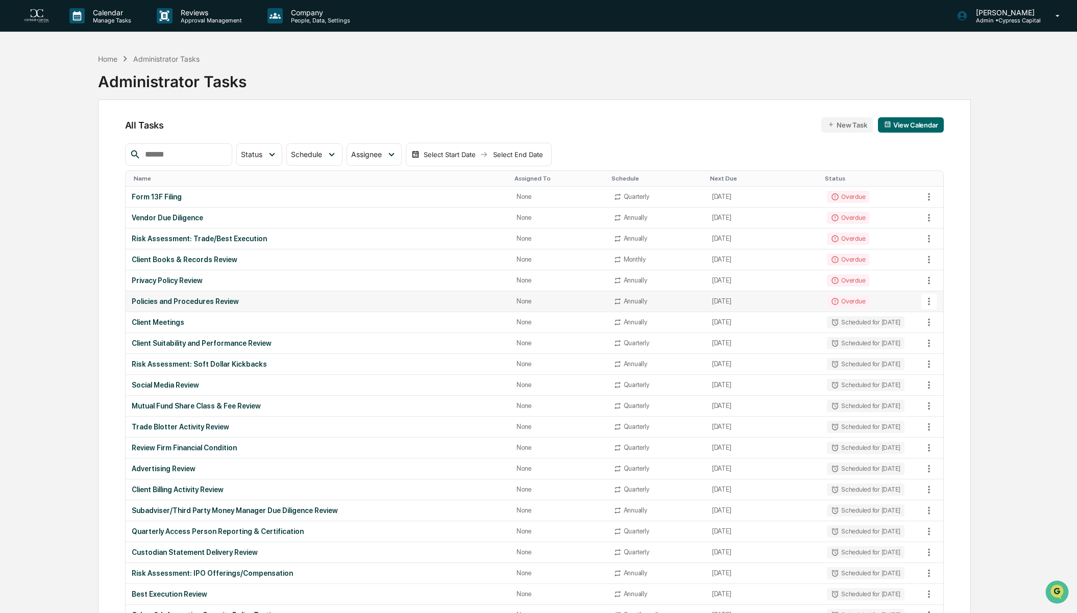
click at [852, 301] on div "Overdue" at bounding box center [848, 301] width 42 height 12
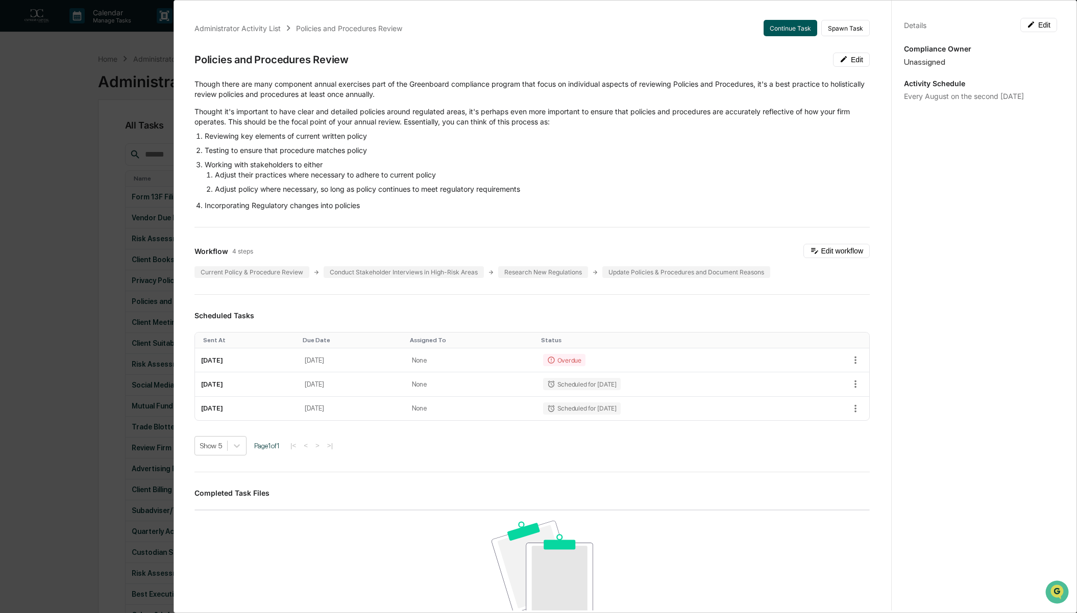
click at [764, 33] on button "Continue Task" at bounding box center [790, 28] width 54 height 16
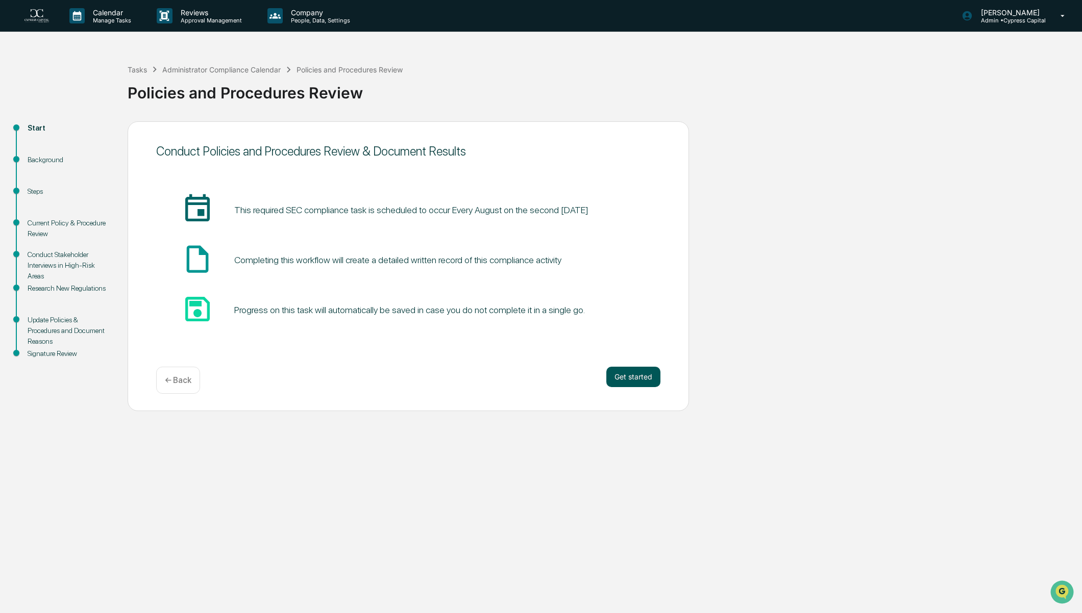
click at [633, 379] on button "Get started" at bounding box center [633, 377] width 54 height 20
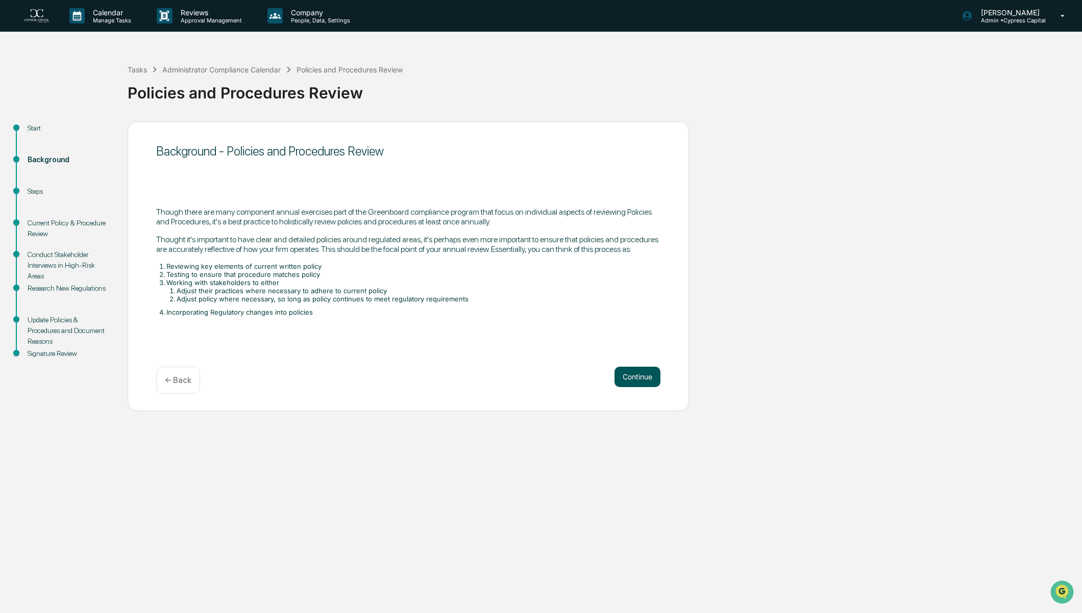
click at [633, 379] on button "Continue" at bounding box center [637, 377] width 46 height 20
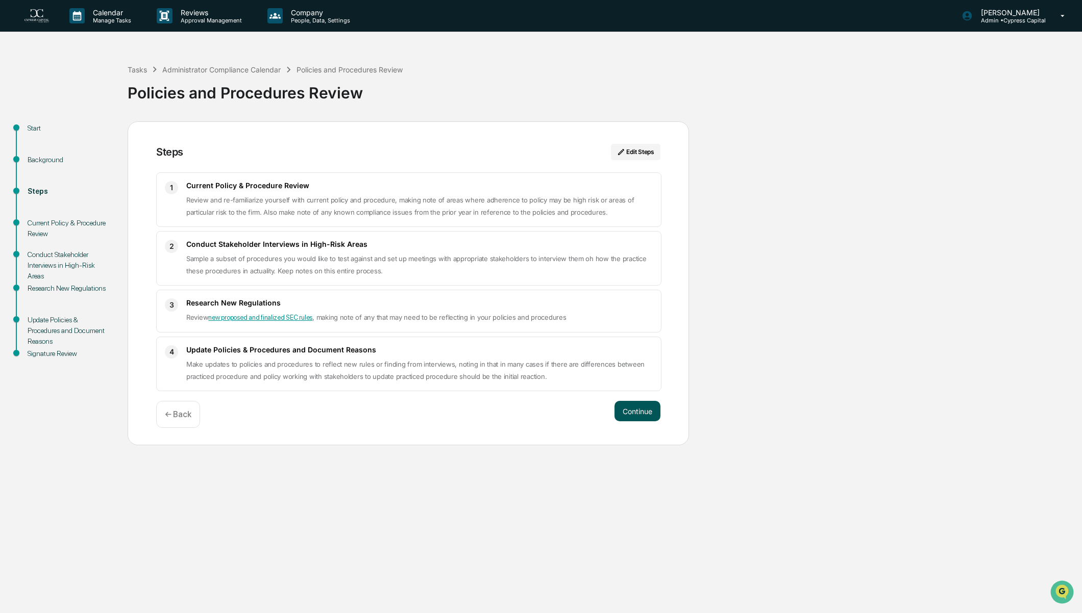
click at [635, 417] on button "Continue" at bounding box center [637, 411] width 46 height 20
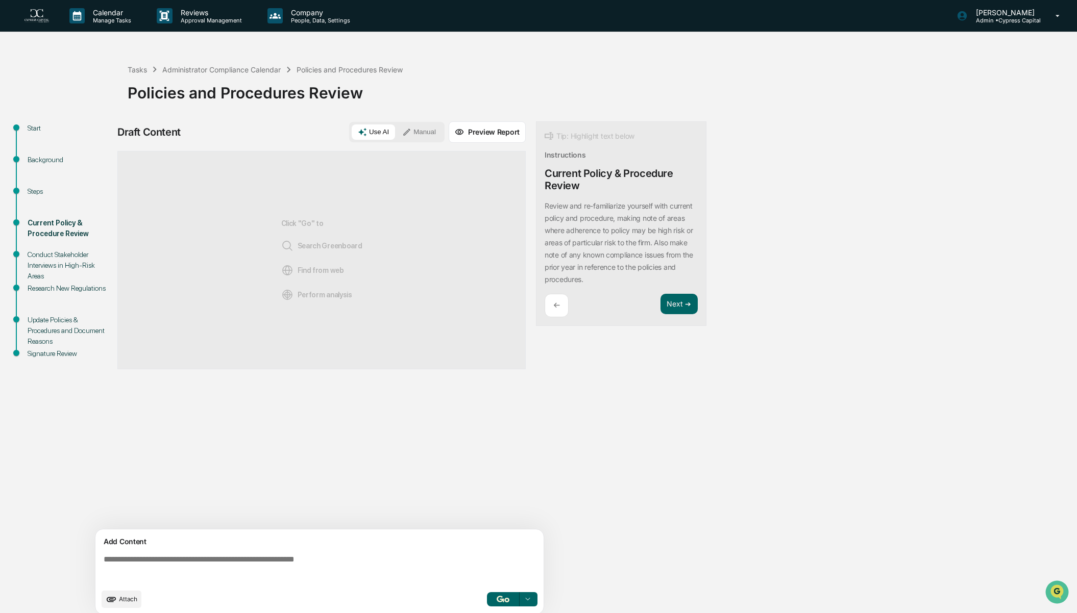
click at [506, 606] on button "button" at bounding box center [503, 600] width 33 height 14
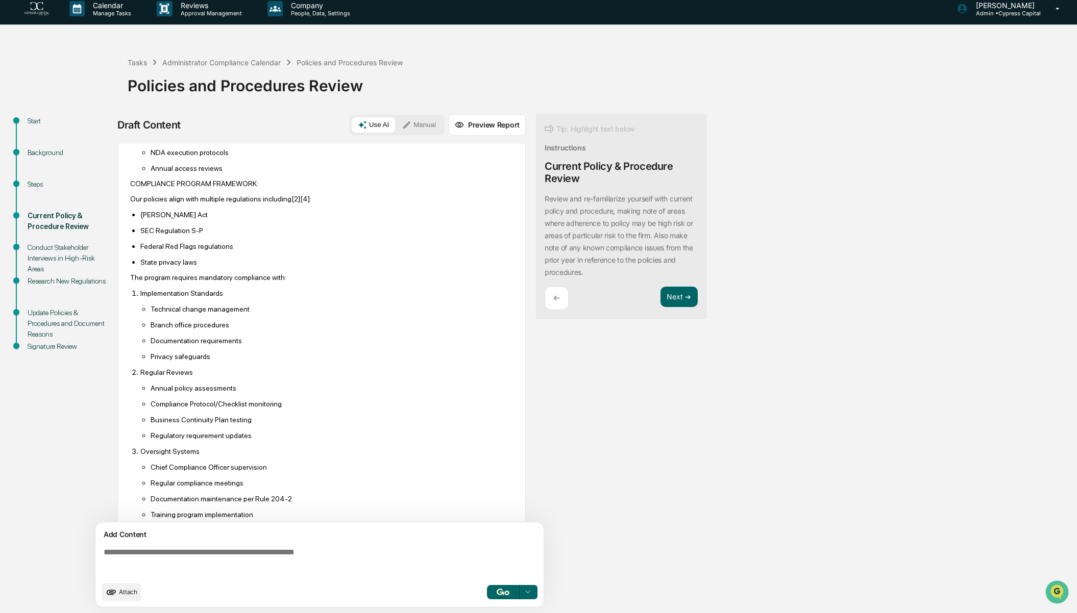
scroll to position [809, 0]
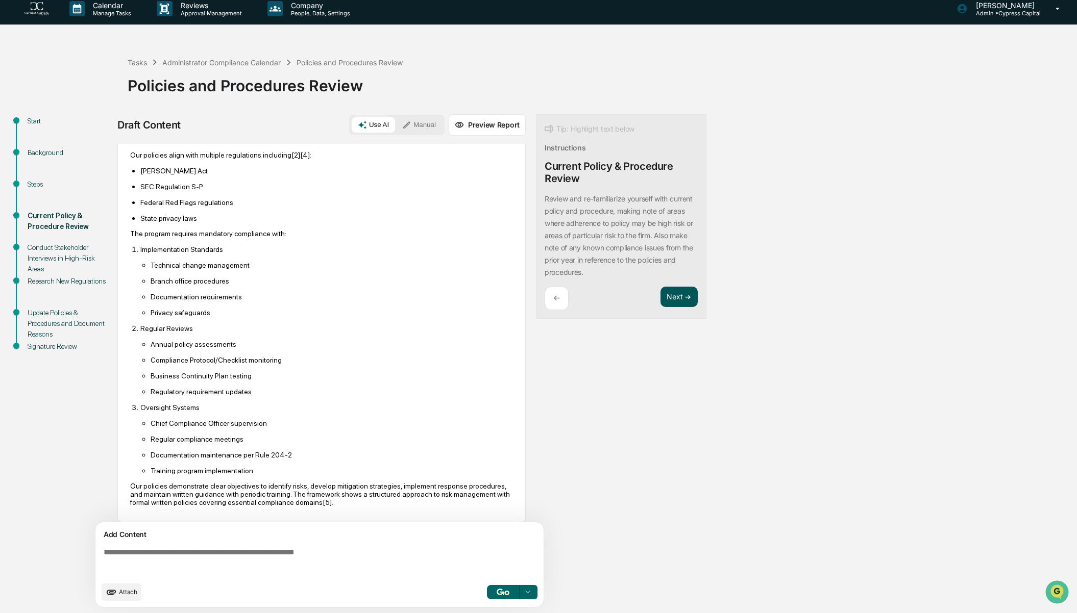
click at [684, 296] on button "Next ➔" at bounding box center [678, 297] width 37 height 21
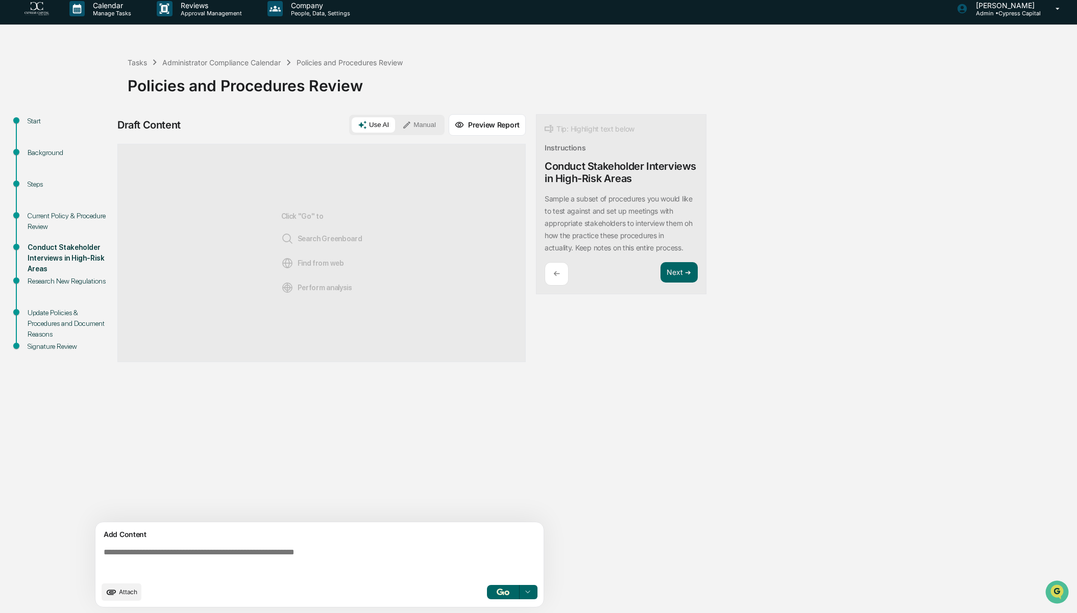
click at [498, 590] on img "button" at bounding box center [503, 592] width 12 height 7
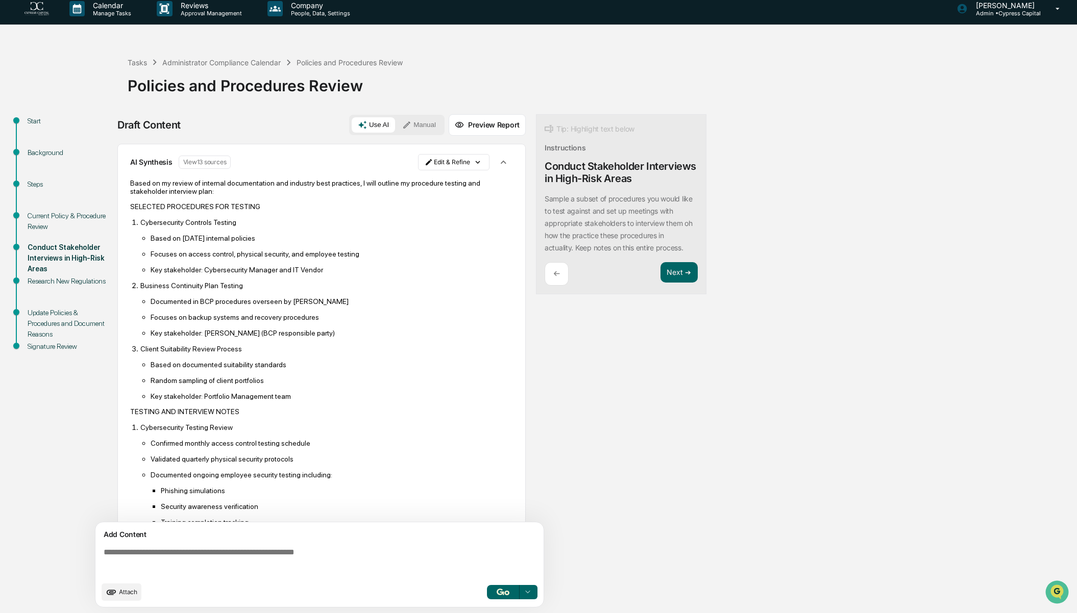
click at [812, 261] on div "Start Background Steps Current Policy & Procedure Review Conduct Stakeholder In…" at bounding box center [538, 364] width 1067 height 500
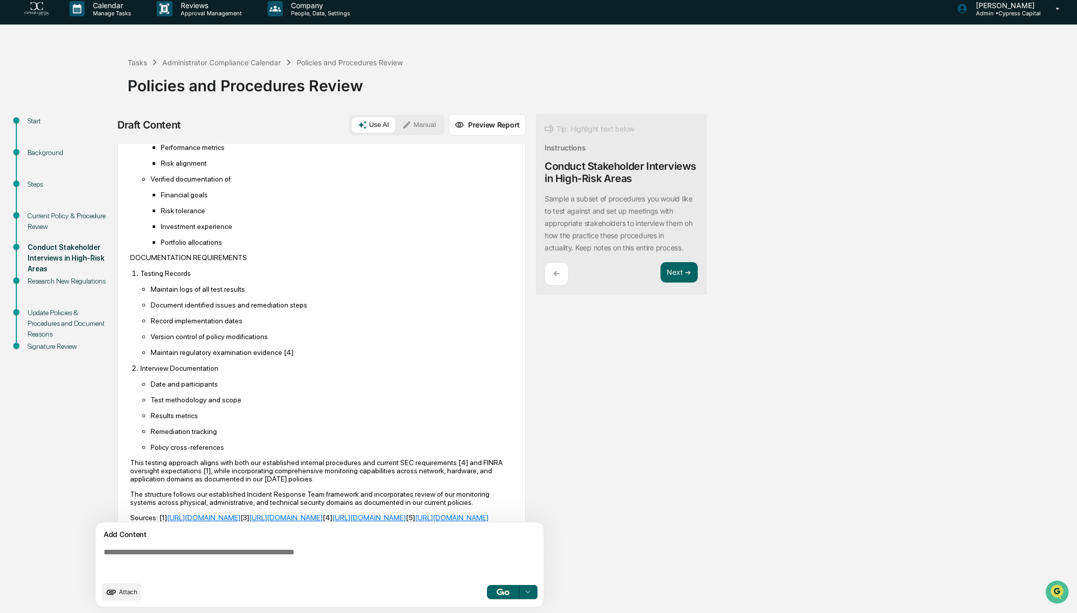
scroll to position [656, 0]
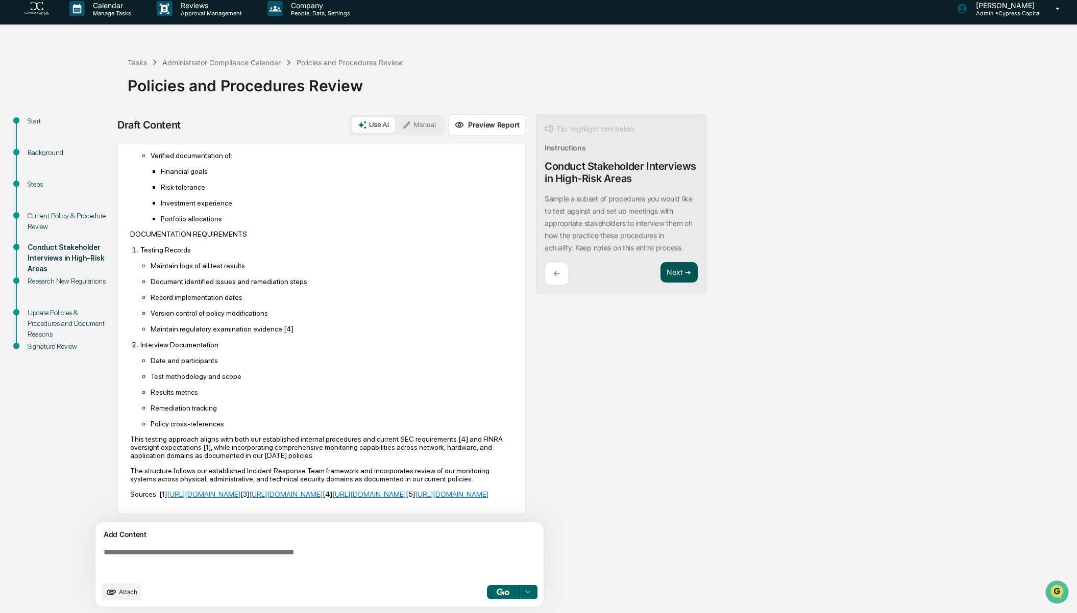
click at [683, 274] on button "Next ➔" at bounding box center [678, 272] width 37 height 21
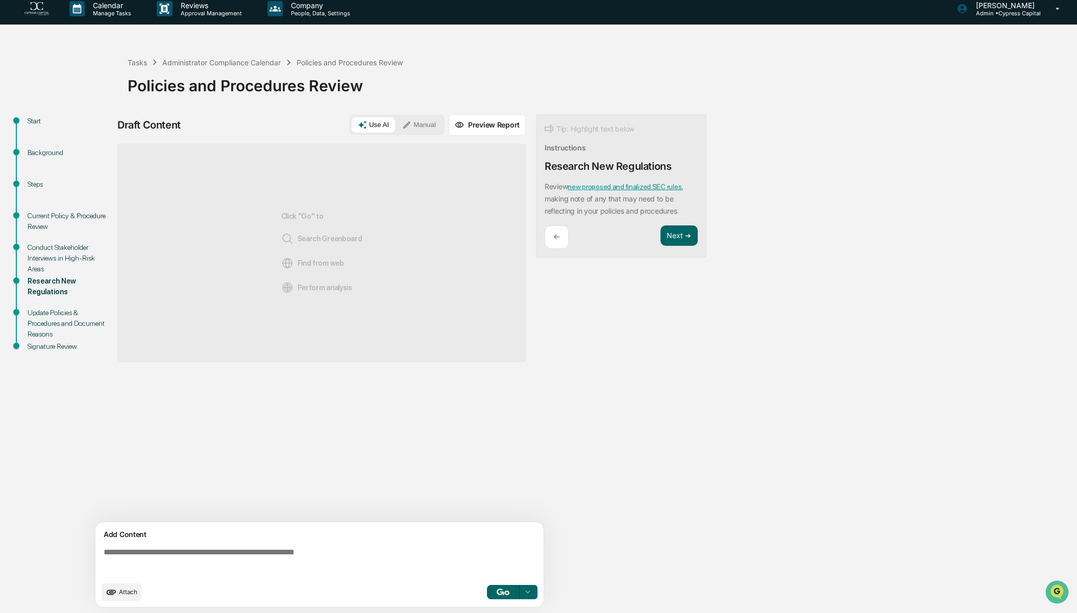
click at [505, 590] on img "button" at bounding box center [503, 592] width 12 height 7
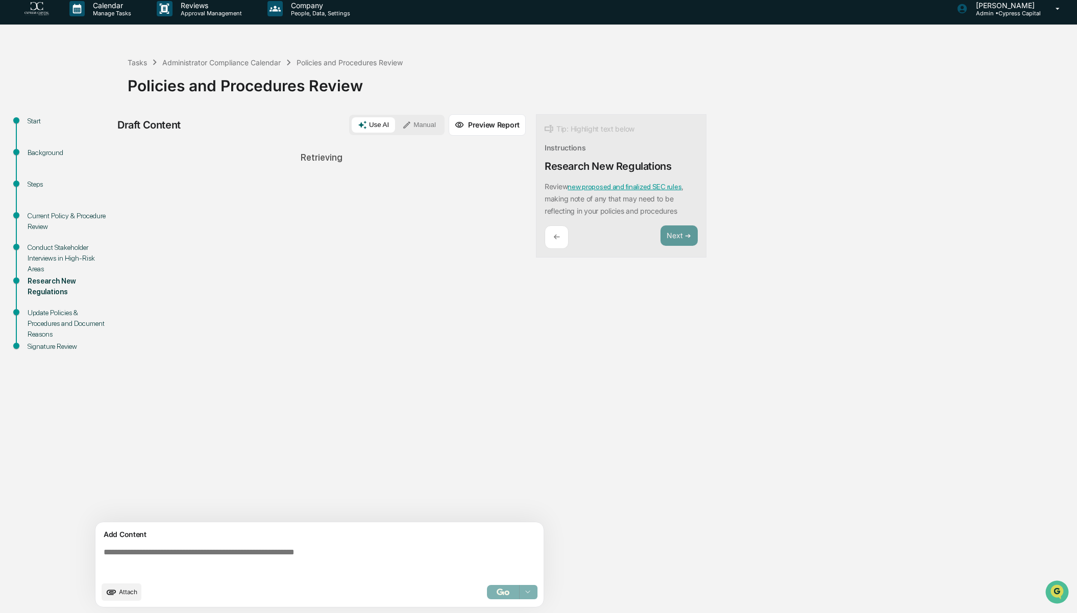
drag, startPoint x: 330, startPoint y: 349, endPoint x: 387, endPoint y: 416, distance: 88.7
click at [387, 416] on div "Sources Retrieving" at bounding box center [321, 333] width 408 height 379
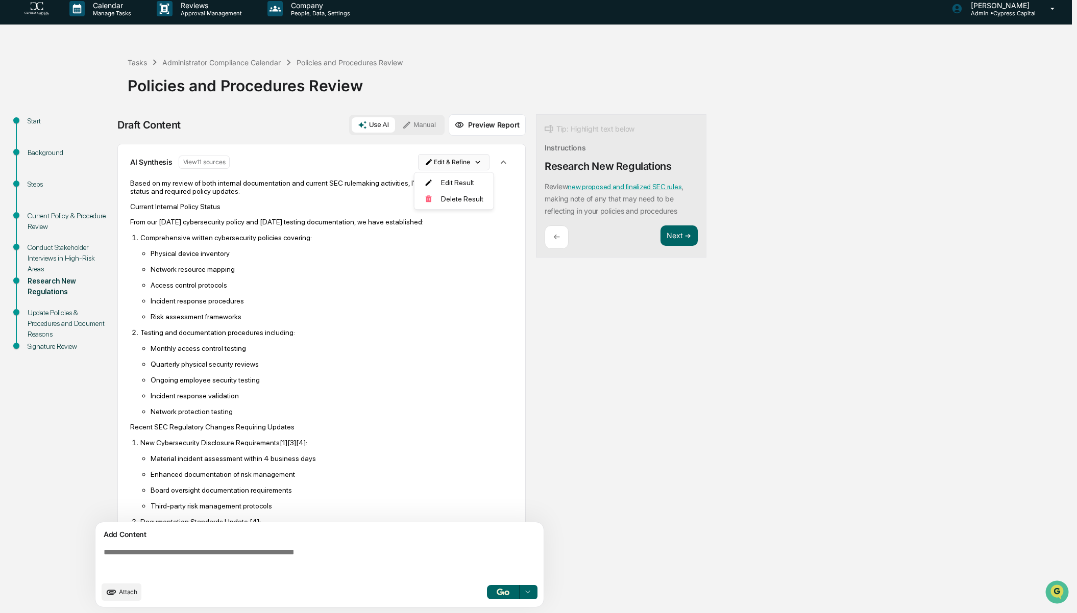
click at [475, 163] on html "Calendar Manage Tasks Reviews Approval Management Company People, Data, Setting…" at bounding box center [538, 299] width 1077 height 613
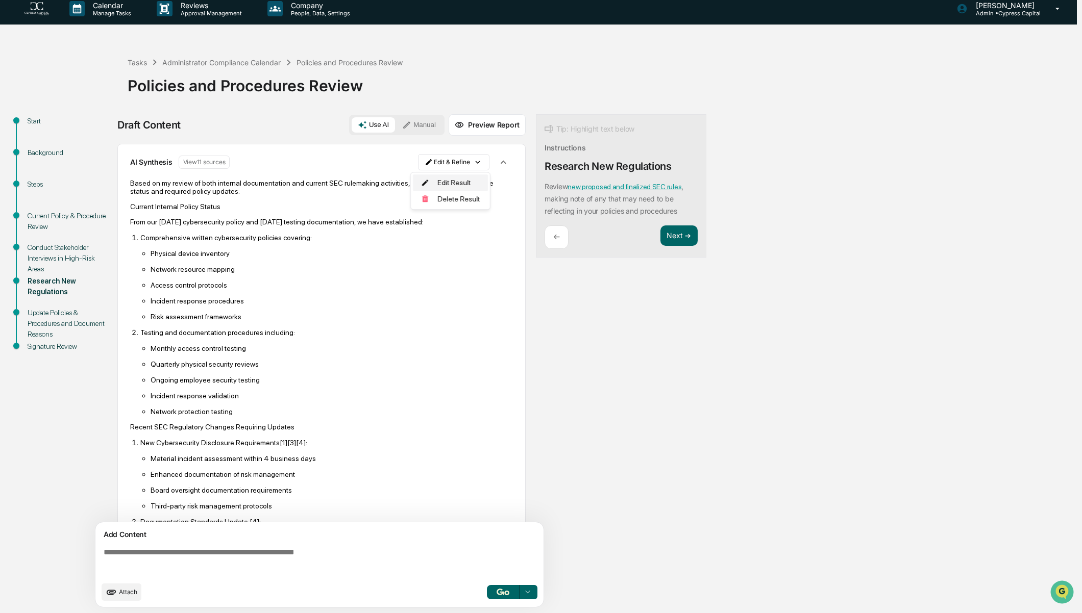
click at [460, 185] on div "Edit Result" at bounding box center [450, 183] width 75 height 16
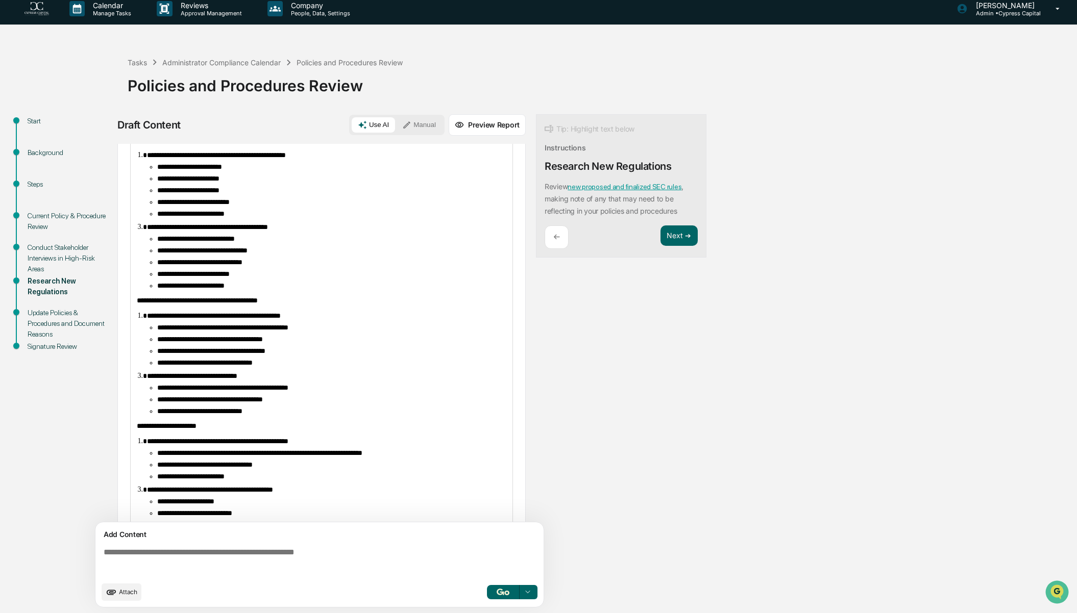
scroll to position [353, 0]
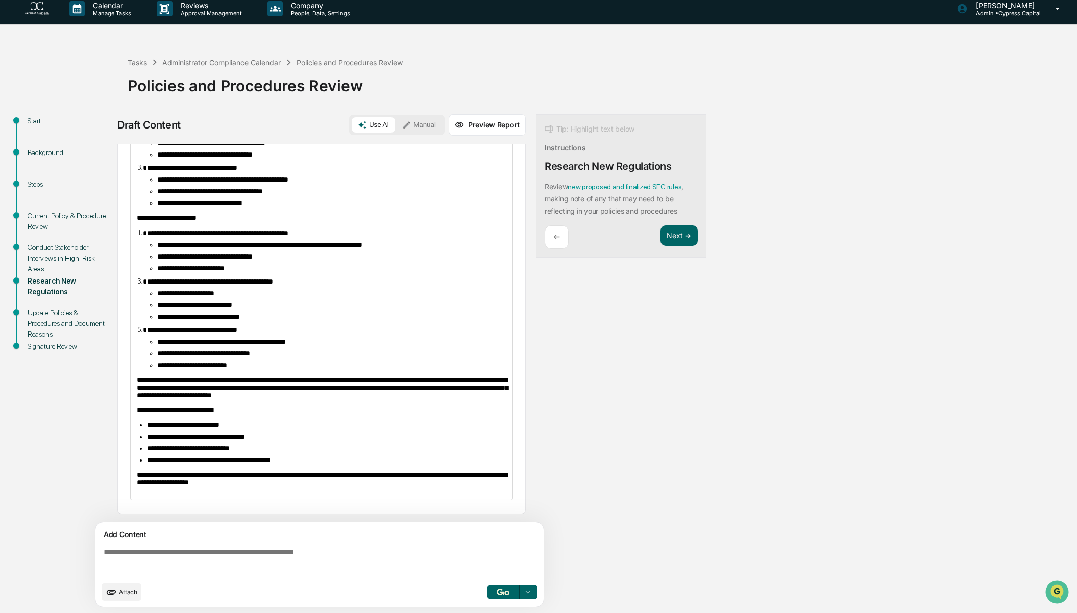
drag, startPoint x: 307, startPoint y: 471, endPoint x: 301, endPoint y: 503, distance: 32.2
drag, startPoint x: 301, startPoint y: 503, endPoint x: 278, endPoint y: 488, distance: 27.8
click at [278, 488] on div "**********" at bounding box center [322, 189] width 382 height 623
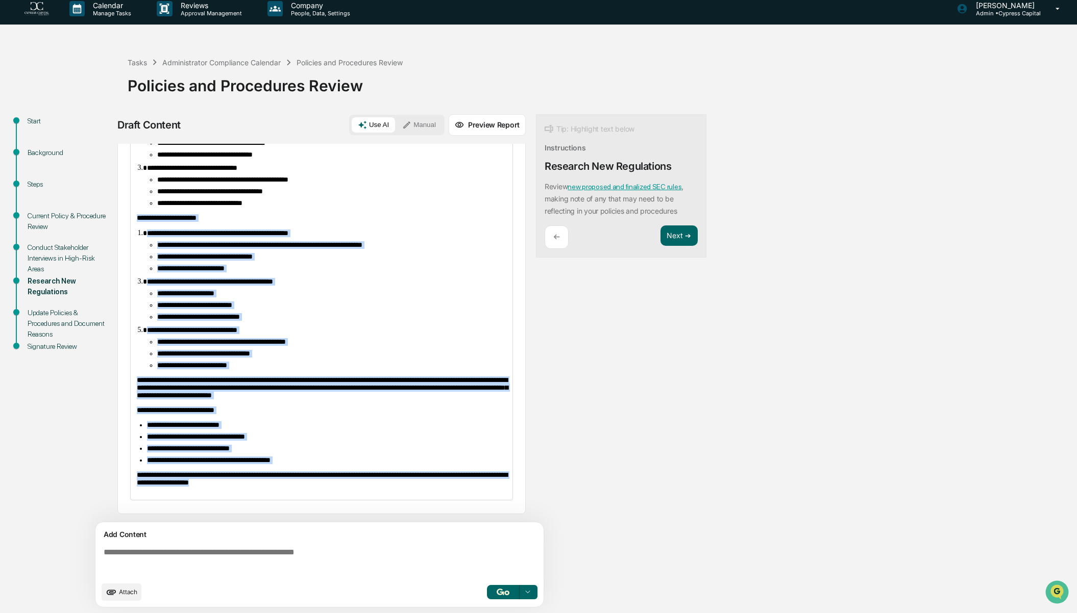
drag, startPoint x: 296, startPoint y: 490, endPoint x: 131, endPoint y: 201, distance: 333.3
click at [131, 201] on div "**********" at bounding box center [322, 189] width 382 height 623
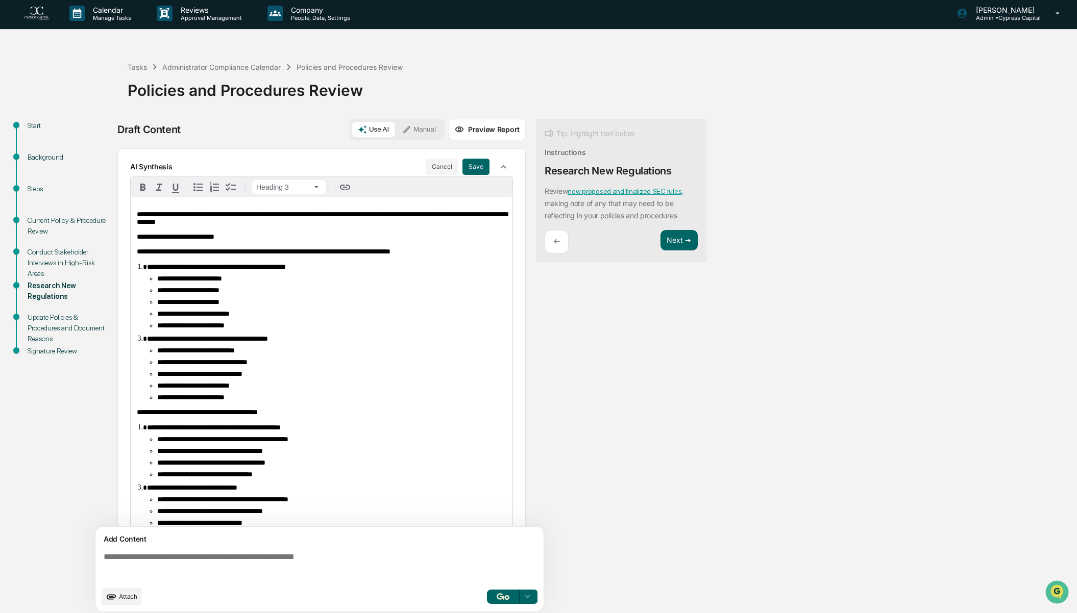
scroll to position [0, 0]
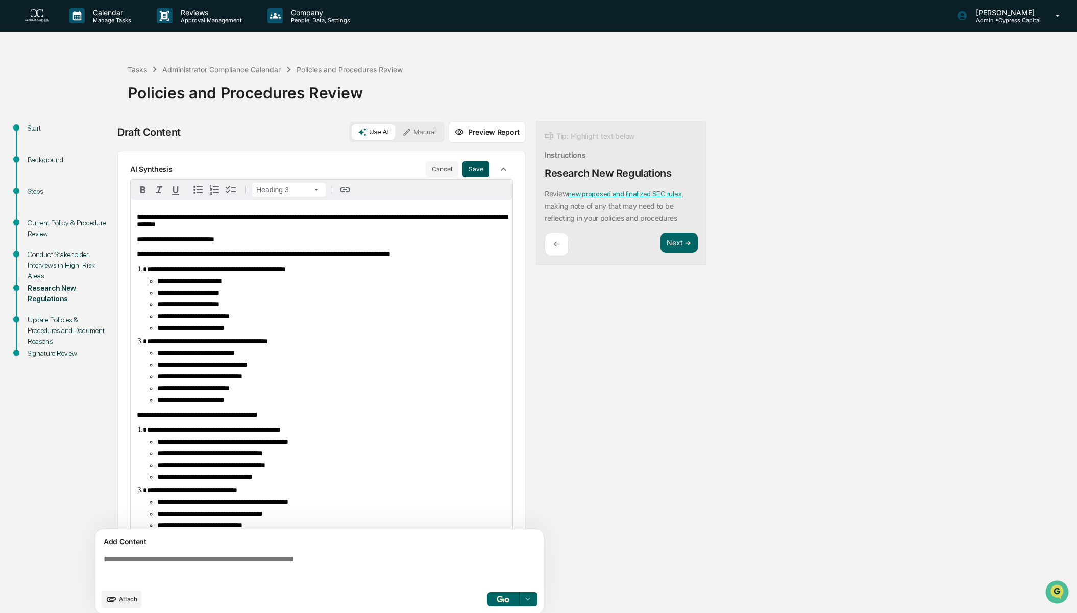
click at [465, 167] on button "Save" at bounding box center [475, 169] width 27 height 16
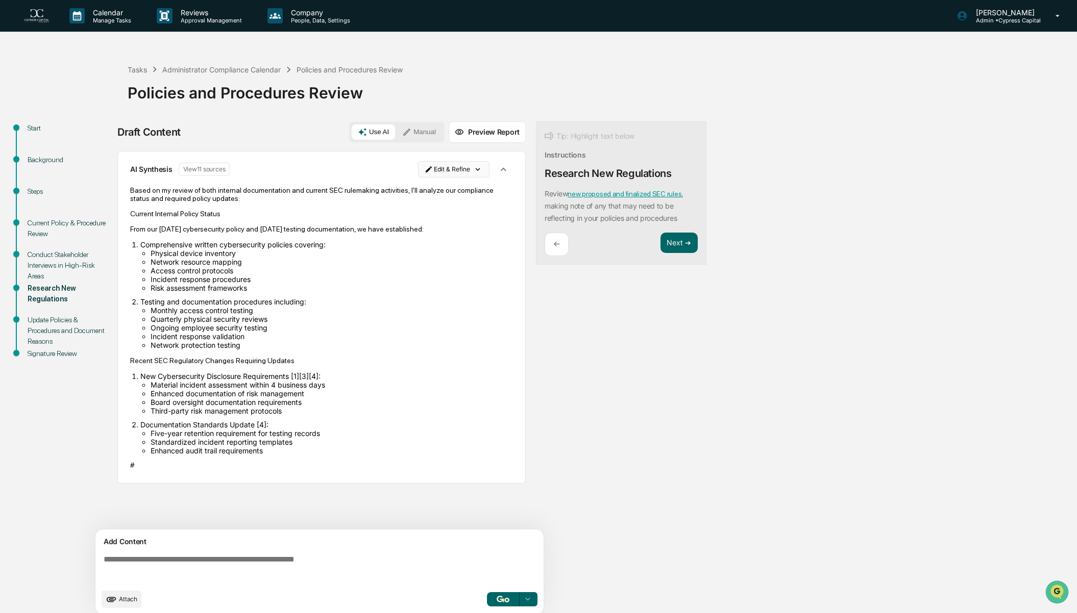
click at [476, 171] on html "Calendar Manage Tasks Reviews Approval Management Company People, Data, Setting…" at bounding box center [538, 306] width 1077 height 613
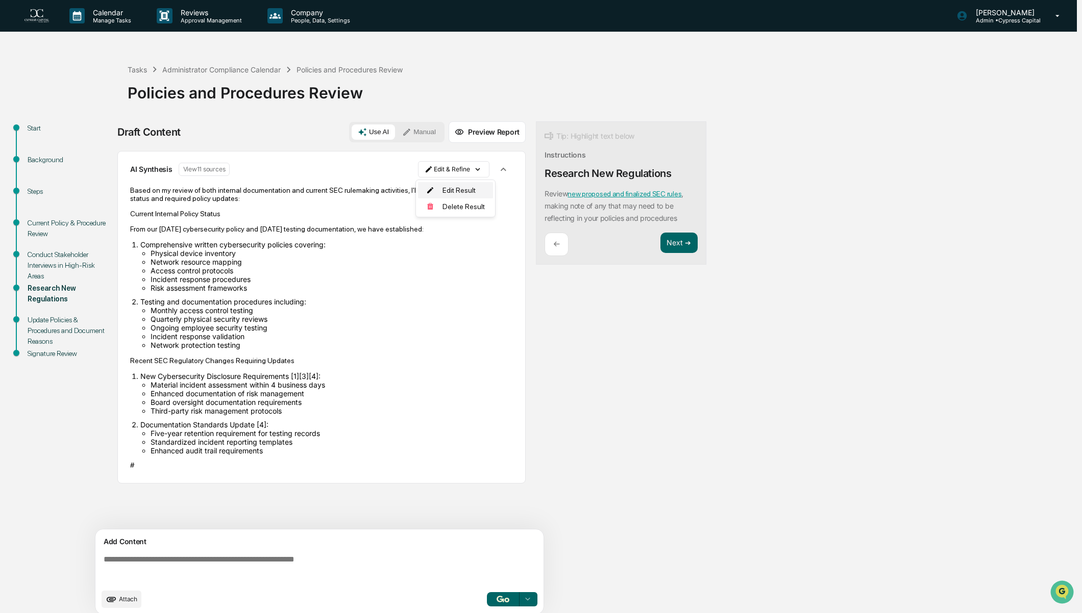
click at [470, 187] on div "Edit Result" at bounding box center [455, 190] width 75 height 16
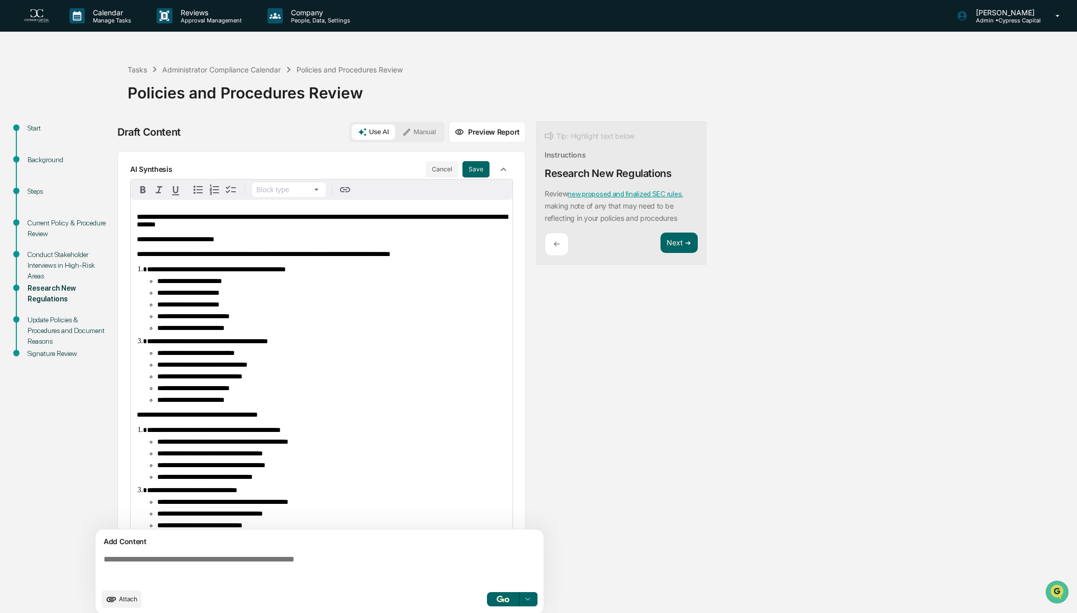
scroll to position [86, 0]
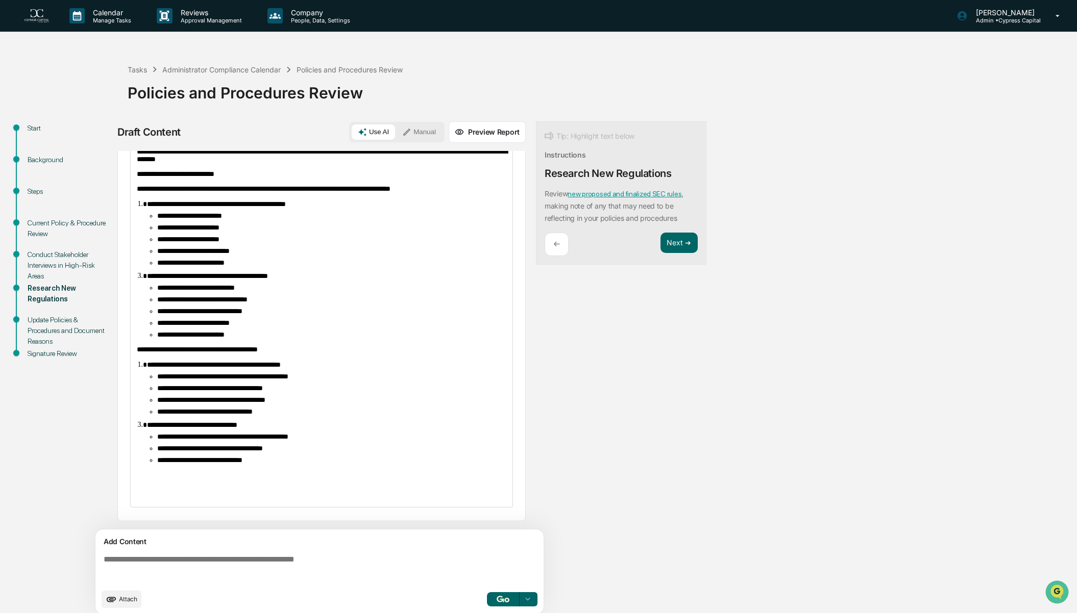
click at [179, 485] on div "**********" at bounding box center [322, 321] width 382 height 373
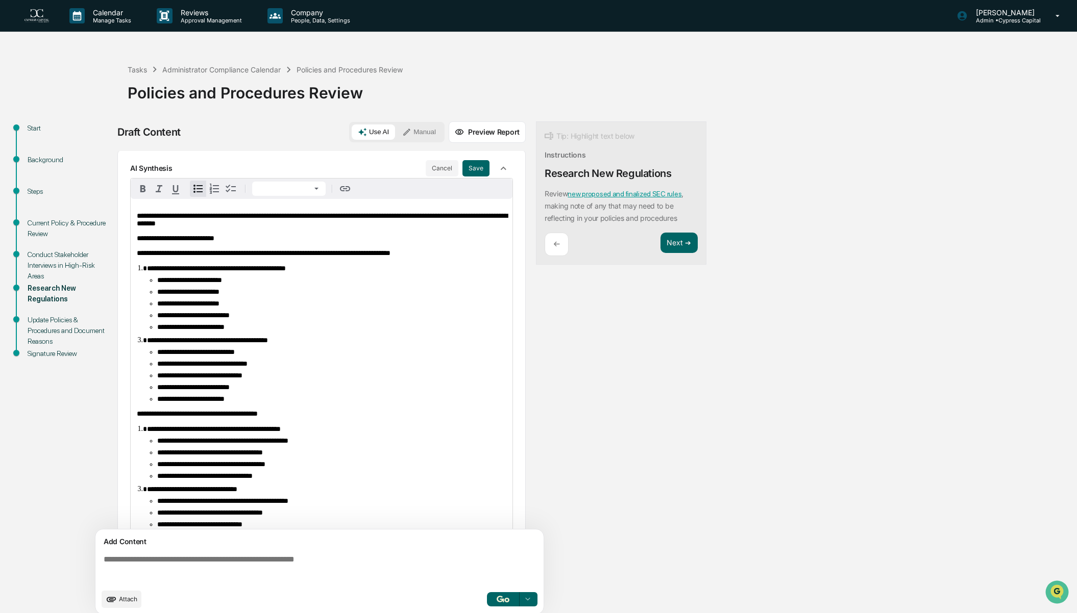
scroll to position [0, 0]
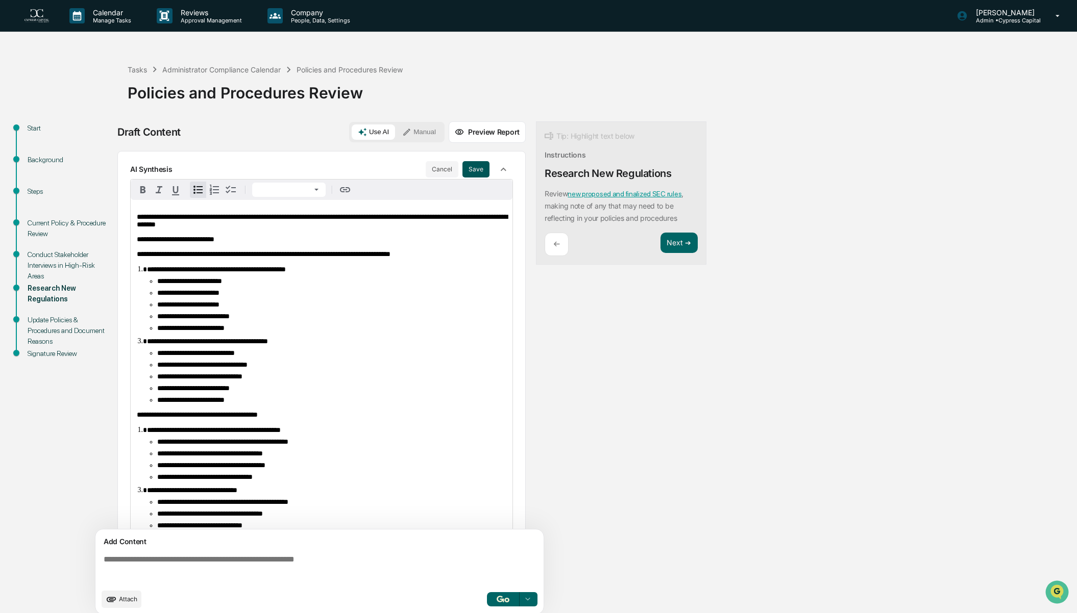
click at [474, 172] on button "Save" at bounding box center [475, 169] width 27 height 16
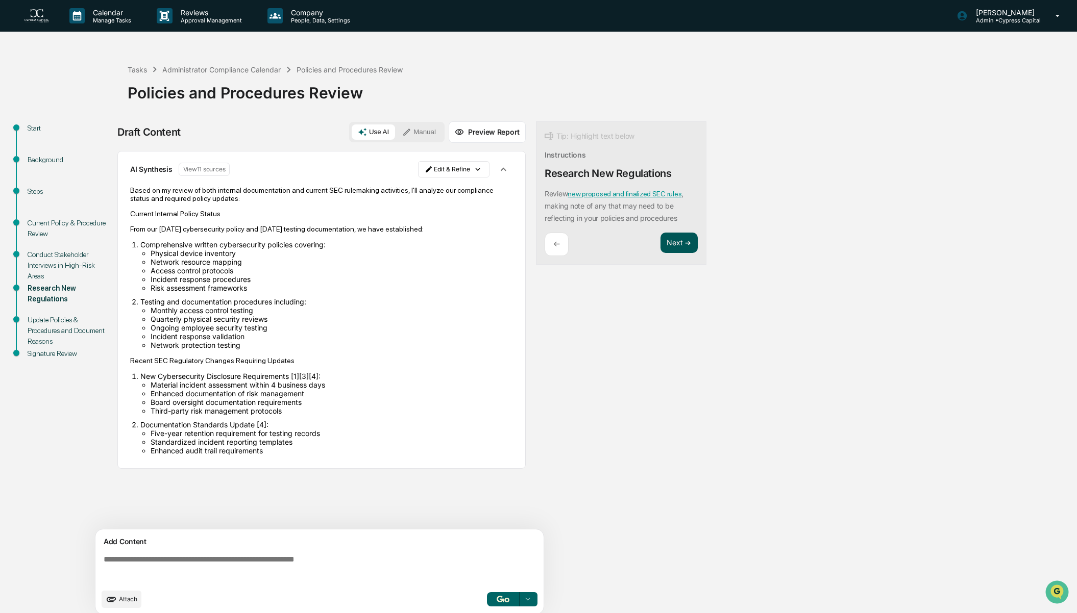
click at [675, 240] on button "Next ➔" at bounding box center [678, 243] width 37 height 21
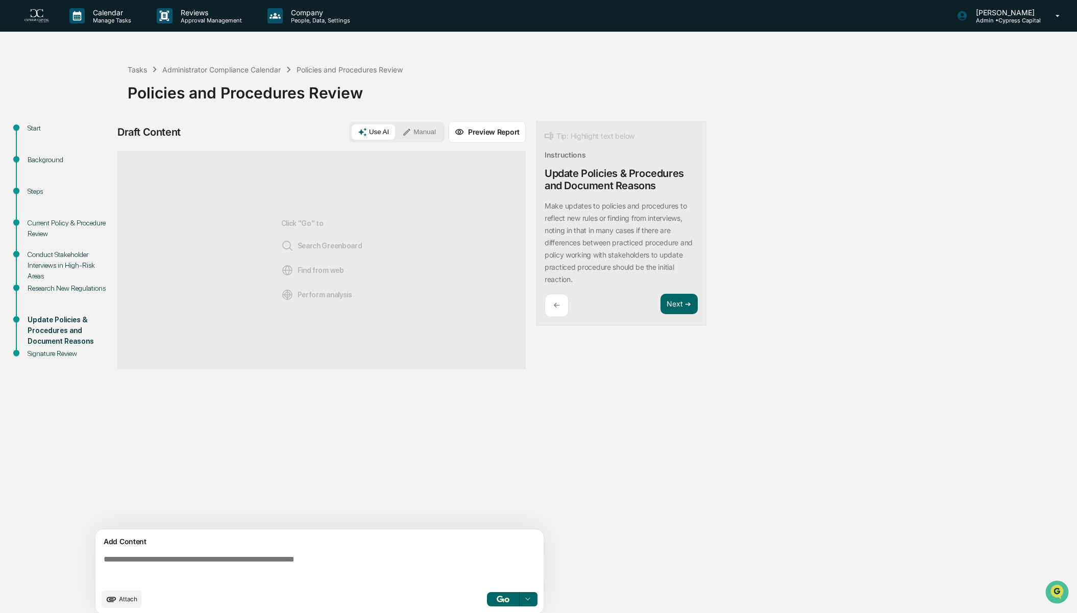
click at [497, 598] on img "button" at bounding box center [503, 599] width 12 height 7
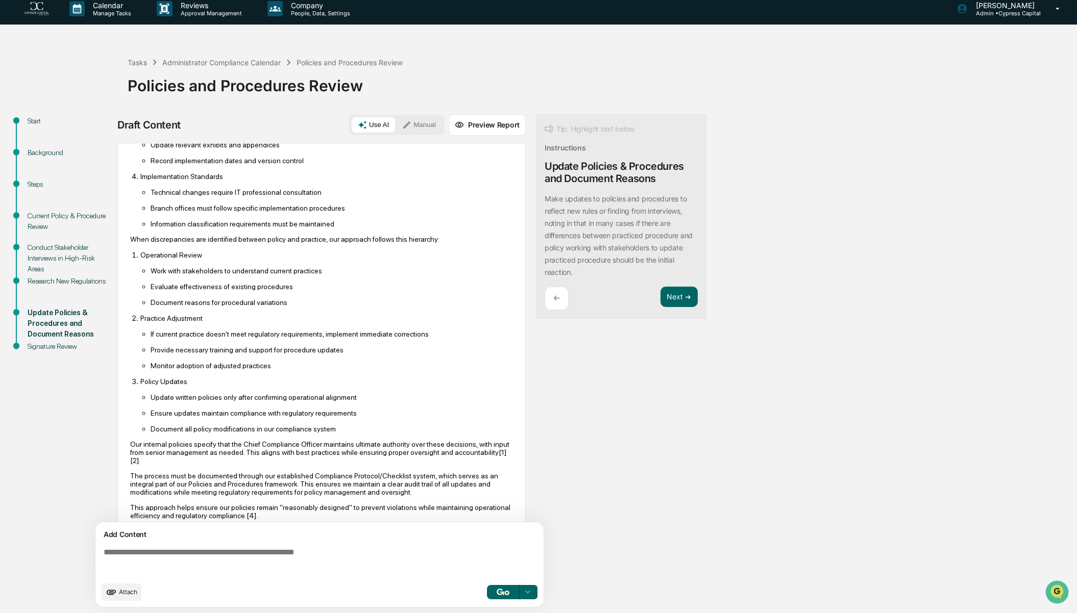
scroll to position [313, 0]
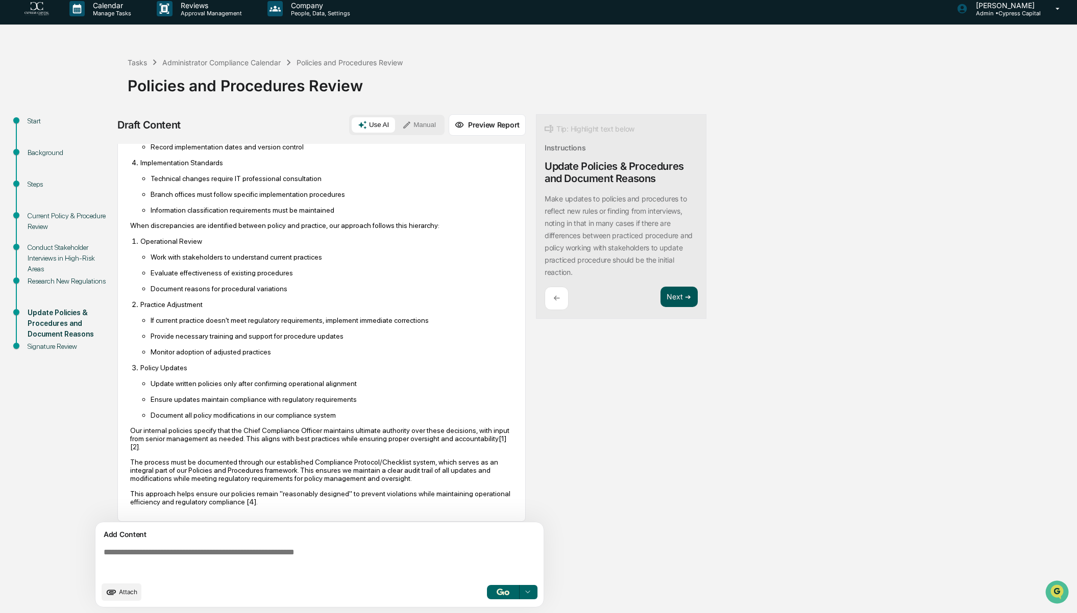
click at [681, 299] on button "Next ➔" at bounding box center [678, 297] width 37 height 21
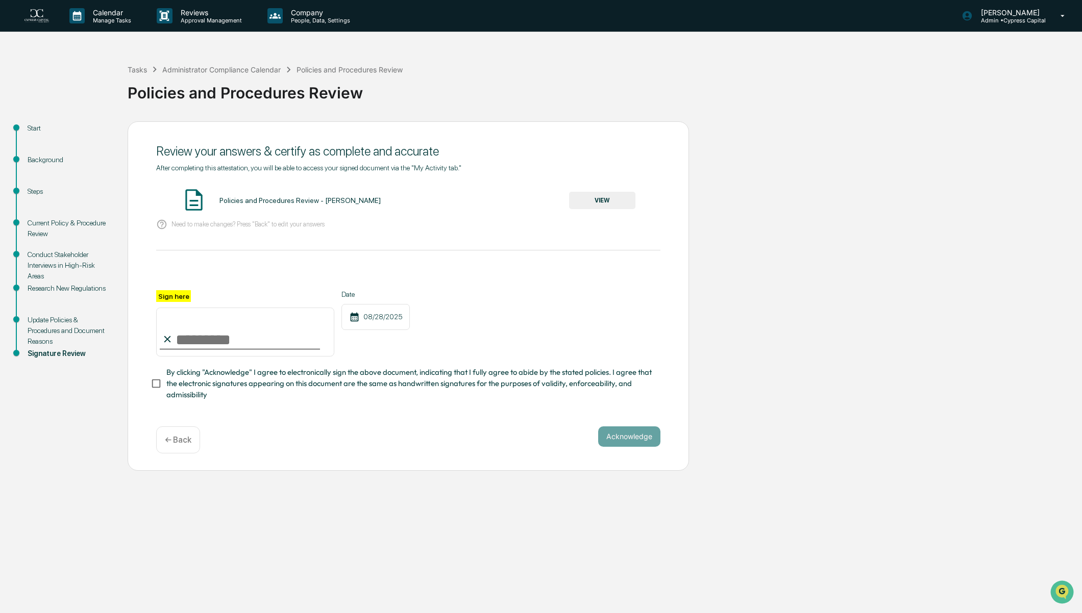
click at [595, 203] on button "VIEW" at bounding box center [602, 200] width 66 height 17
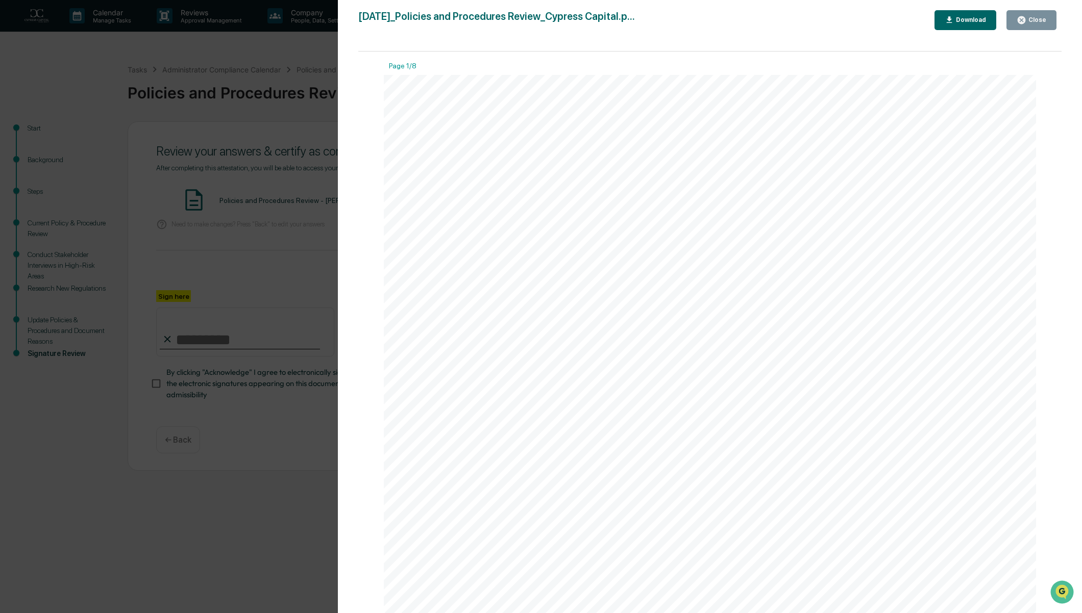
click at [1023, 21] on icon "button" at bounding box center [1022, 20] width 8 height 8
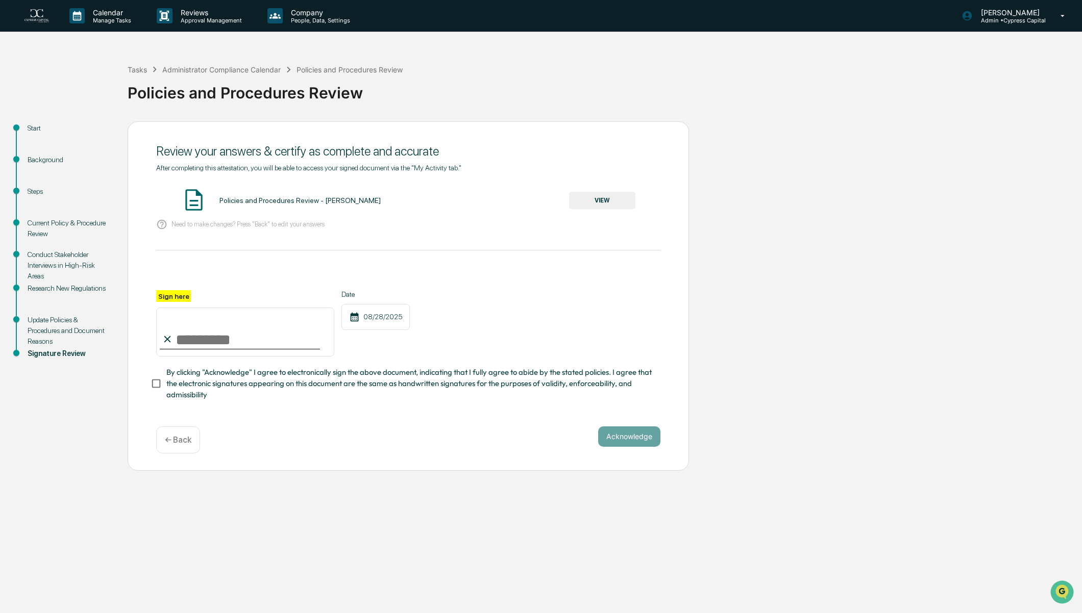
click at [199, 339] on input "Sign here" at bounding box center [245, 332] width 178 height 49
type input "**********"
click at [637, 446] on button "Acknowledge" at bounding box center [629, 437] width 62 height 20
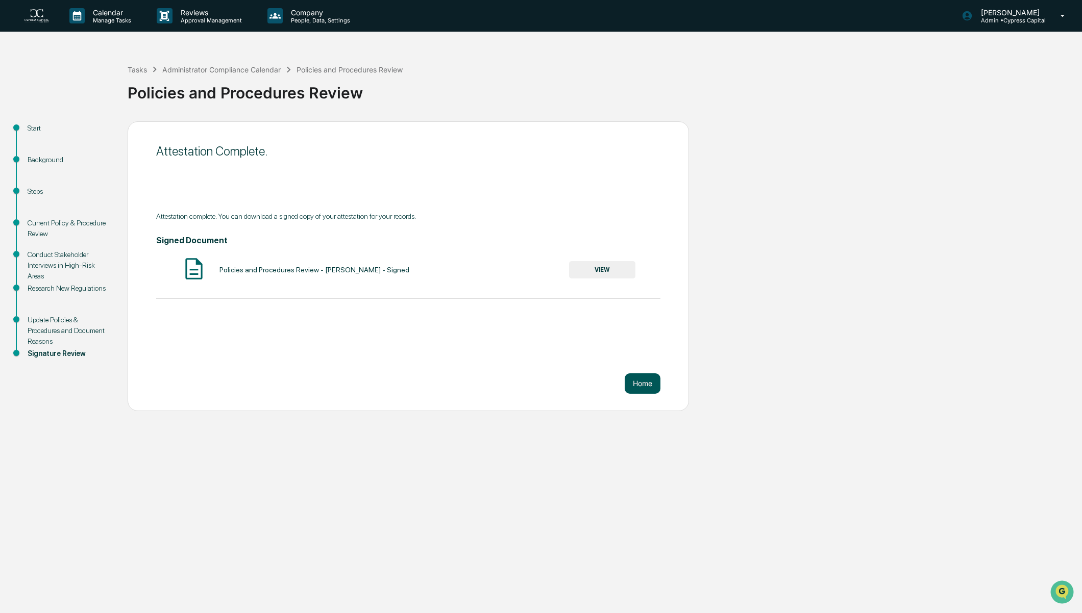
click at [637, 385] on button "Home" at bounding box center [643, 384] width 36 height 20
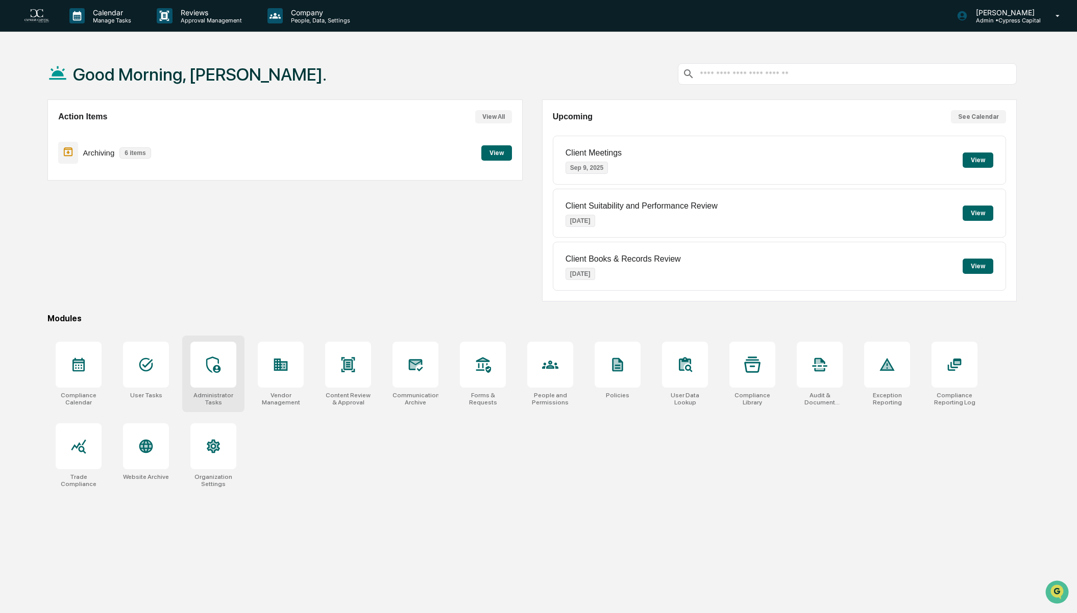
click at [232, 362] on div at bounding box center [213, 365] width 46 height 46
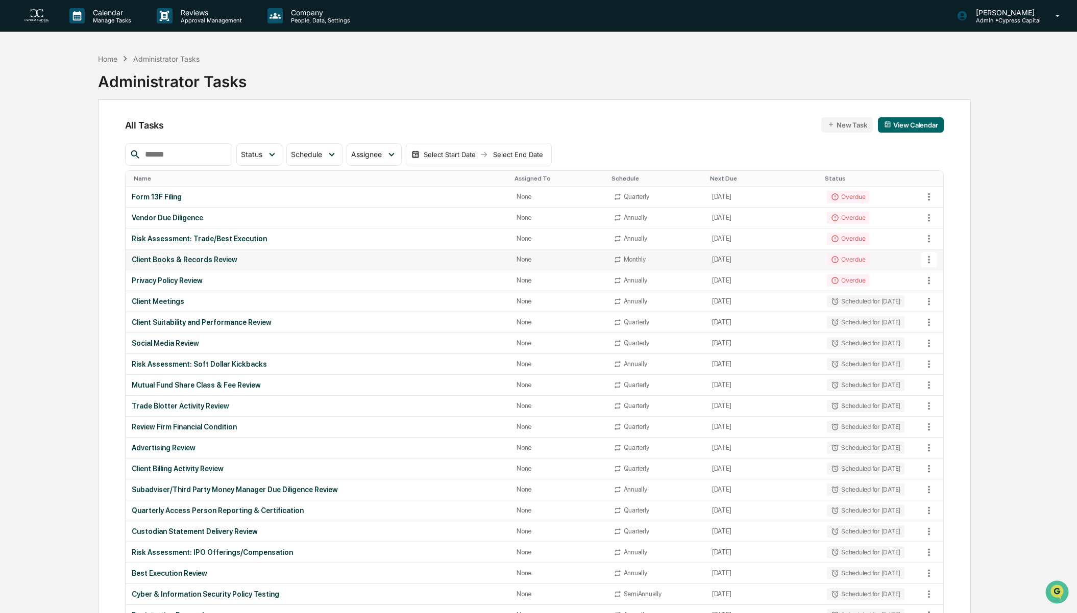
click at [200, 256] on div "Client Books & Records Review" at bounding box center [318, 260] width 373 height 8
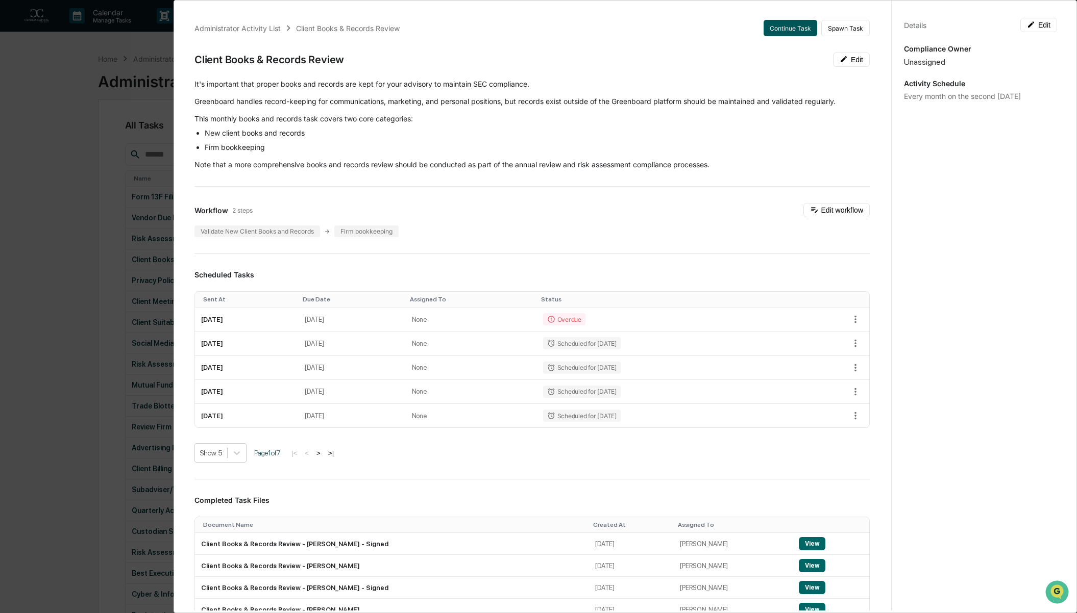
click at [769, 27] on button "Continue Task" at bounding box center [790, 28] width 54 height 16
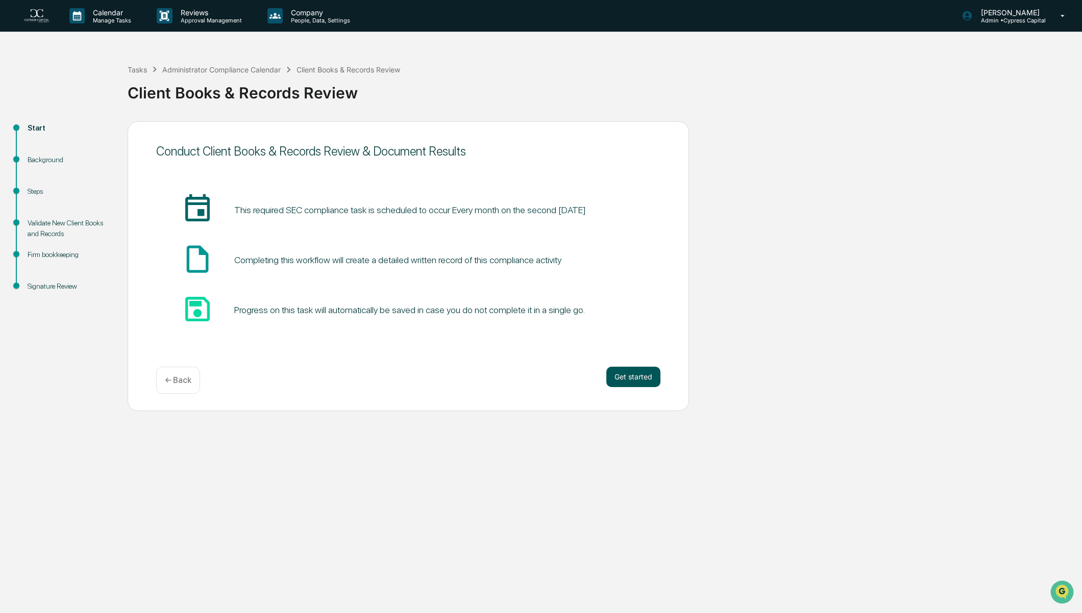
click at [638, 375] on button "Get started" at bounding box center [633, 377] width 54 height 20
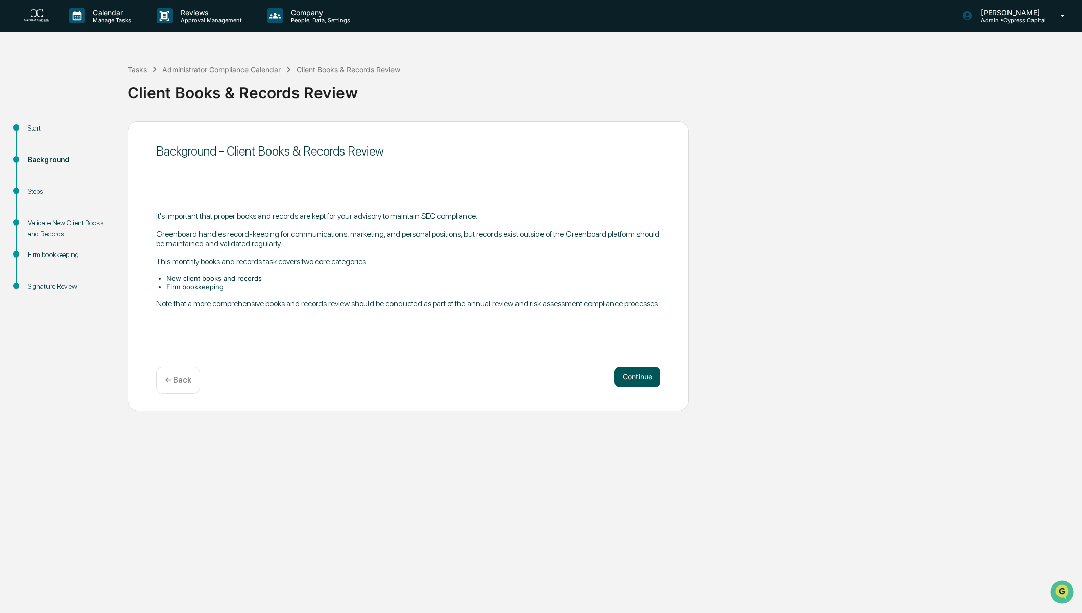
click at [636, 377] on button "Continue" at bounding box center [637, 377] width 46 height 20
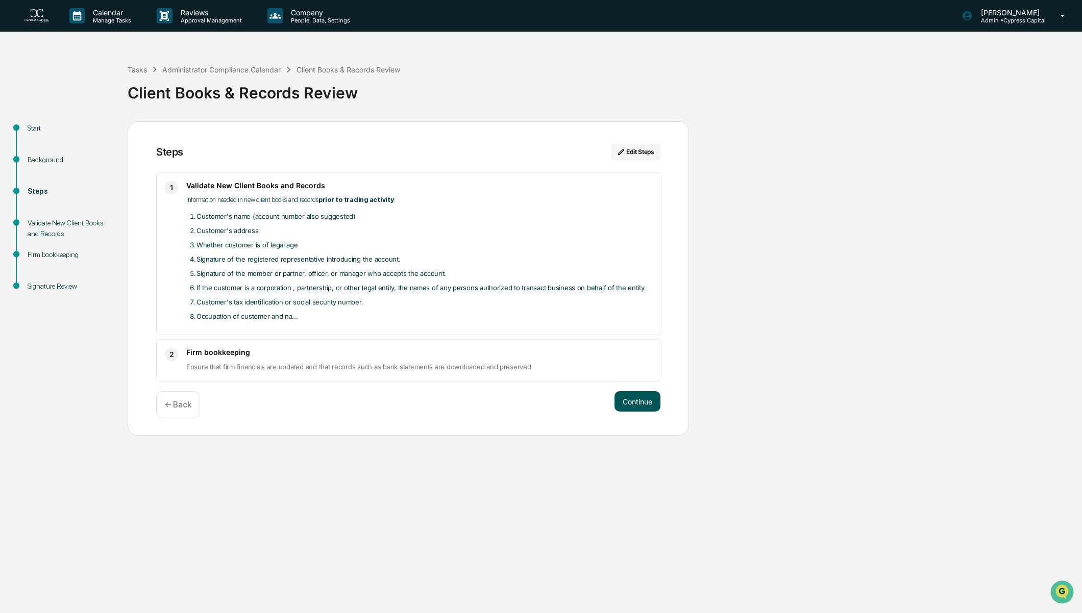
click at [637, 403] on button "Continue" at bounding box center [637, 401] width 46 height 20
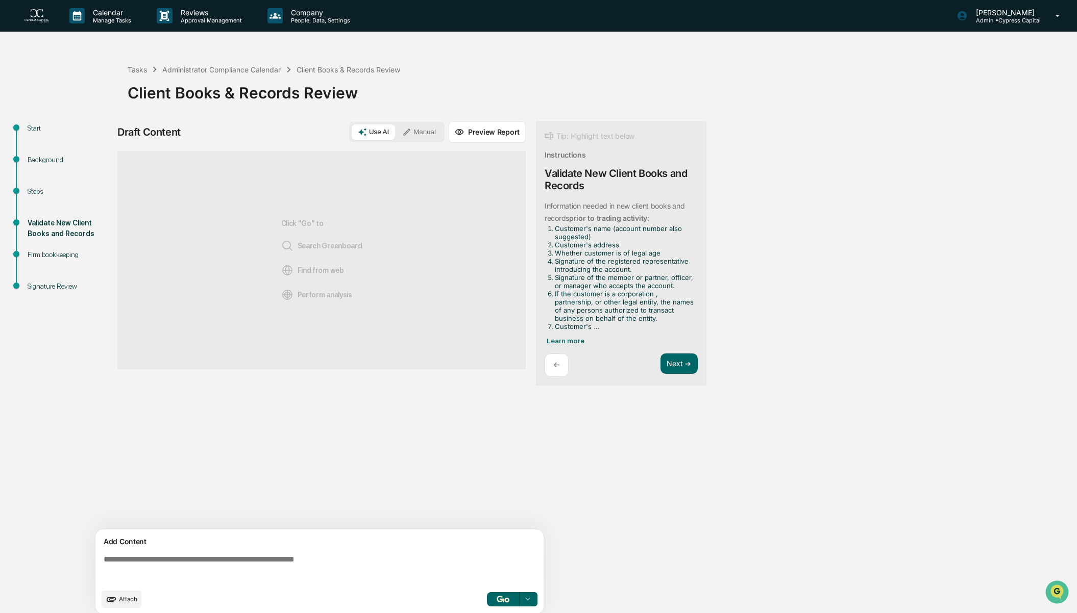
click at [824, 501] on div "Start Background Steps Validate New Client Books and Records Firm bookkeeping S…" at bounding box center [538, 371] width 1067 height 500
